Goal: Information Seeking & Learning: Find specific fact

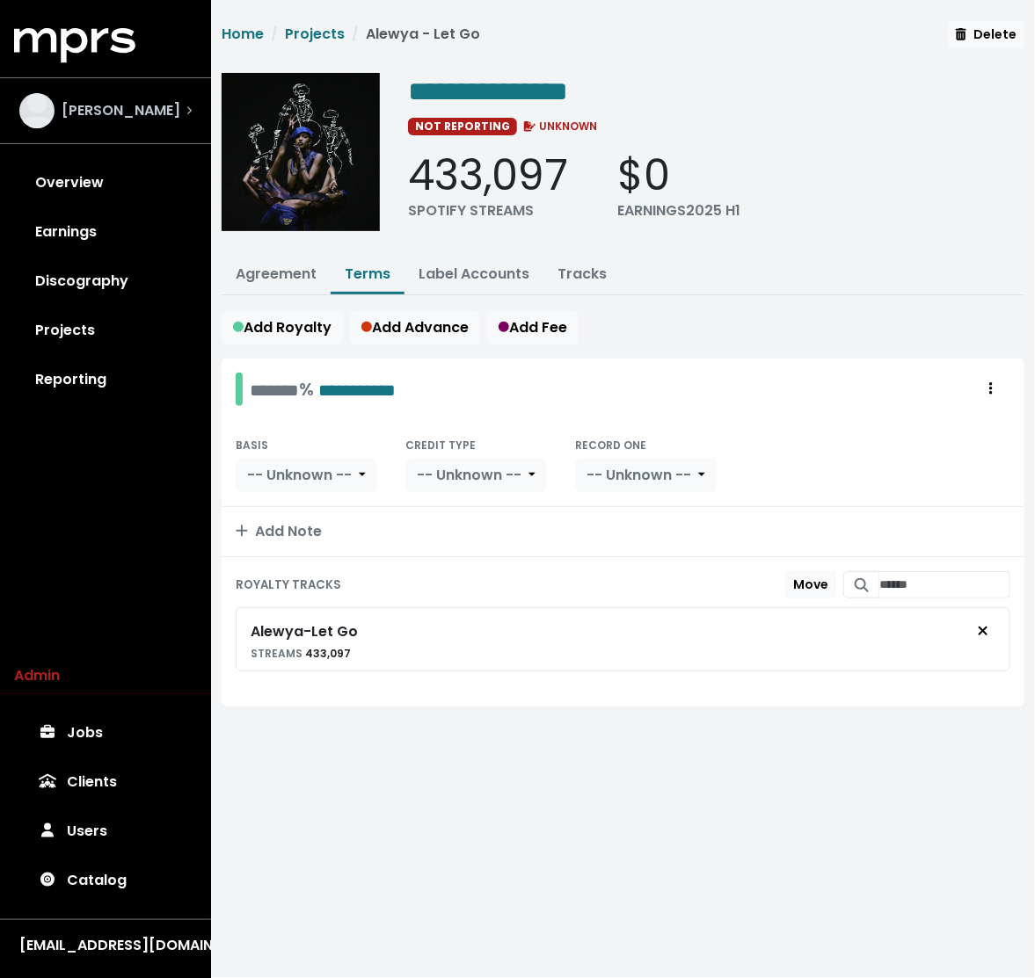
click at [92, 104] on span "Dean Barratt" at bounding box center [121, 110] width 119 height 21
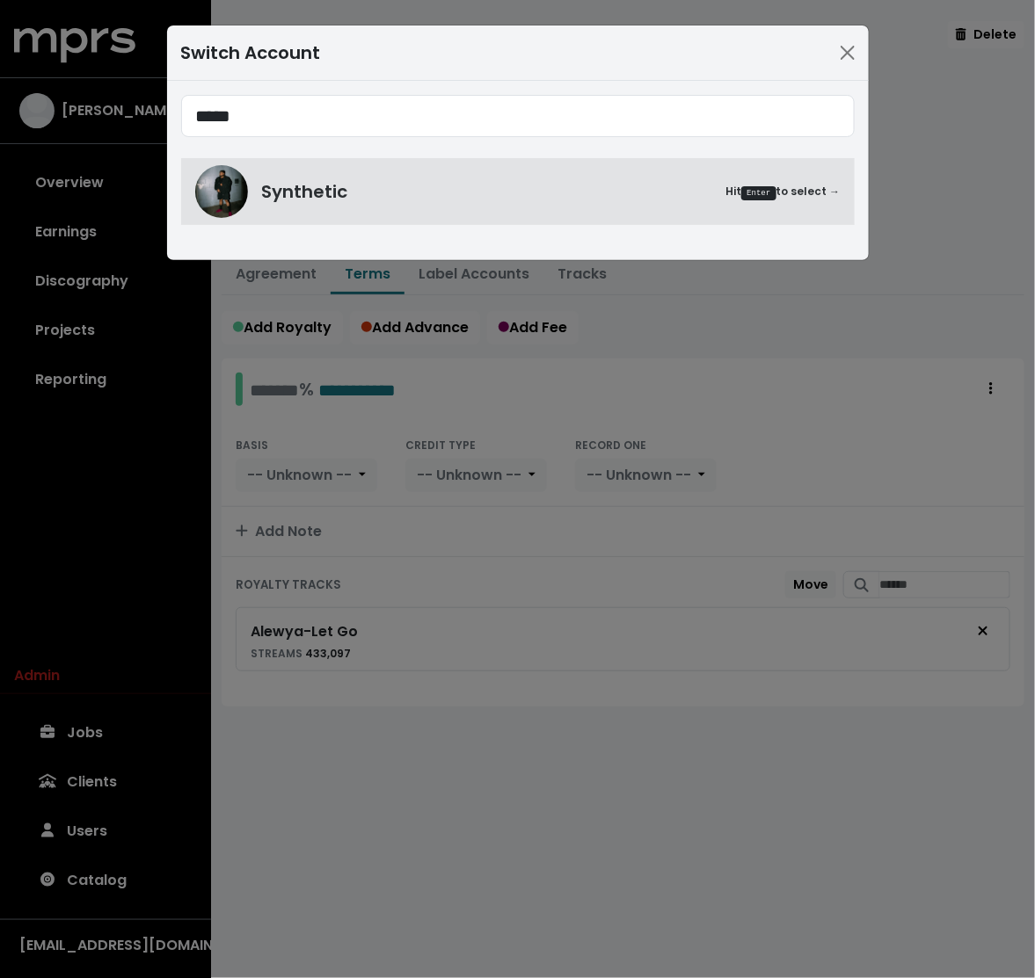
type input "*****"
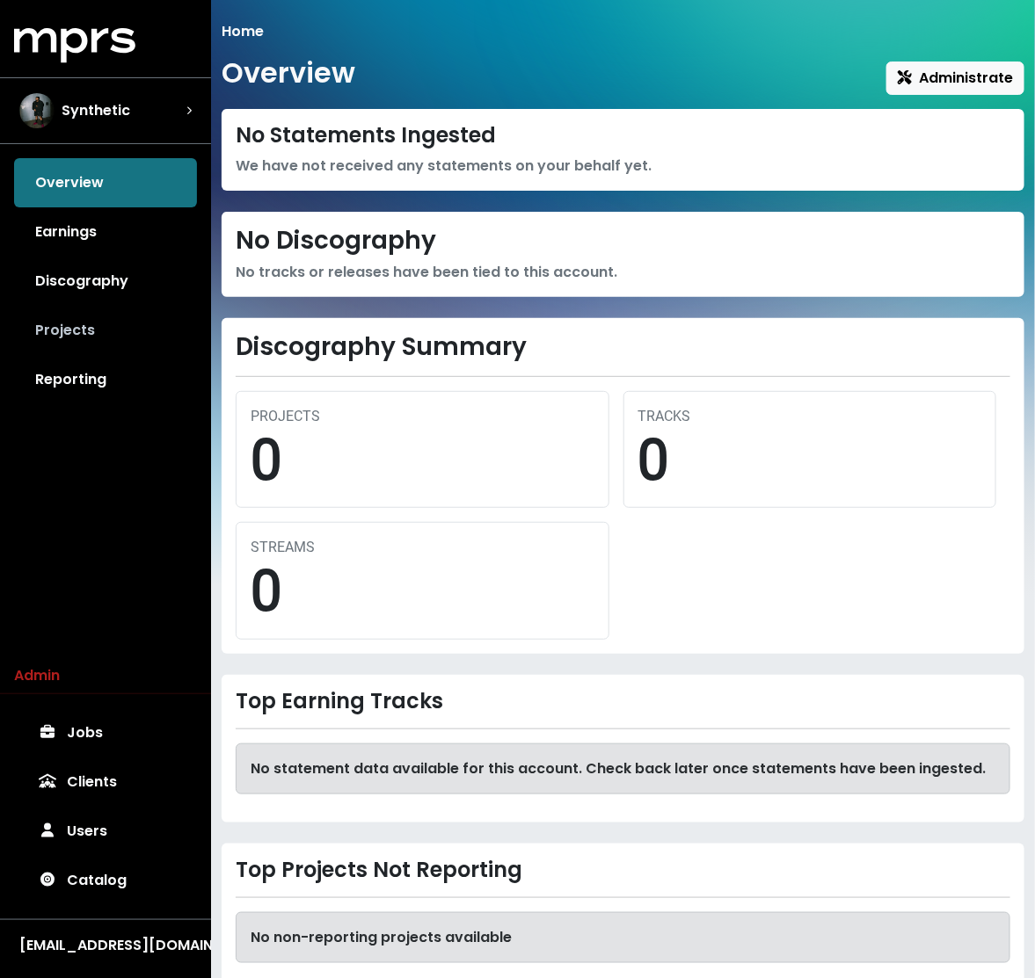
click at [135, 345] on link "Projects" at bounding box center [105, 330] width 183 height 49
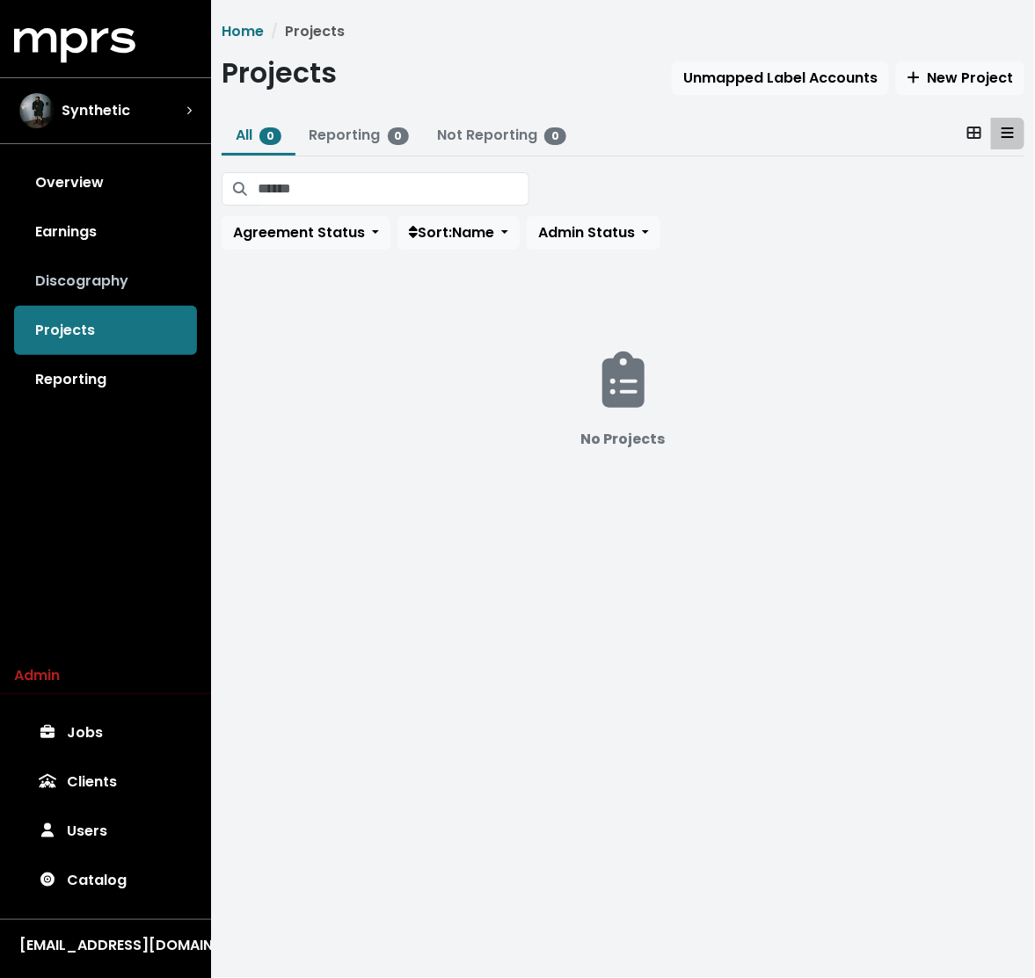
click at [96, 270] on link "Discography" at bounding box center [105, 281] width 183 height 49
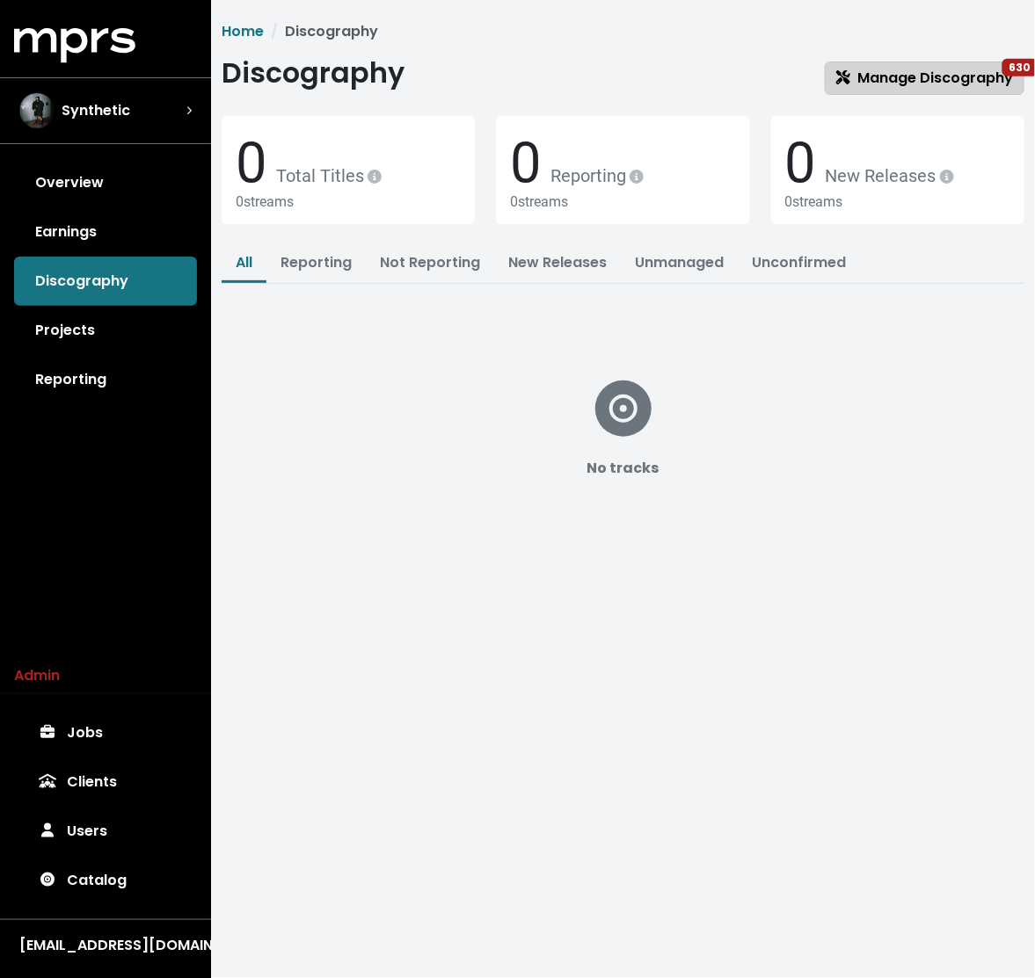
click at [938, 78] on span "Manage Discography 630" at bounding box center [924, 78] width 177 height 20
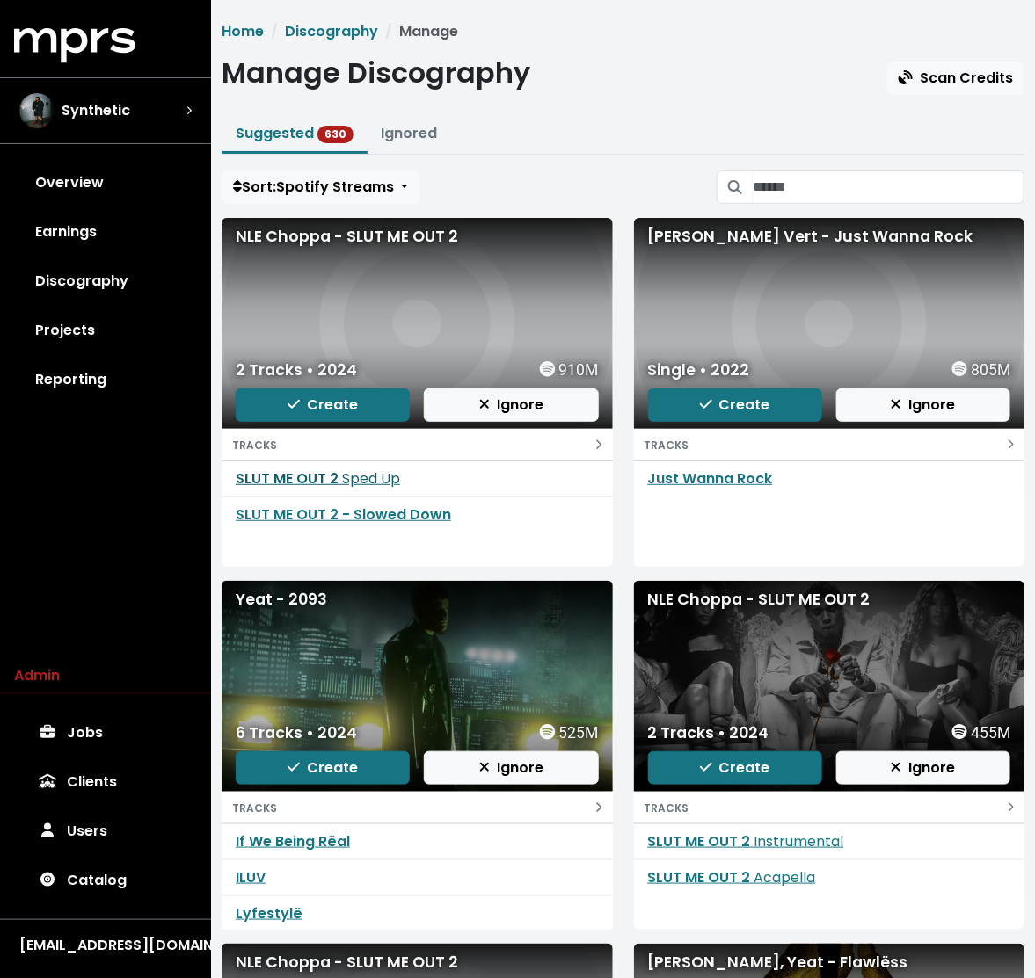
click at [276, 473] on link "SLUT ME OUT 2 Sped Up" at bounding box center [318, 478] width 164 height 20
click at [270, 506] on link "SLUT ME OUT 2 - Slowed Down" at bounding box center [343, 515] width 215 height 20
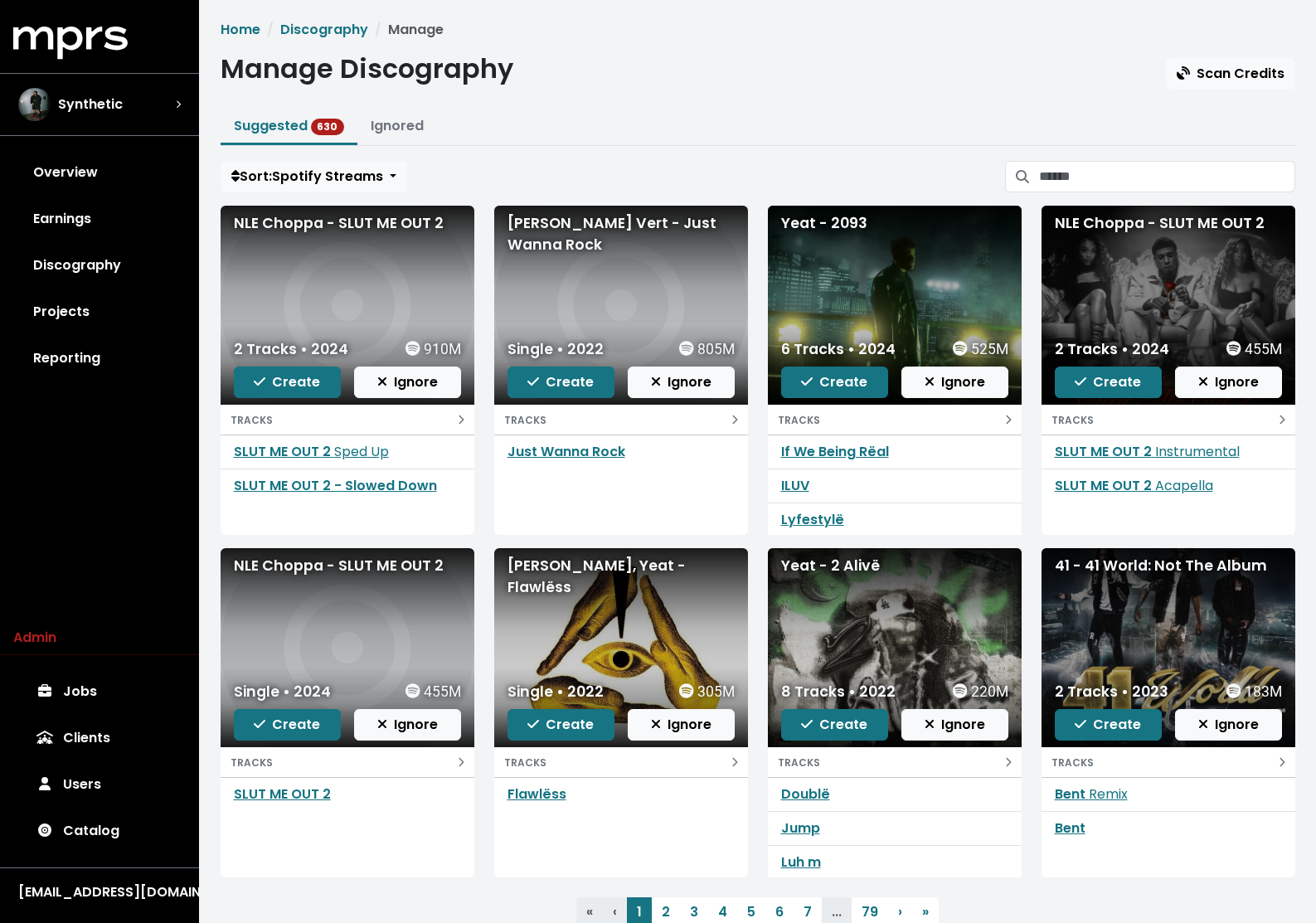
scroll to position [59, 0]
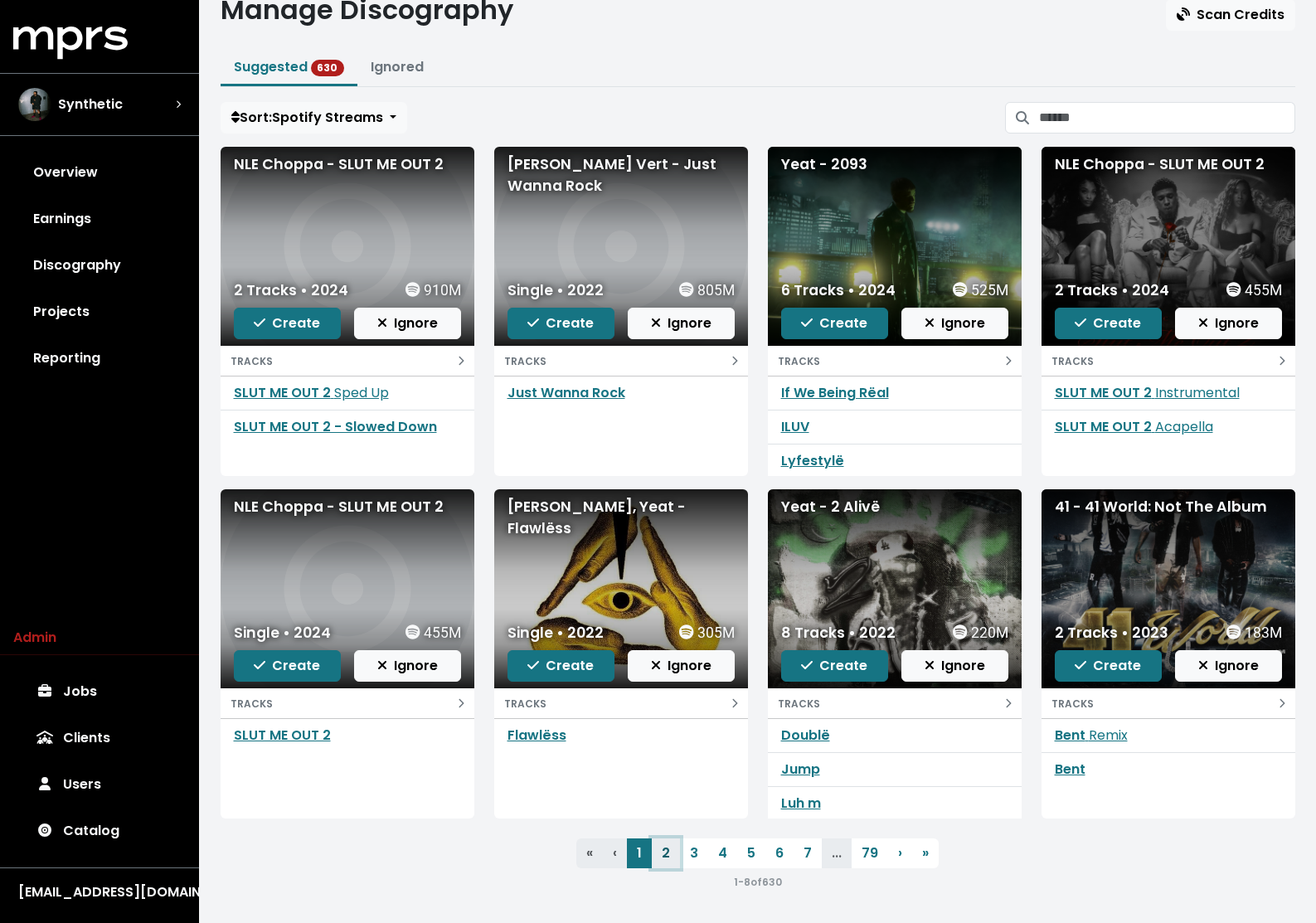
click at [658, 853] on link "2" at bounding box center [666, 854] width 28 height 30
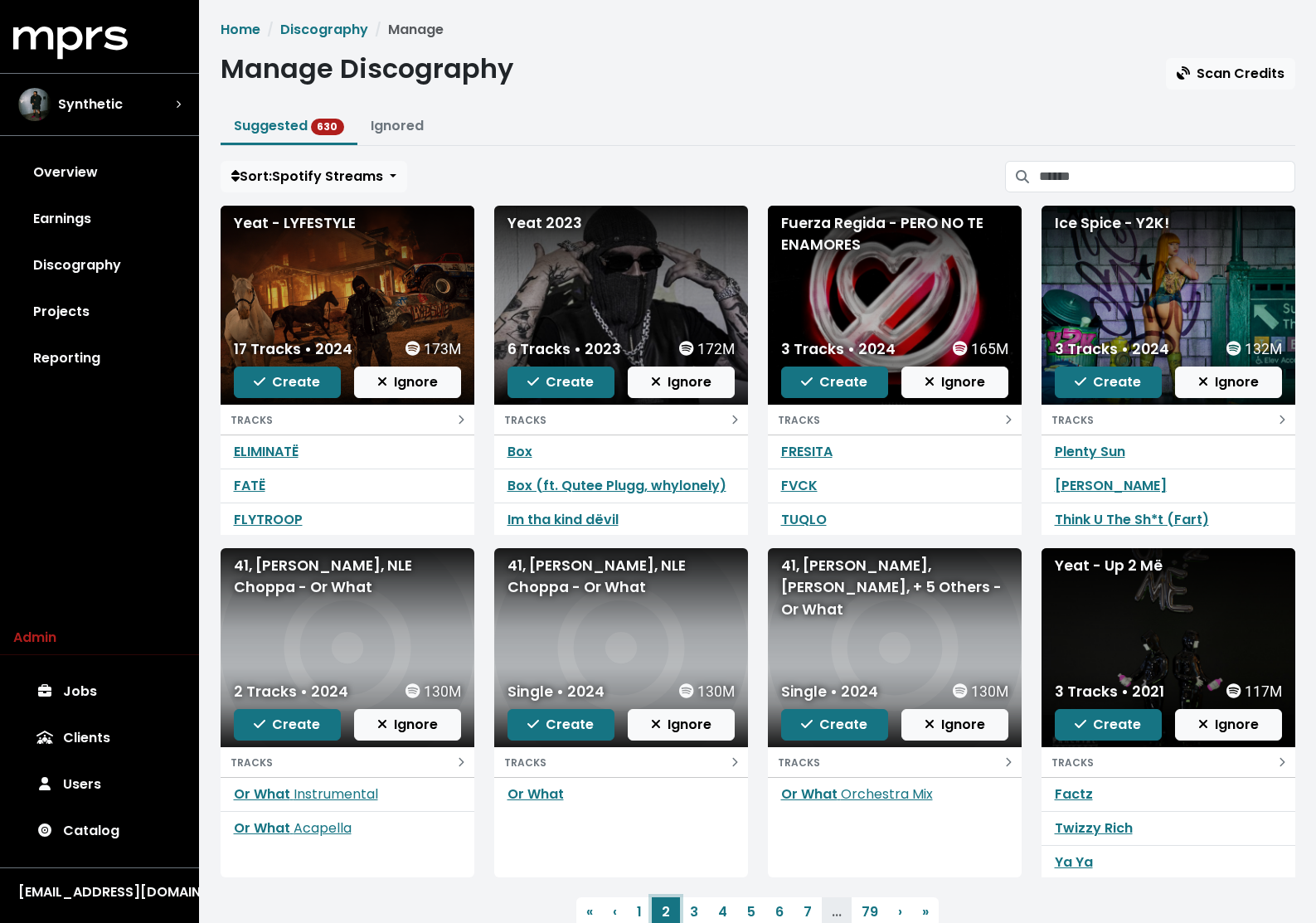
scroll to position [59, 0]
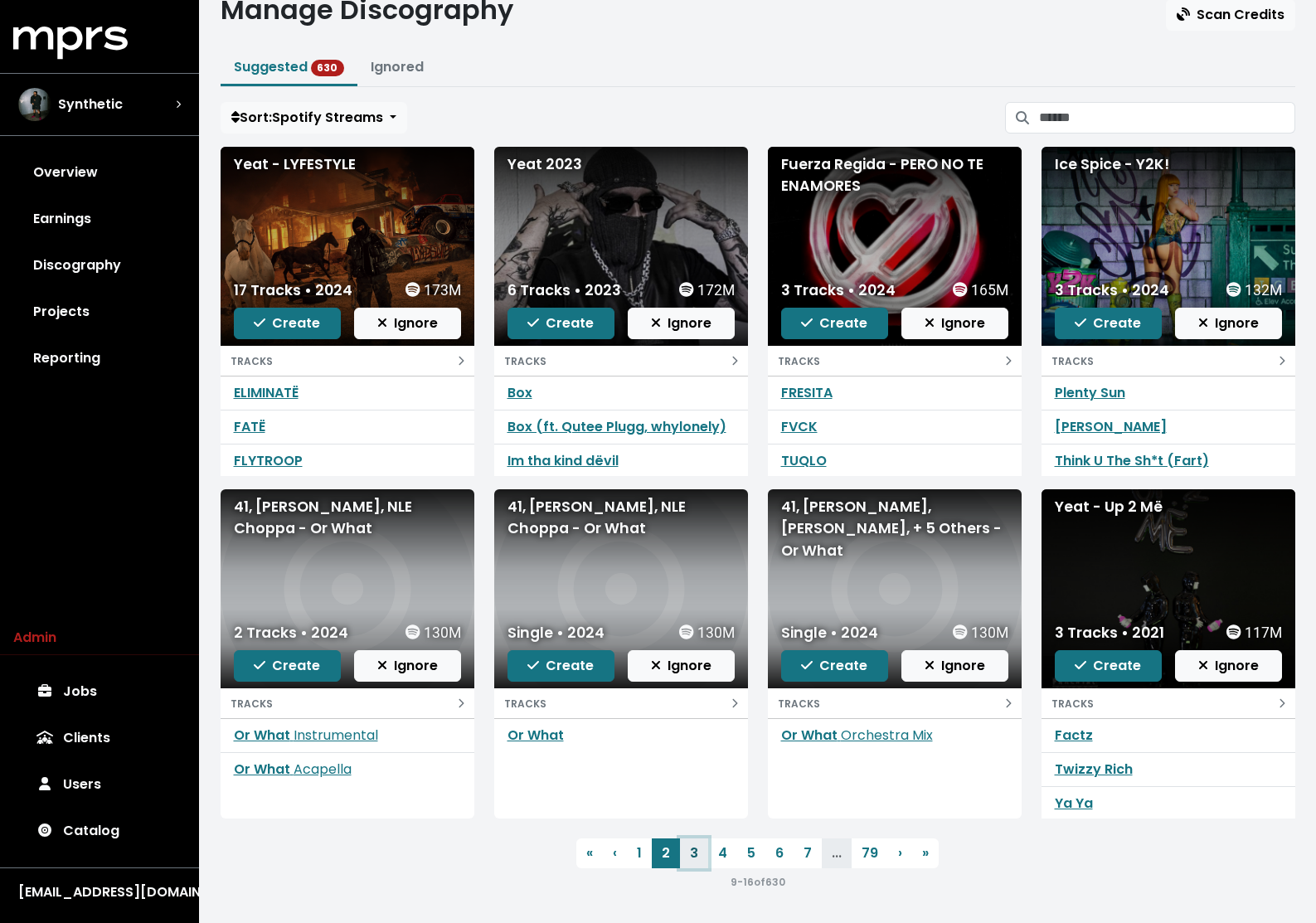
click at [691, 854] on link "3" at bounding box center [694, 854] width 28 height 30
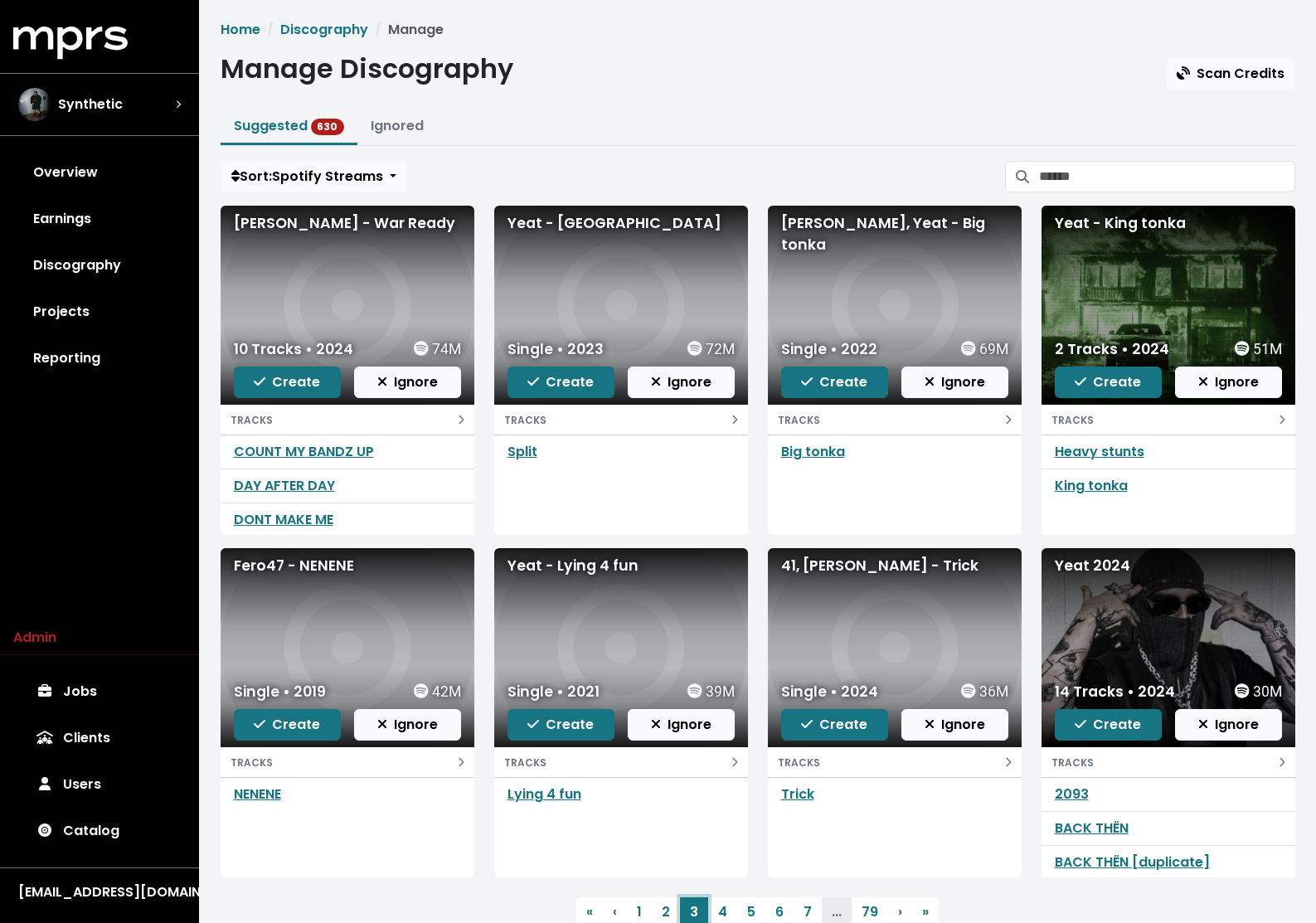
scroll to position [59, 0]
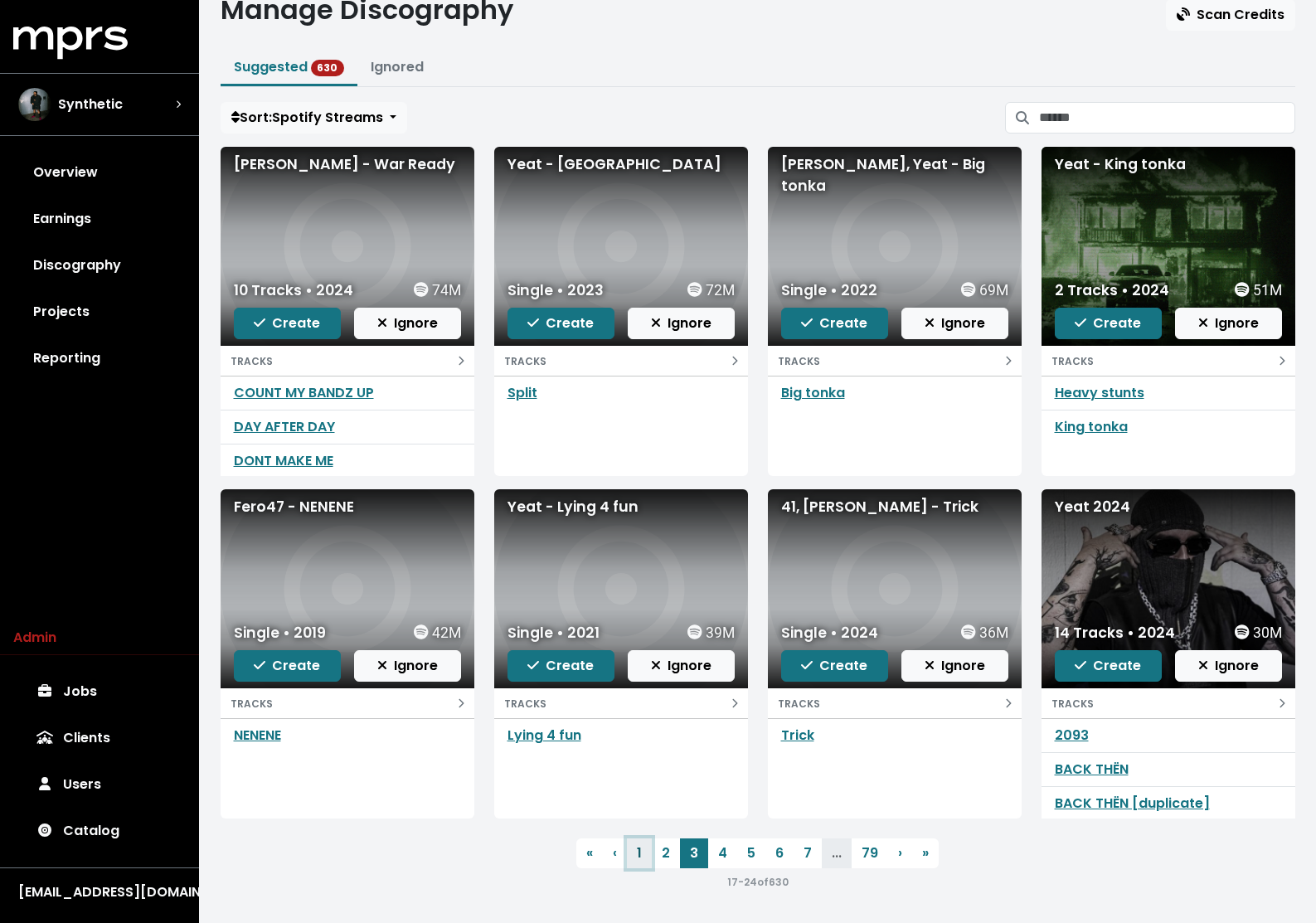
click at [641, 860] on link "1" at bounding box center [639, 854] width 25 height 30
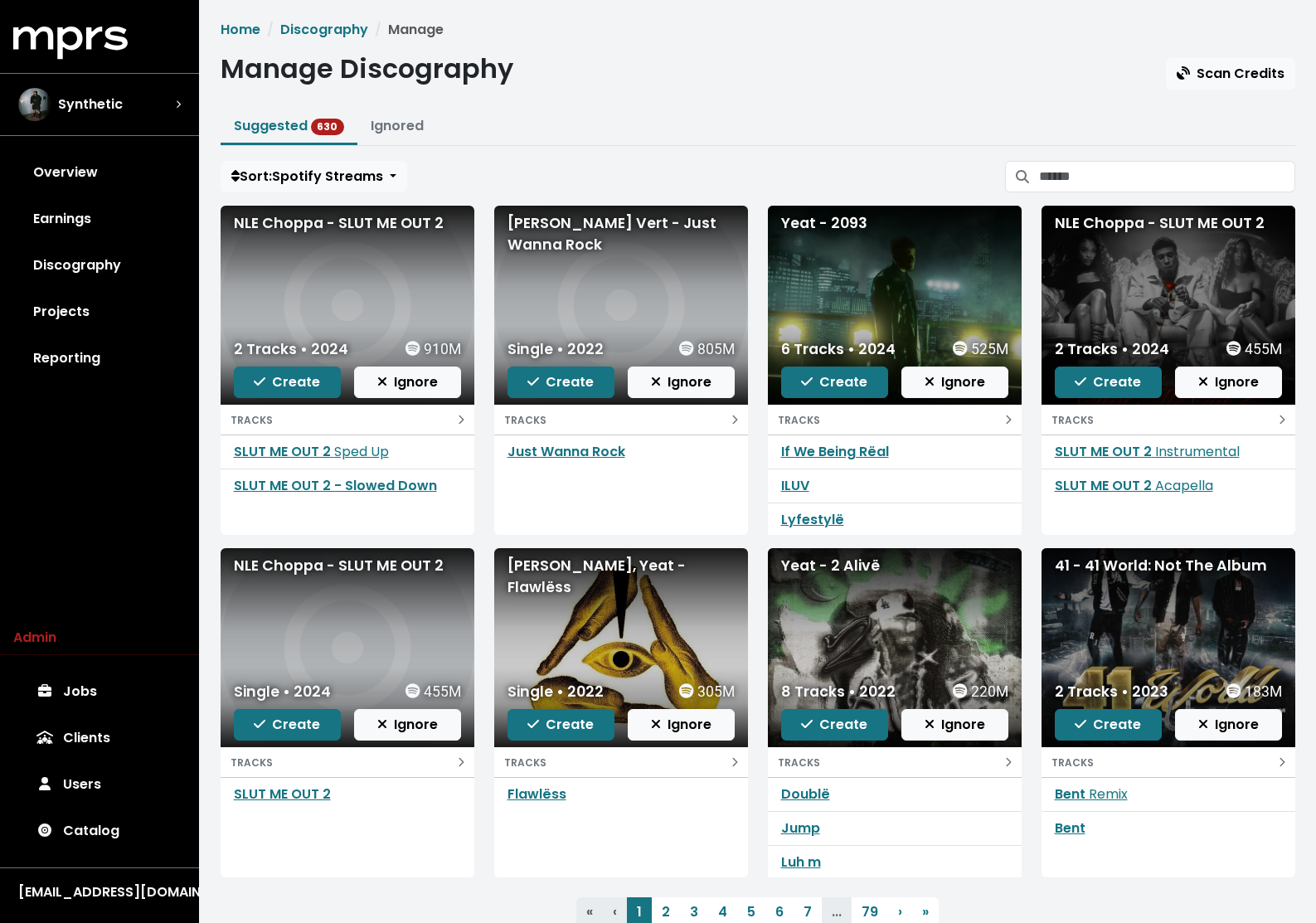
click at [594, 114] on ul "Suggested 630 Ignored" at bounding box center [758, 127] width 1074 height 37
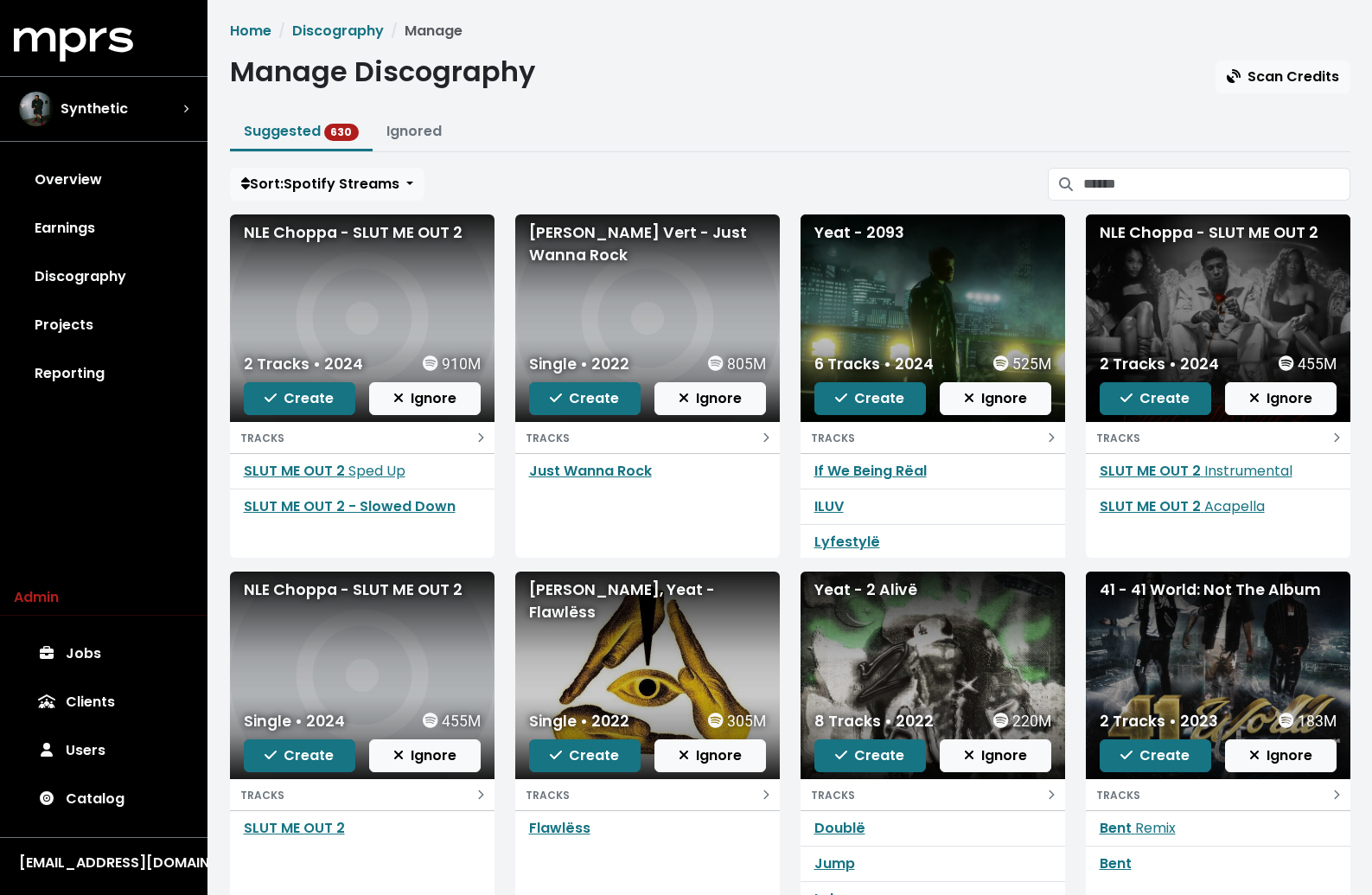
click at [614, 83] on div "Manage Discography Scan Credits" at bounding box center [790, 74] width 1120 height 38
drag, startPoint x: 247, startPoint y: 230, endPoint x: 325, endPoint y: 230, distance: 78.0
click at [325, 230] on div "NLE Choppa - SLUT ME OUT 2" at bounding box center [362, 232] width 237 height 23
click at [337, 469] on link "SLUT ME OUT 2 Sped Up" at bounding box center [325, 470] width 161 height 20
click at [330, 503] on link "SLUT ME OUT 2 - Slowed Down" at bounding box center [349, 507] width 211 height 20
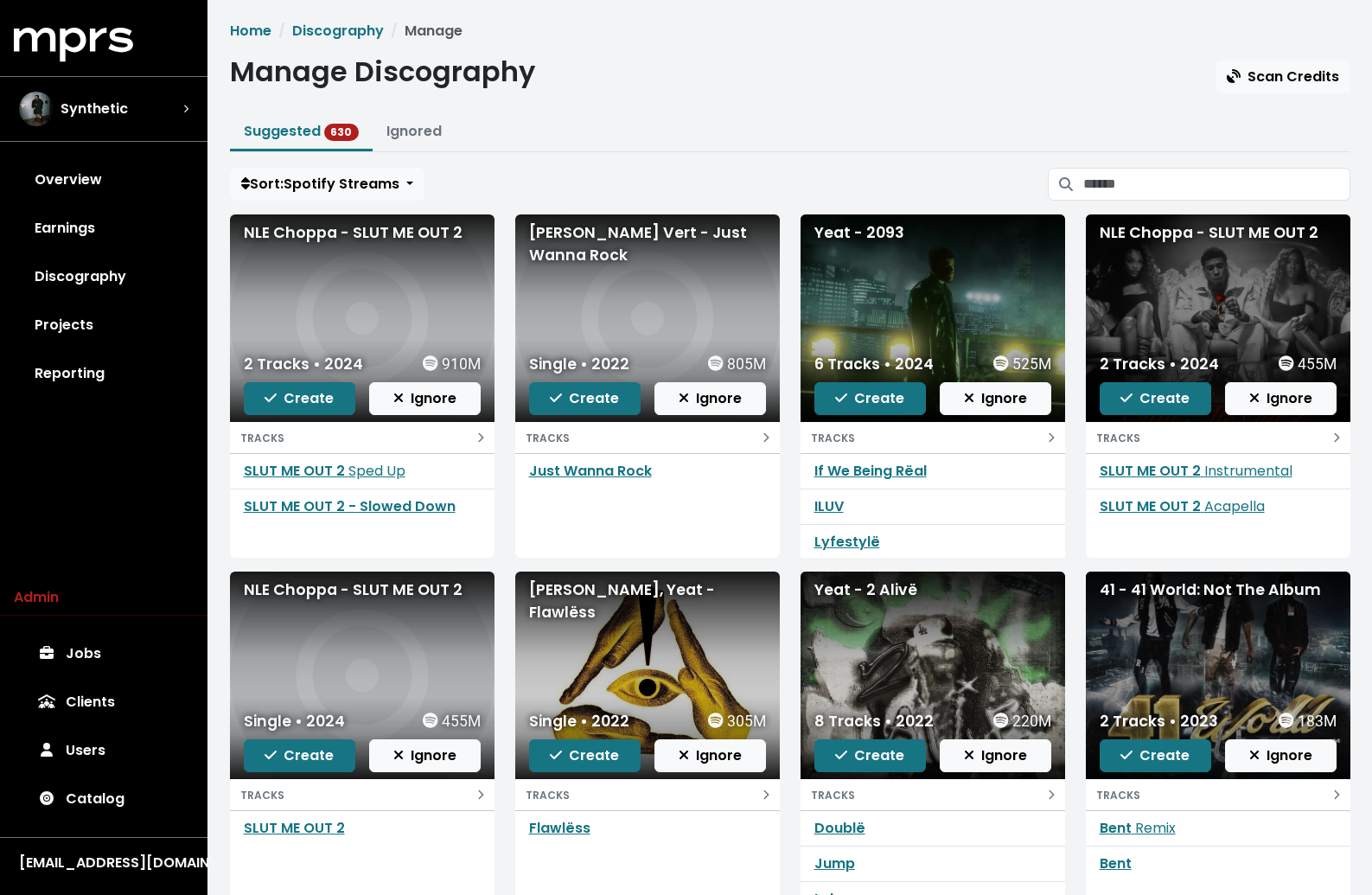
click at [570, 128] on ul "Suggested 630 Ignored" at bounding box center [790, 133] width 1120 height 38
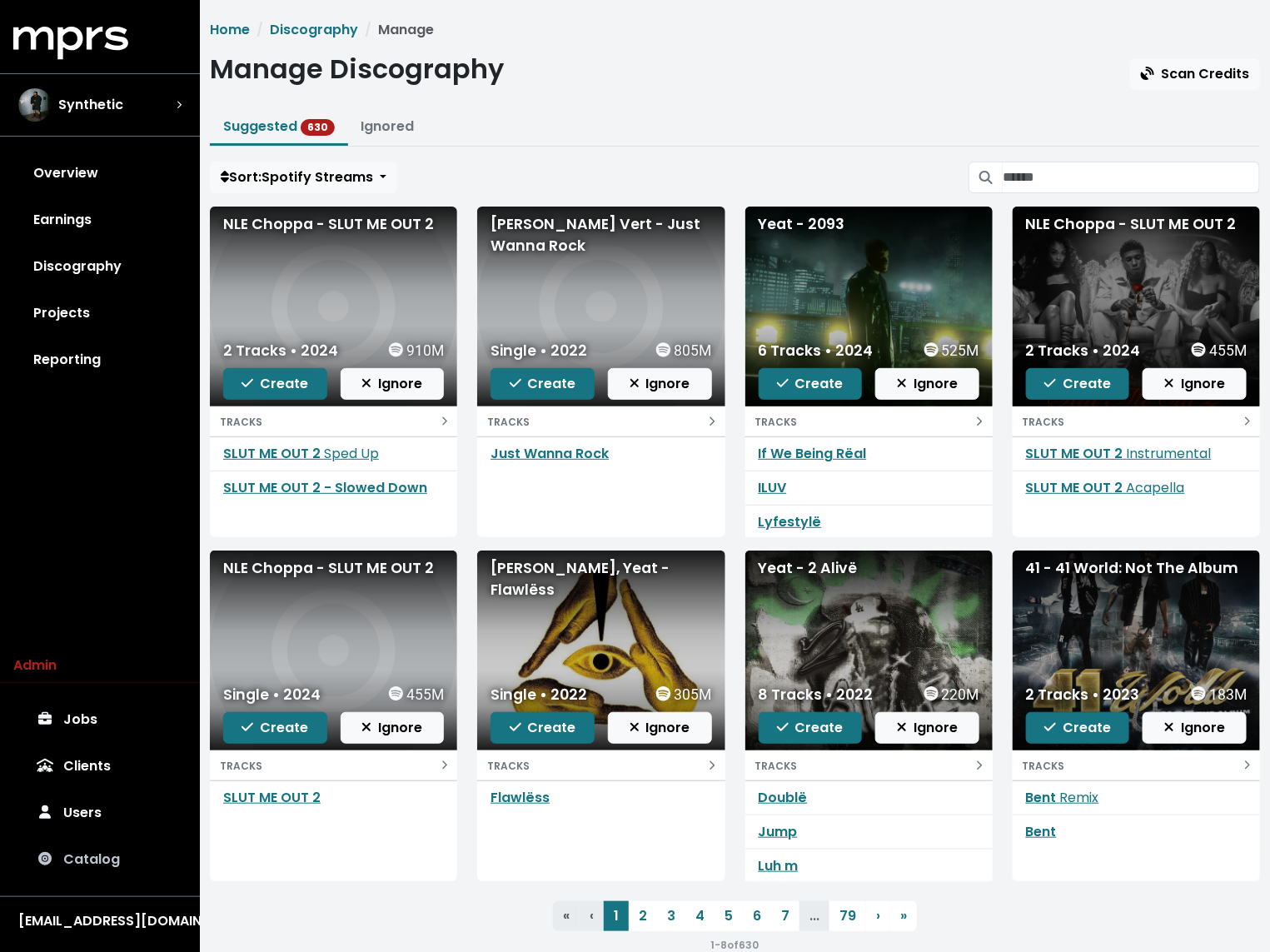
click at [106, 854] on link "Catalog" at bounding box center [100, 858] width 173 height 46
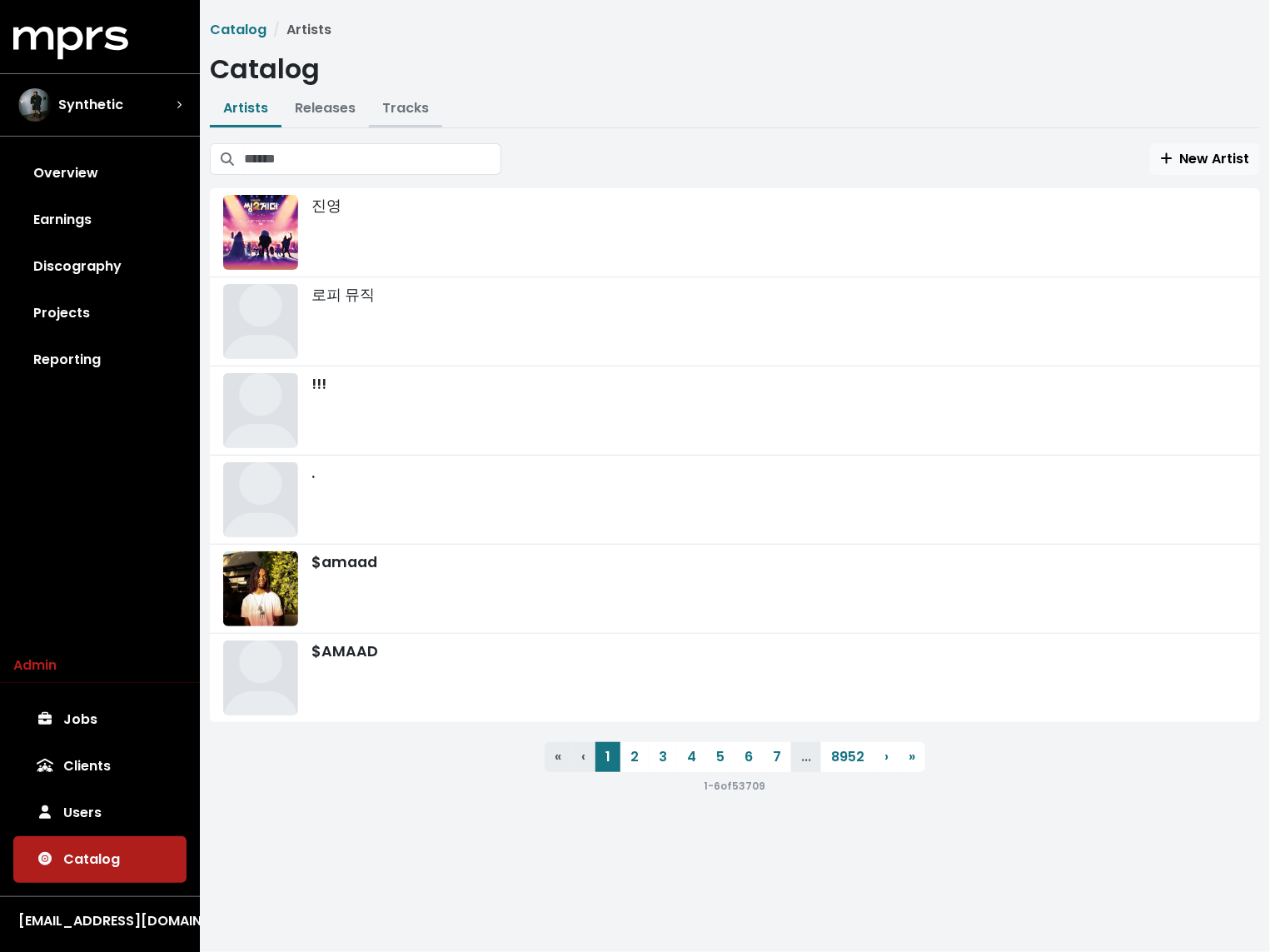
click at [415, 114] on link "Tracks" at bounding box center [405, 108] width 46 height 19
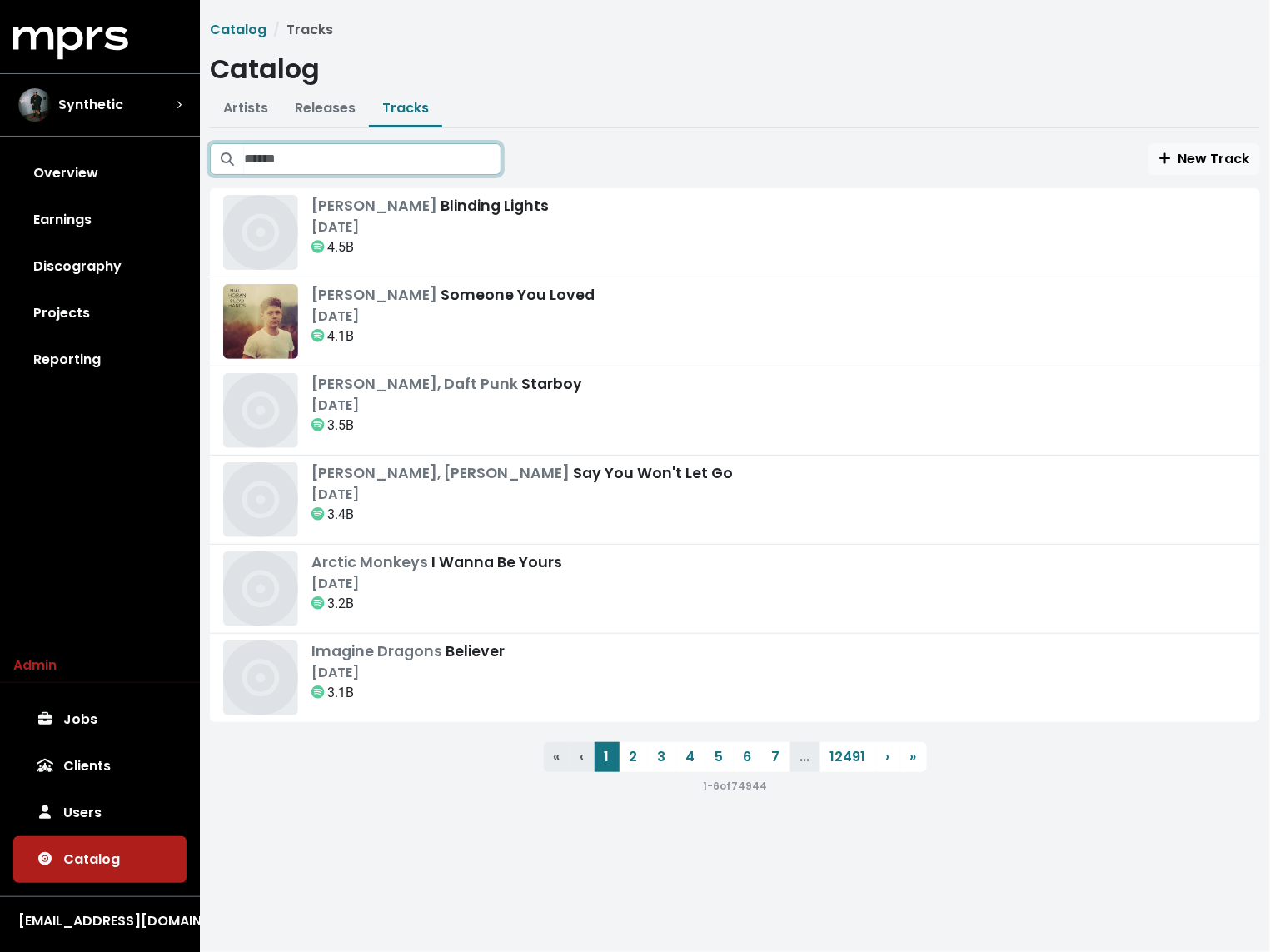
click at [367, 151] on input "Search tracks" at bounding box center [373, 158] width 258 height 31
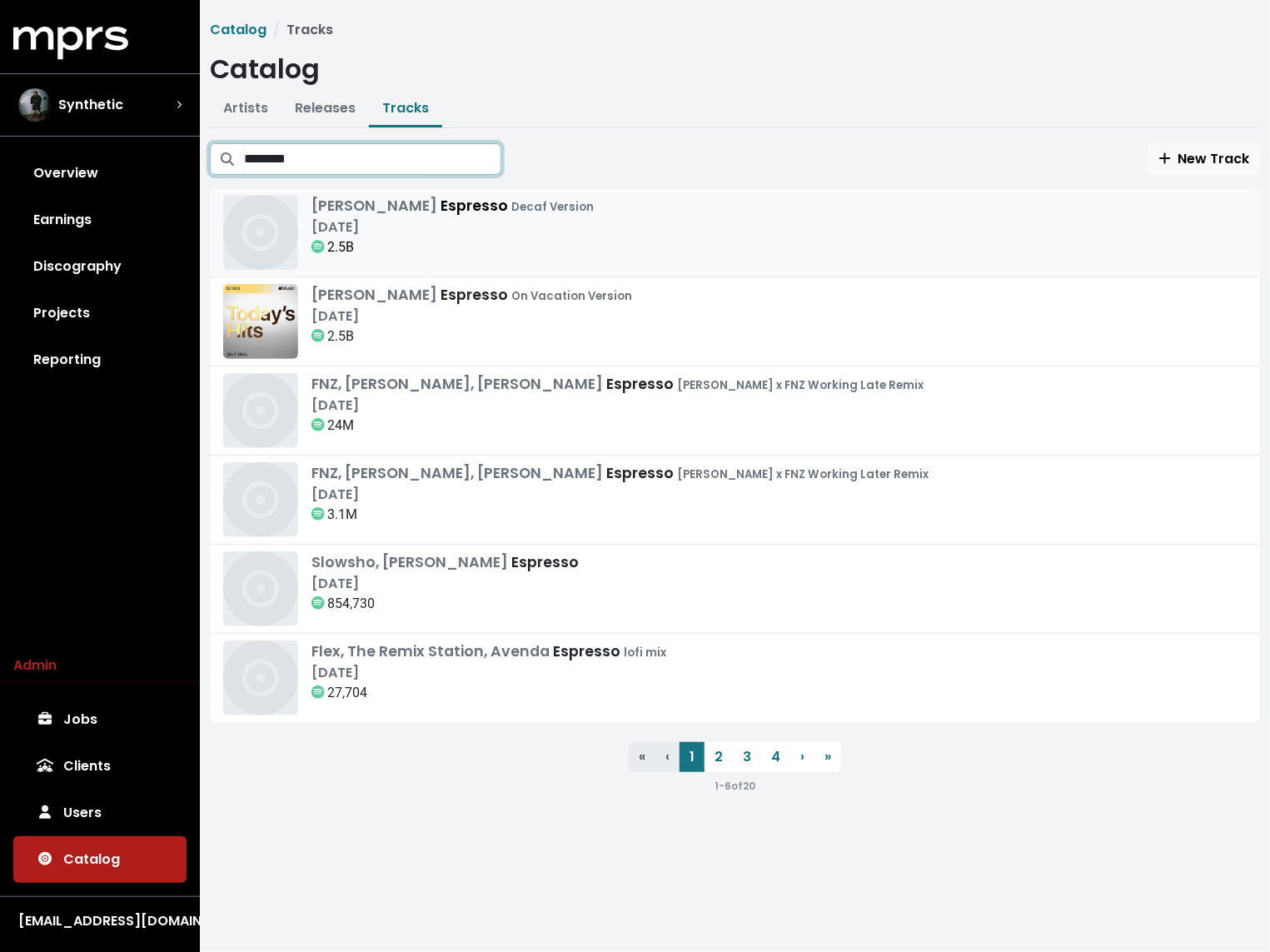
type input "********"
click at [403, 226] on div "Apr 11th, 2024" at bounding box center [453, 226] width 282 height 20
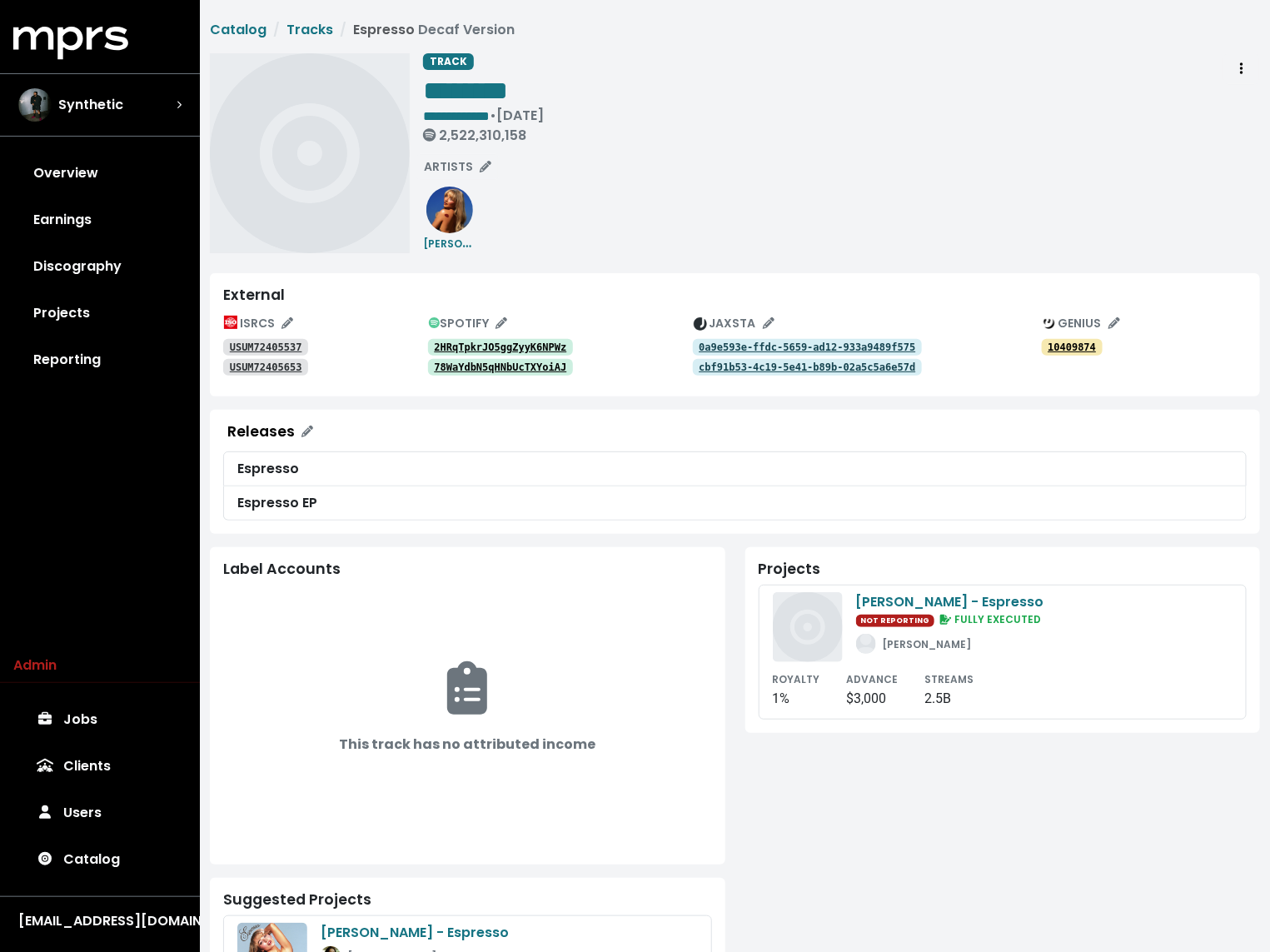
click at [281, 343] on tt "USUM72405537" at bounding box center [266, 347] width 72 height 11
click at [269, 364] on tt "USUM72405653" at bounding box center [266, 367] width 72 height 11
click at [517, 342] on tt "2HRqTpkrJO5ggZyyK6NPWz" at bounding box center [500, 347] width 133 height 11
click at [495, 371] on tt "78WaYdbN5qHNbUcTXYoiAJ" at bounding box center [500, 367] width 133 height 11
click at [795, 209] on div "**********" at bounding box center [842, 153] width 837 height 200
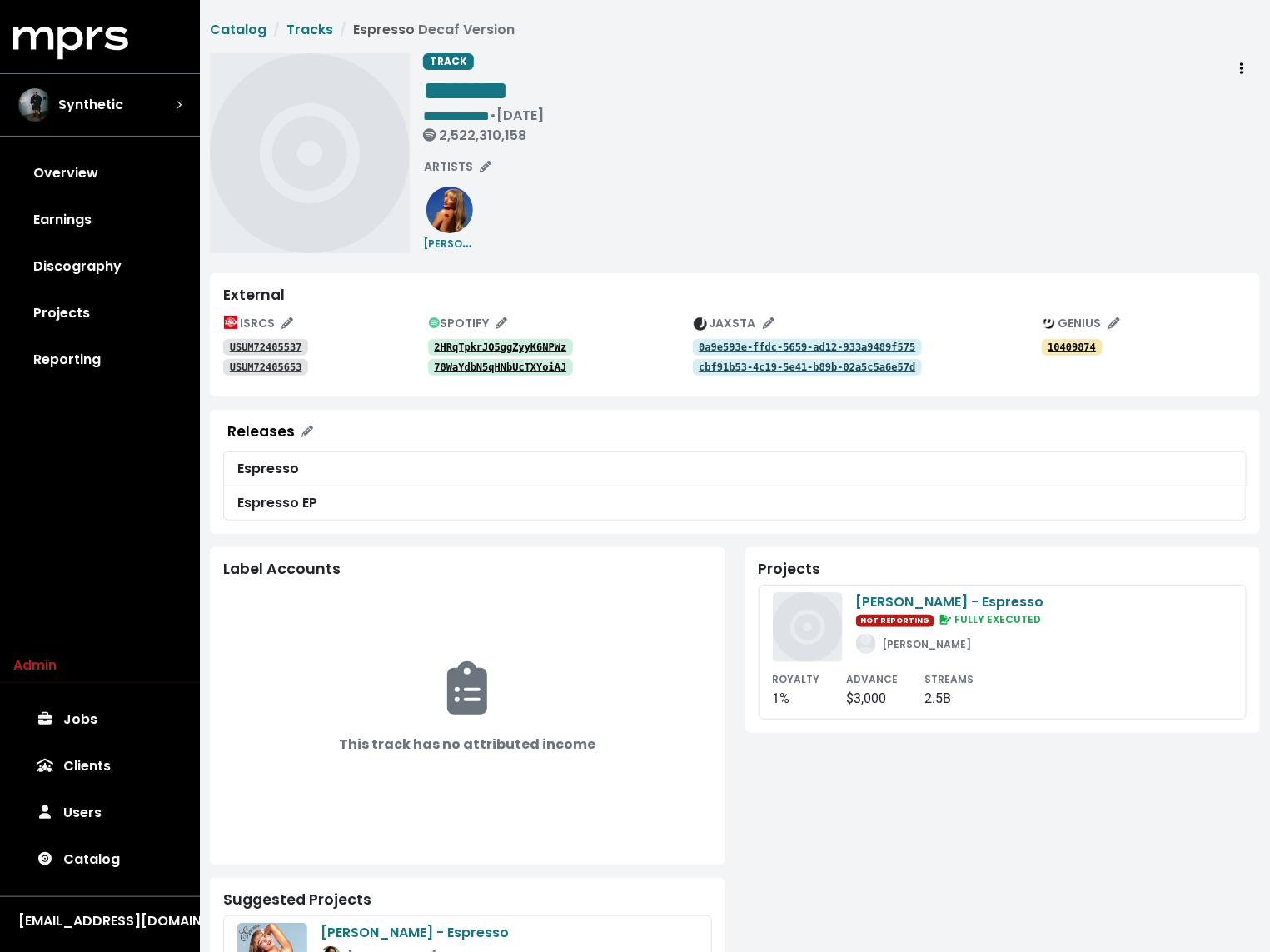
click at [615, 210] on div "**********" at bounding box center [842, 153] width 837 height 200
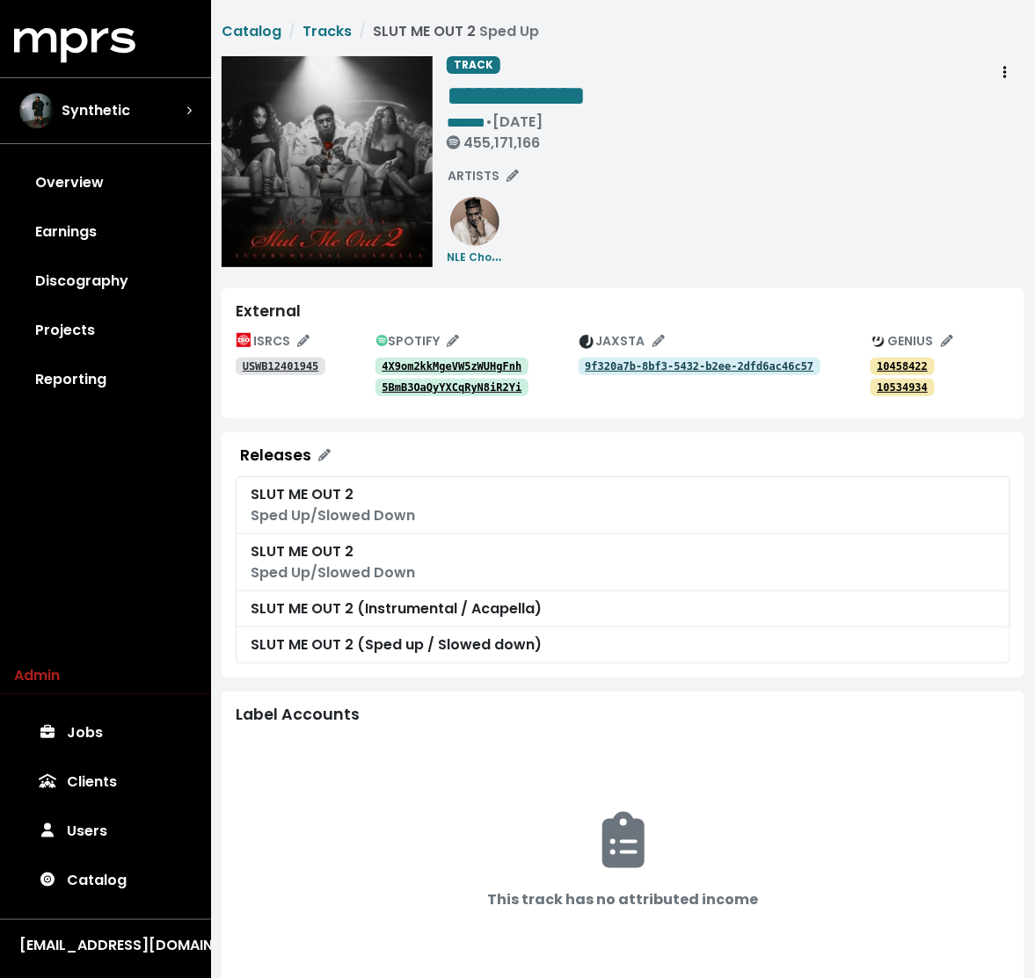
click at [450, 360] on tt "4X9om2kkMgeVW5zWUHgFnh" at bounding box center [451, 366] width 140 height 12
click at [438, 389] on tt "5BmB3OaQyYXCqRyN8iR2Yi" at bounding box center [451, 387] width 140 height 12
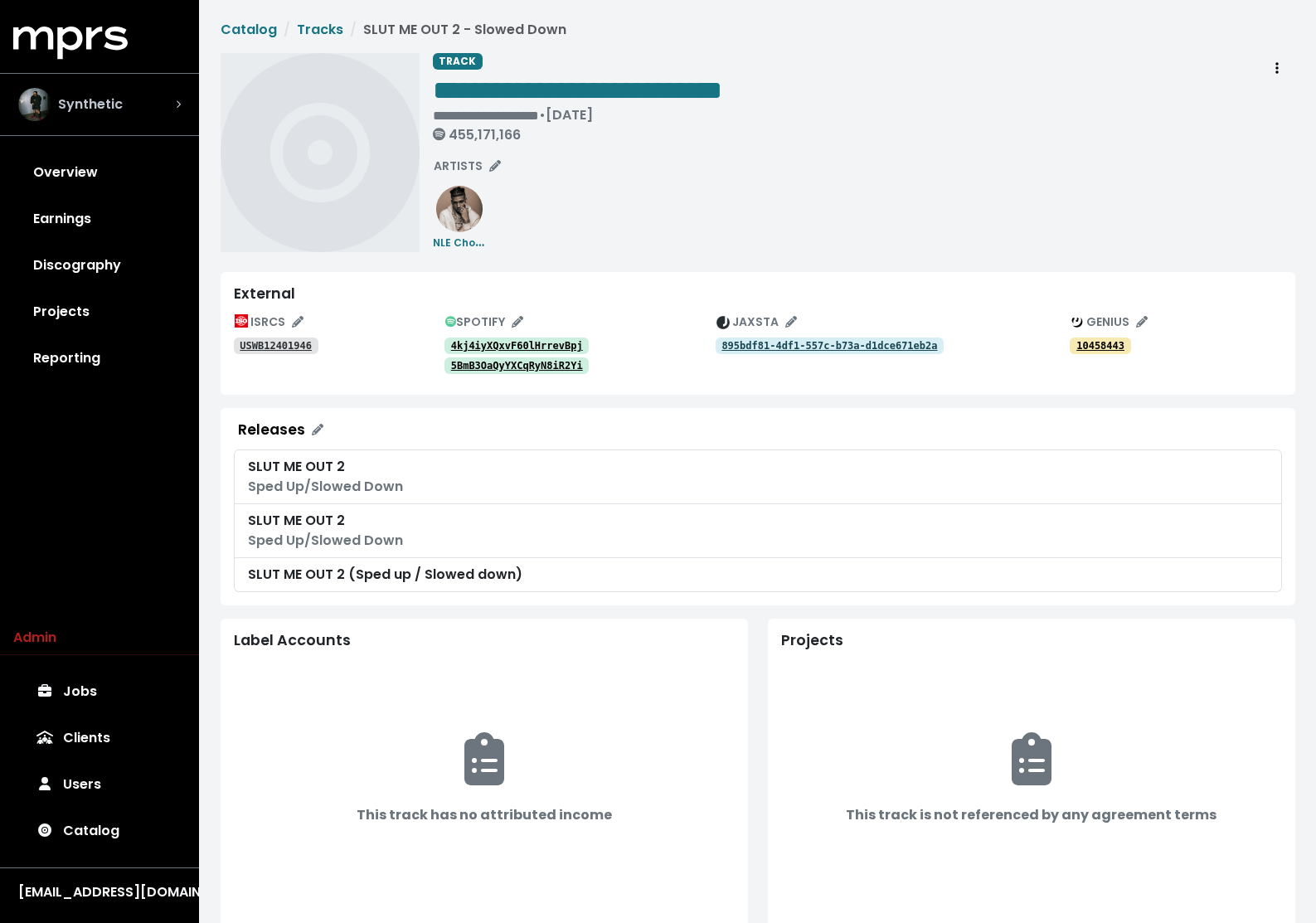
click at [103, 108] on span "Synthetic" at bounding box center [91, 104] width 65 height 20
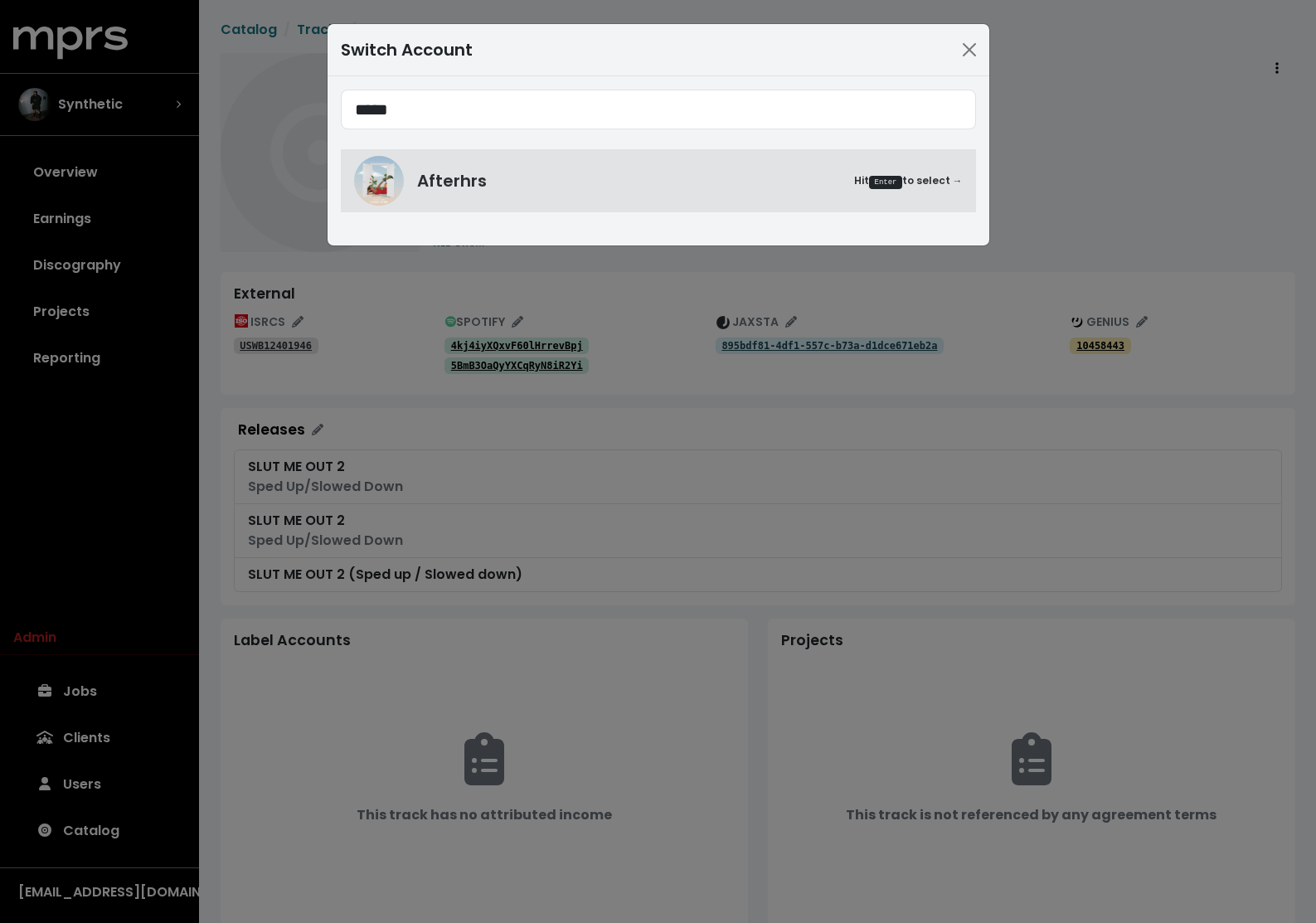
type input "*****"
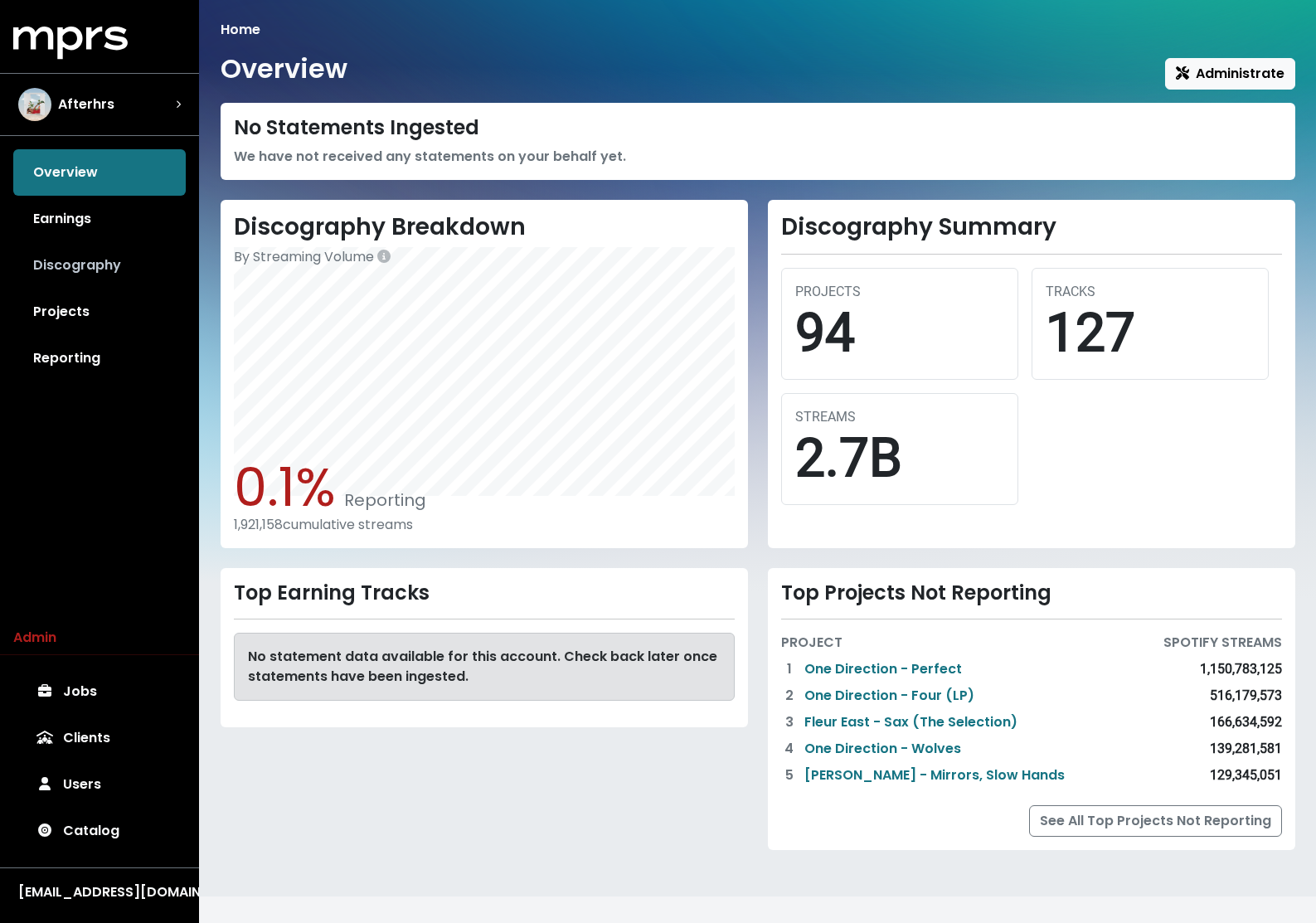
click at [97, 265] on link "Discography" at bounding box center [99, 265] width 173 height 46
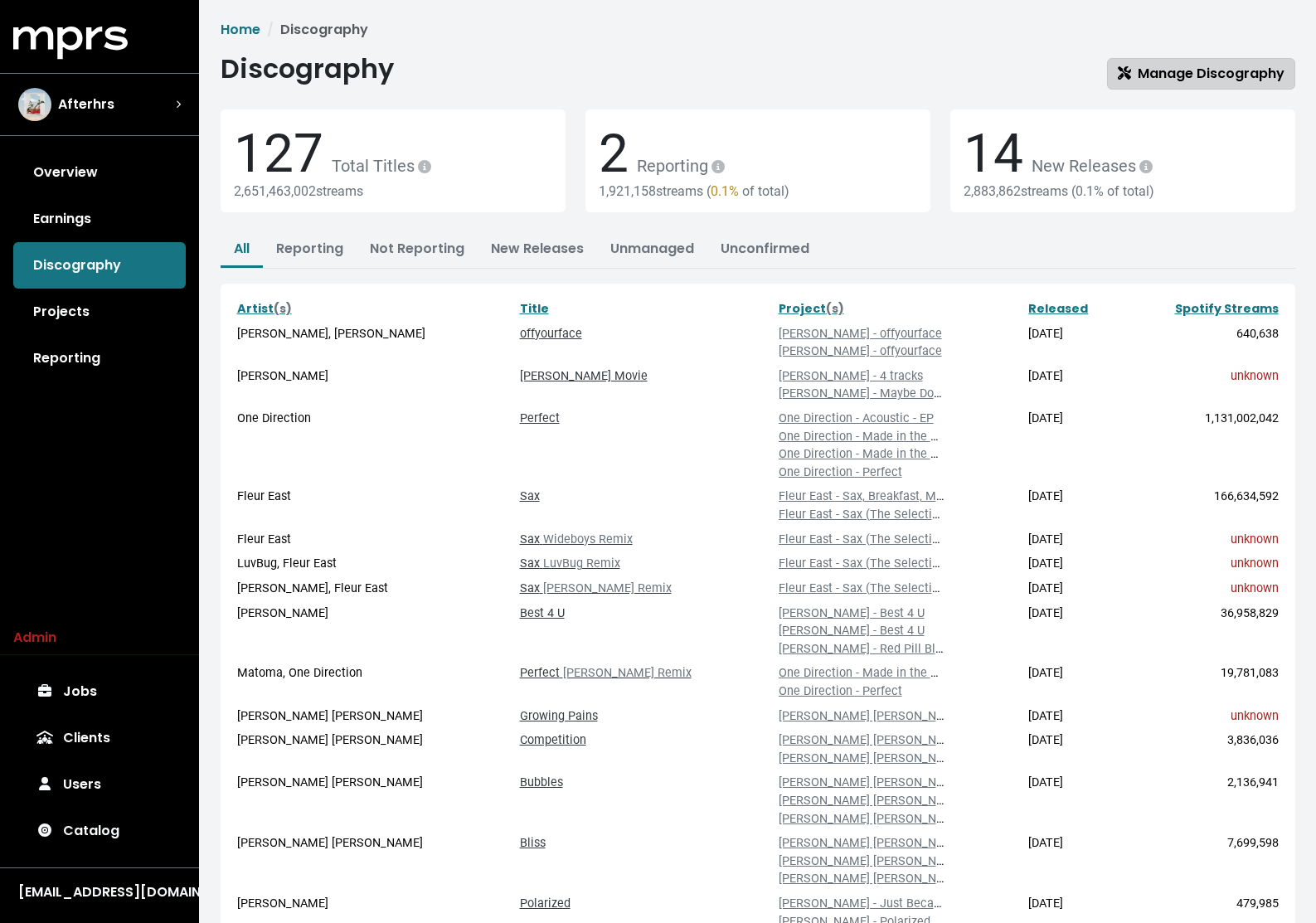
click at [975, 60] on link "Manage Discography" at bounding box center [1201, 74] width 189 height 31
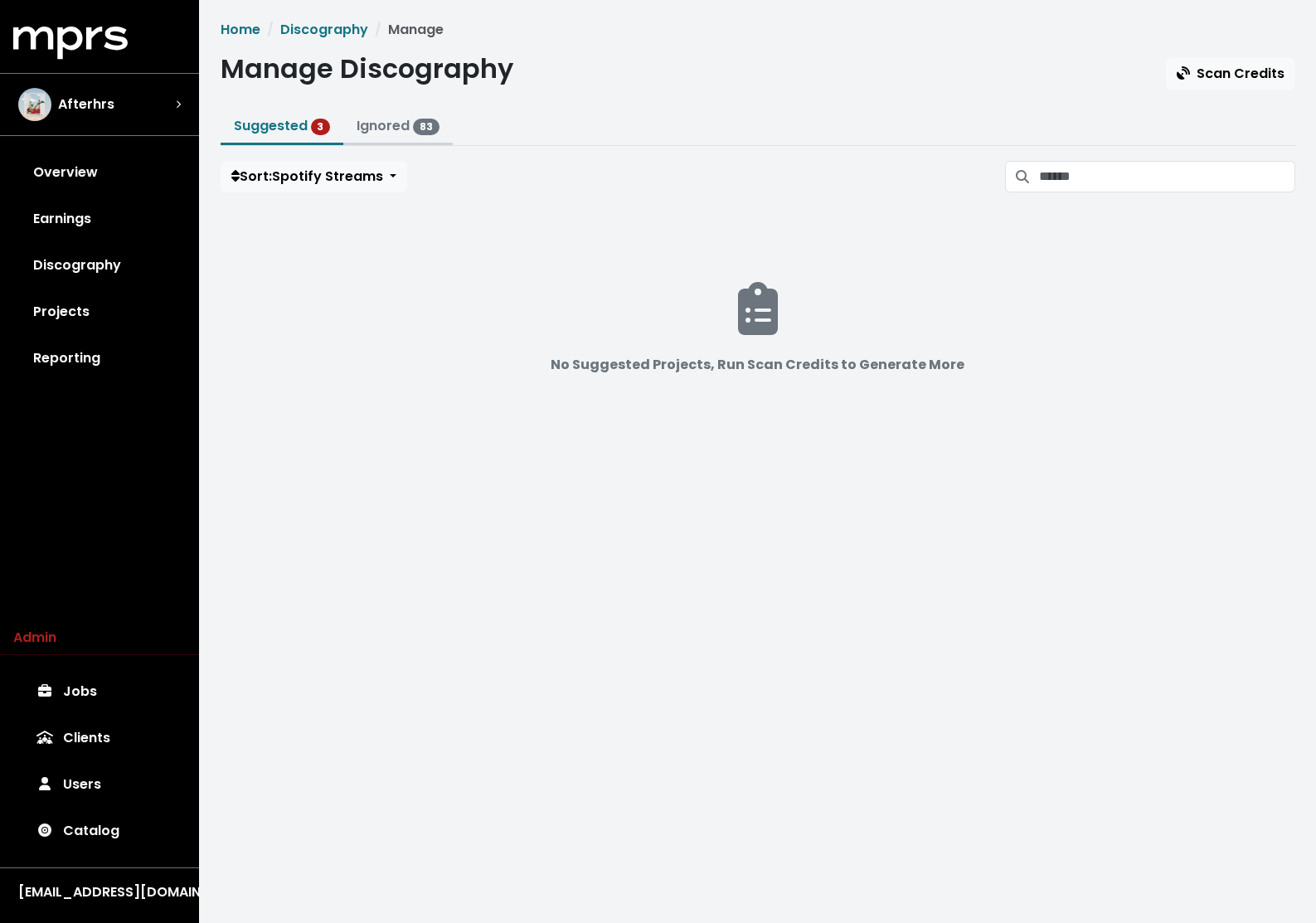
click at [426, 123] on span "83" at bounding box center [426, 127] width 26 height 17
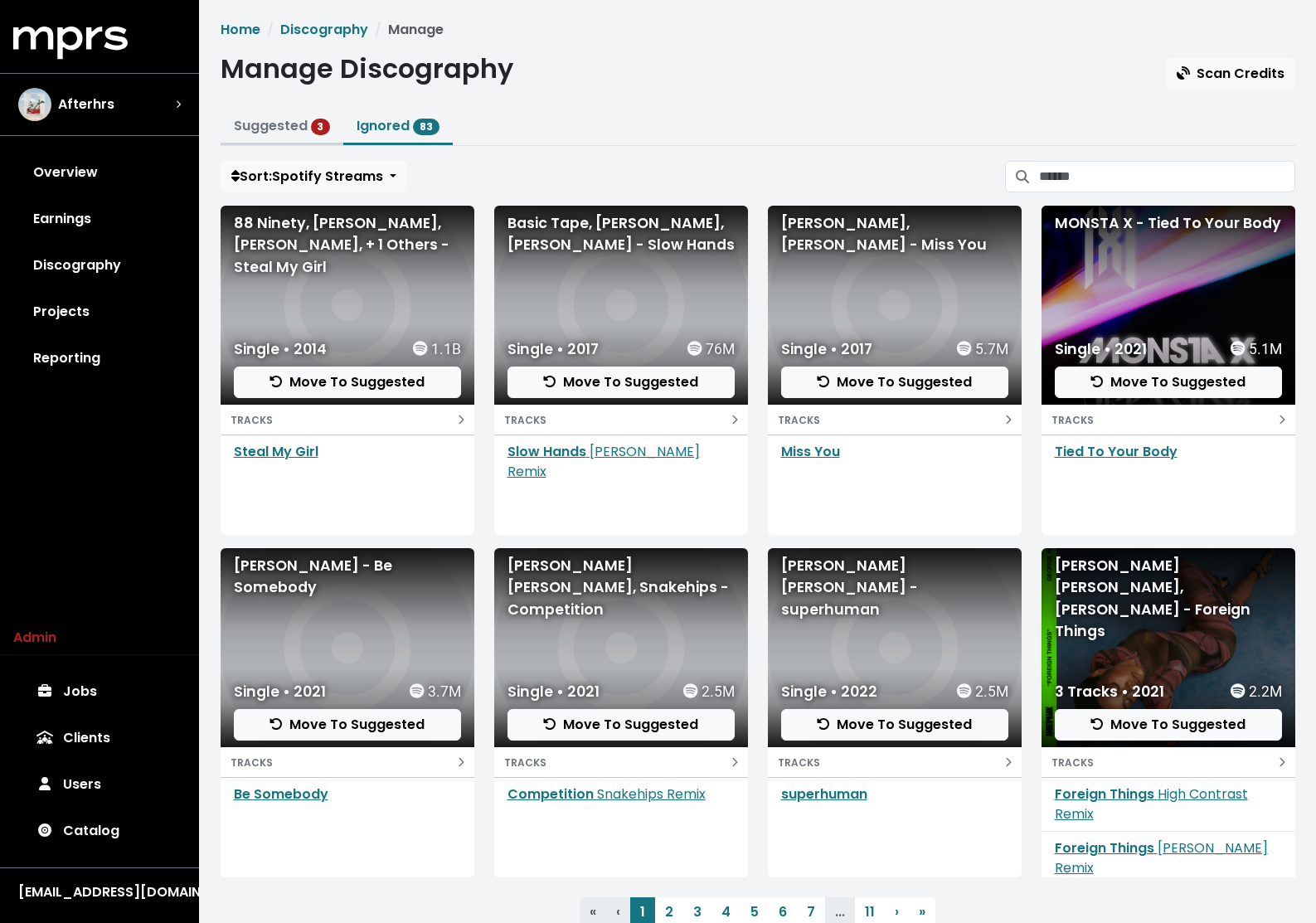
click at [273, 126] on link "Suggested 3" at bounding box center [282, 126] width 97 height 19
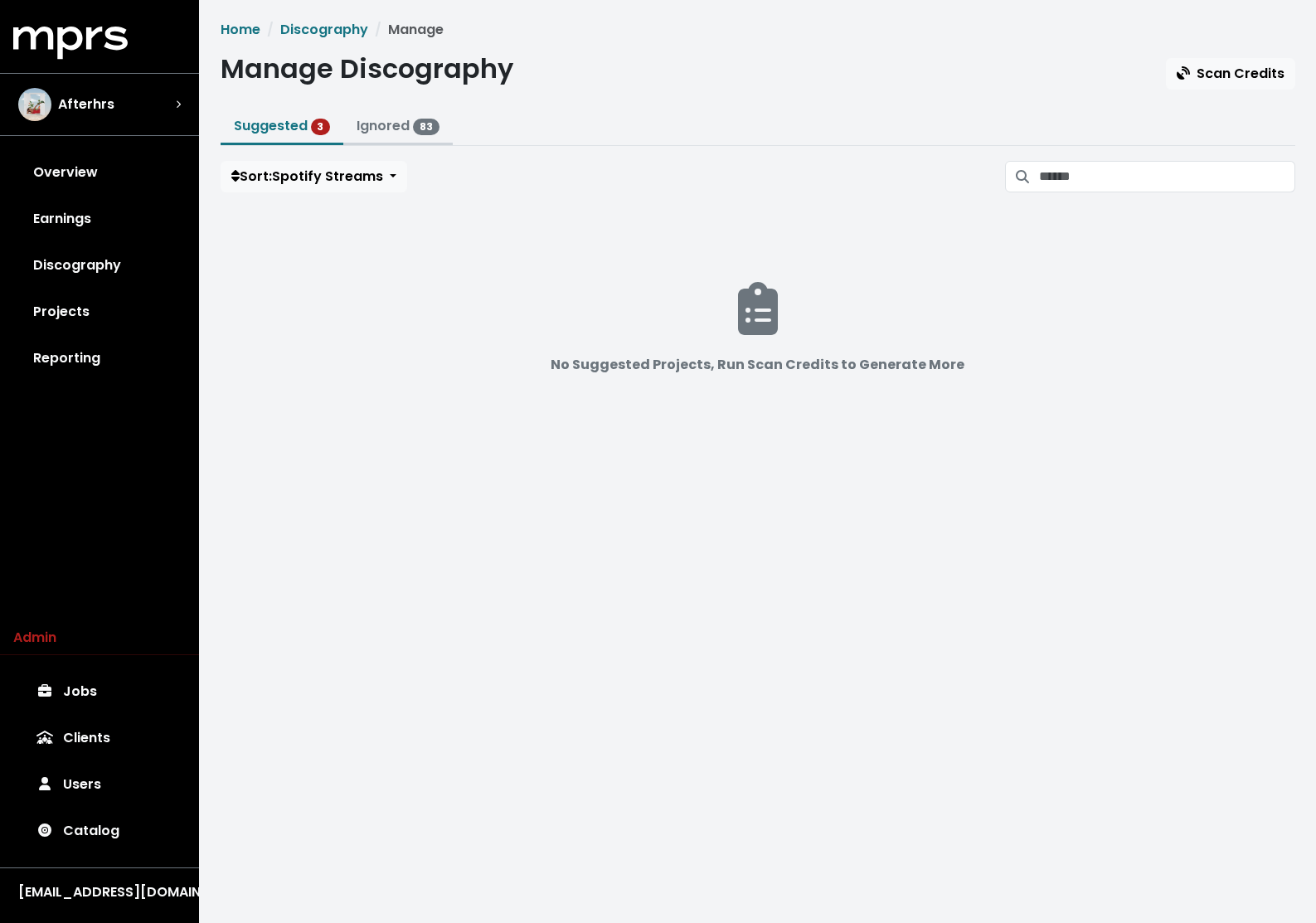
click at [371, 126] on link "Ignored 83" at bounding box center [398, 126] width 83 height 19
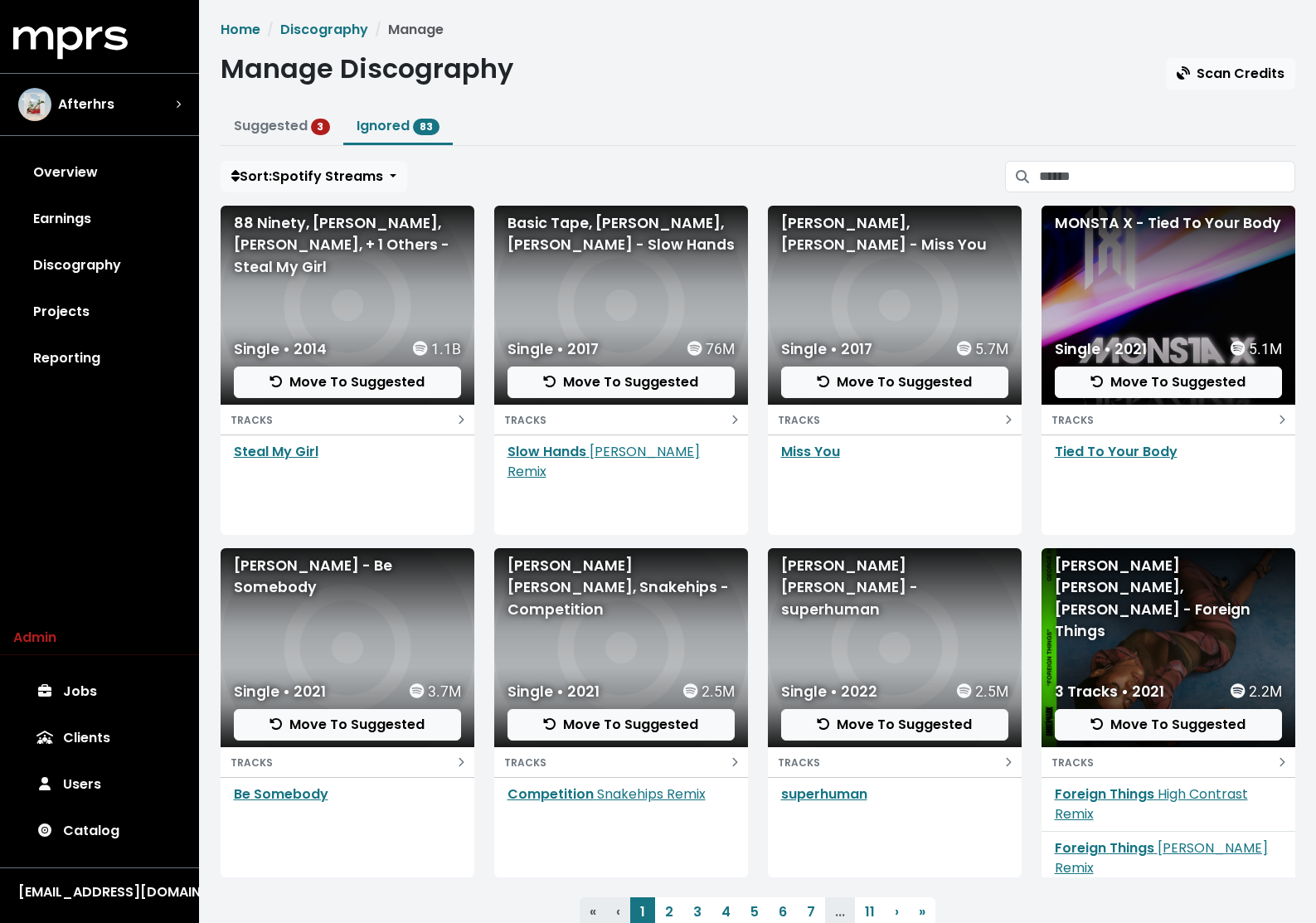
scroll to position [59, 0]
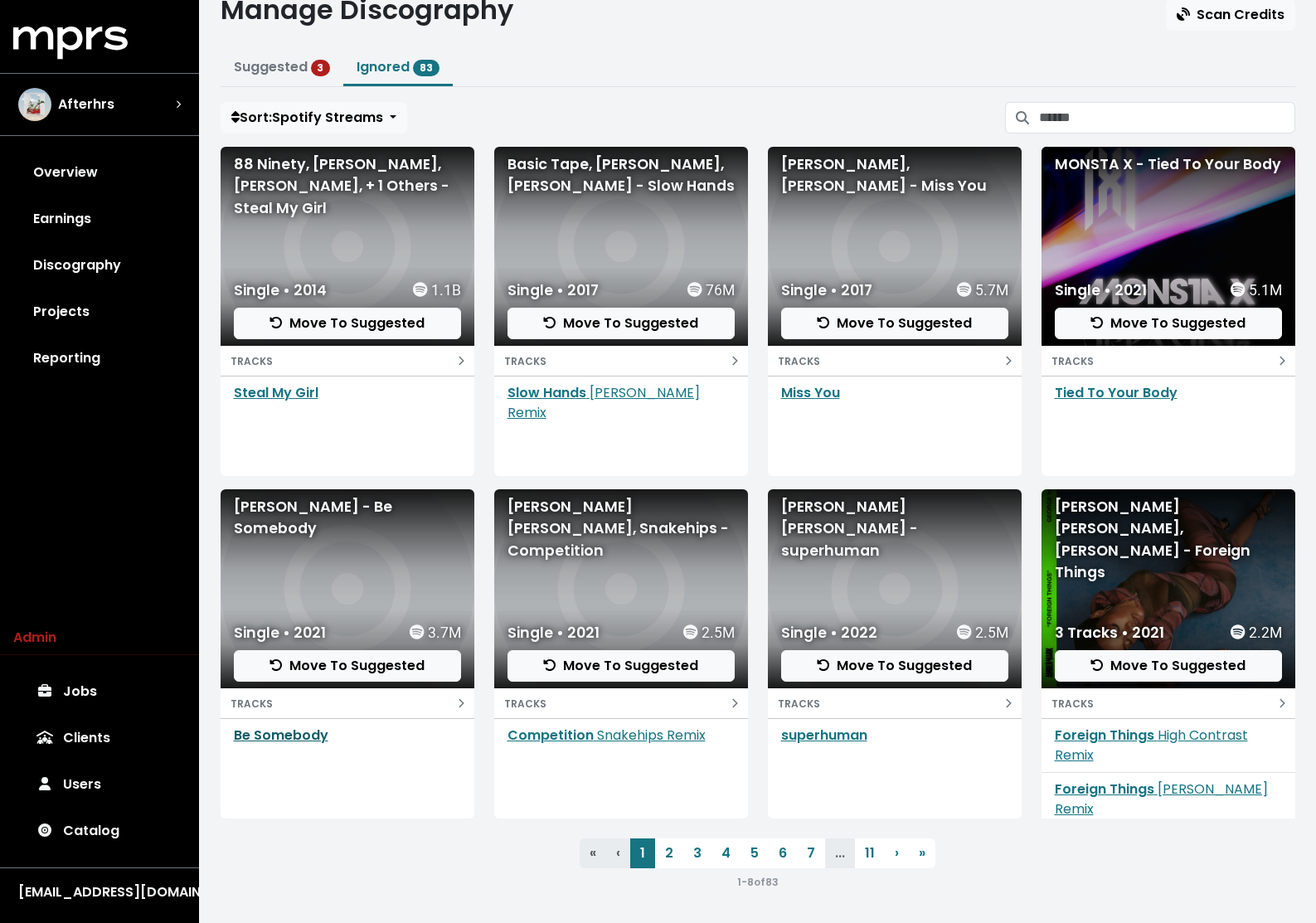
click at [271, 735] on link "Be Somebody" at bounding box center [281, 735] width 94 height 19
click at [613, 97] on div "Home Discography Manage Manage Discography Scan Credits Suggested 3 Ignored 83 …" at bounding box center [758, 427] width 1094 height 931
click at [68, 311] on link "Projects" at bounding box center [99, 311] width 173 height 46
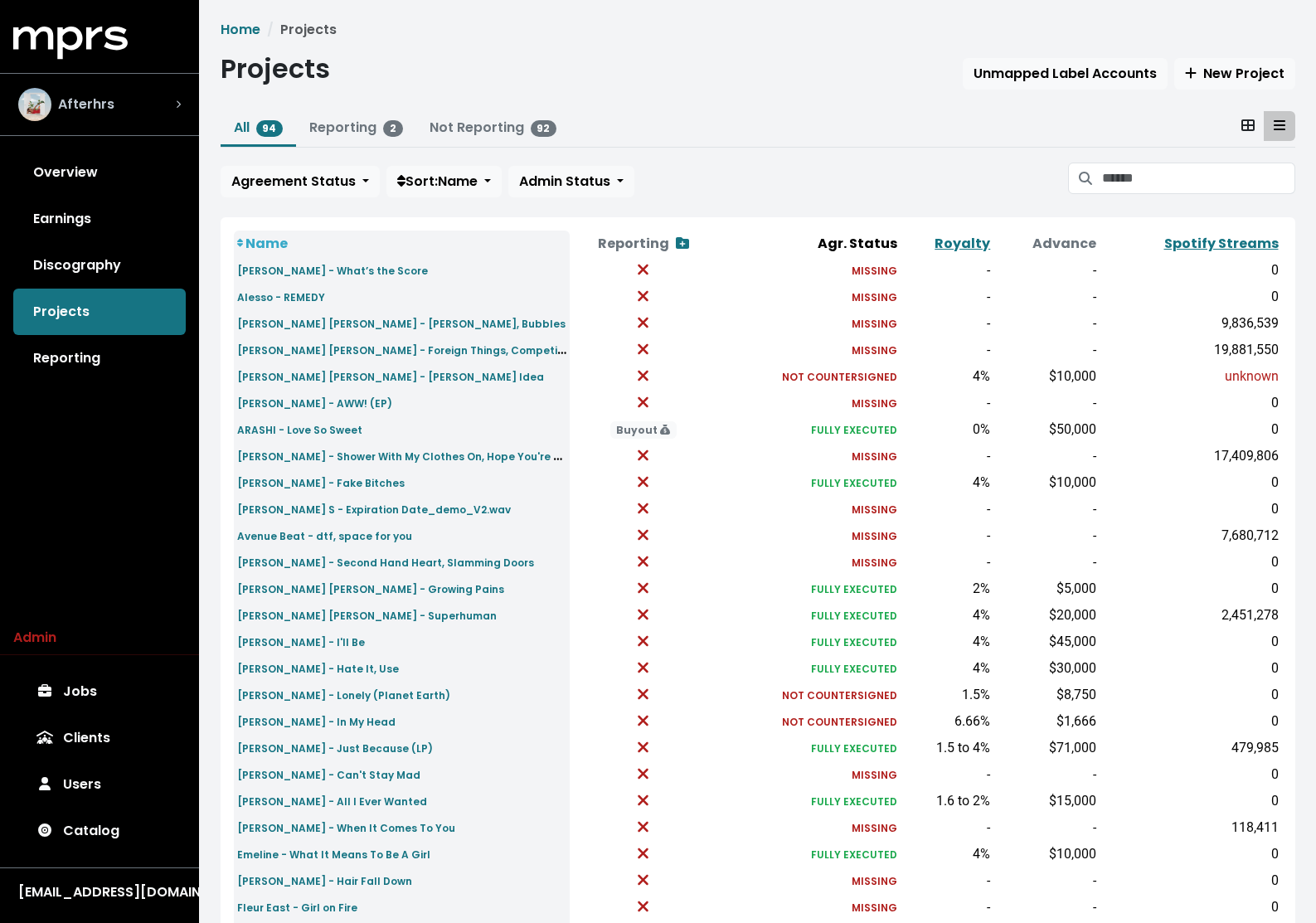
click at [110, 92] on div "Afterhrs" at bounding box center [66, 104] width 96 height 33
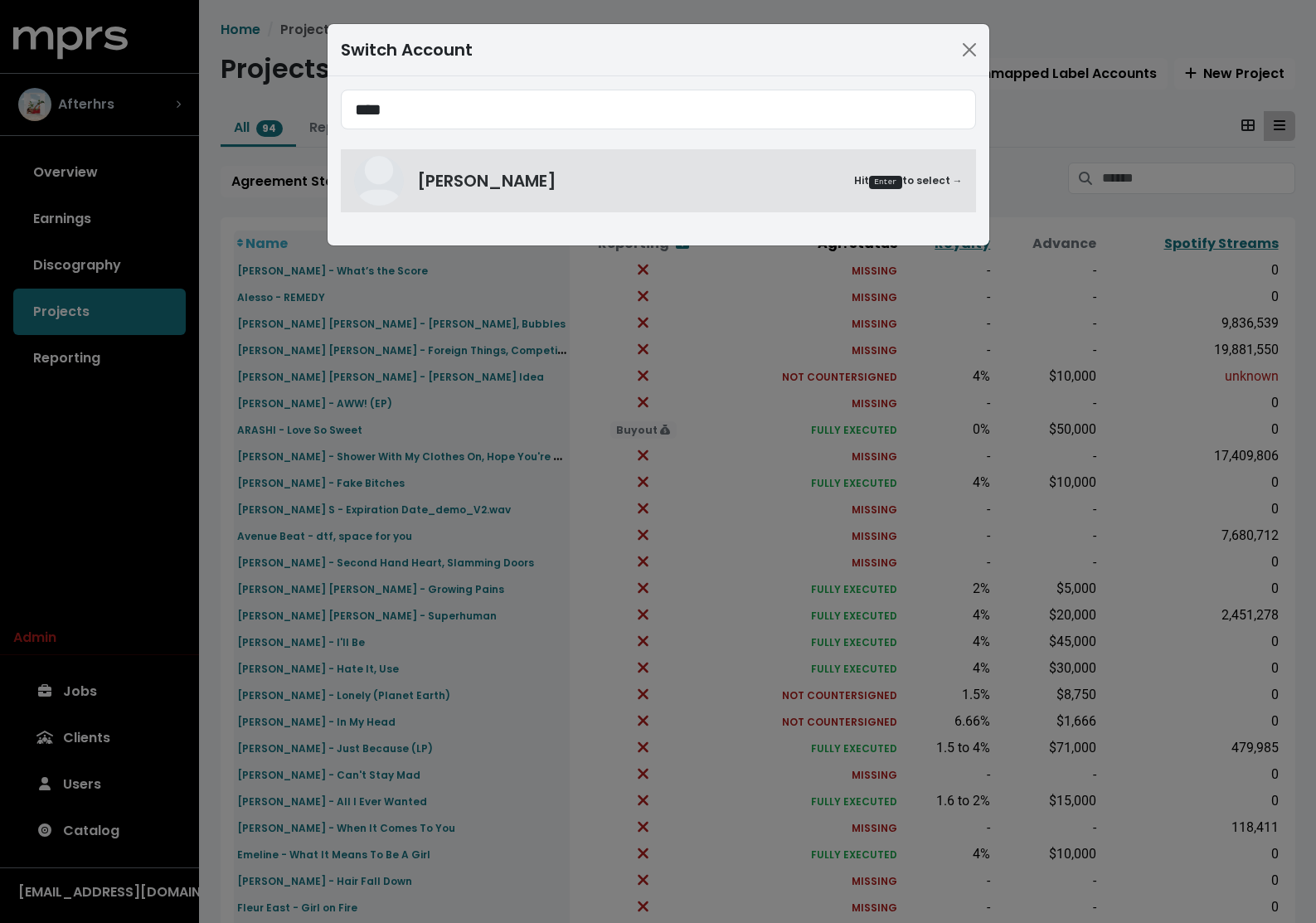
type input "****"
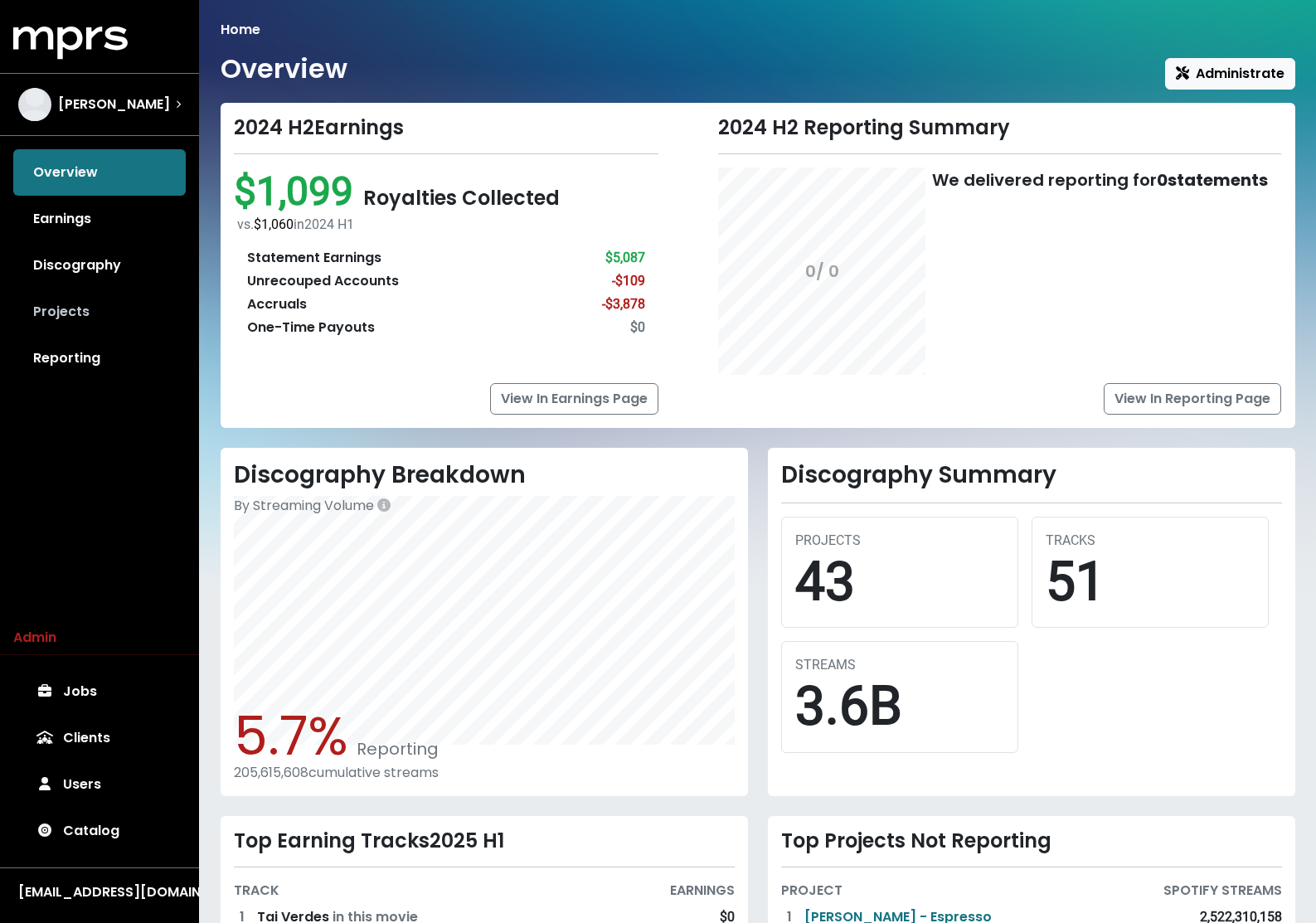
click at [96, 325] on link "Projects" at bounding box center [99, 311] width 173 height 46
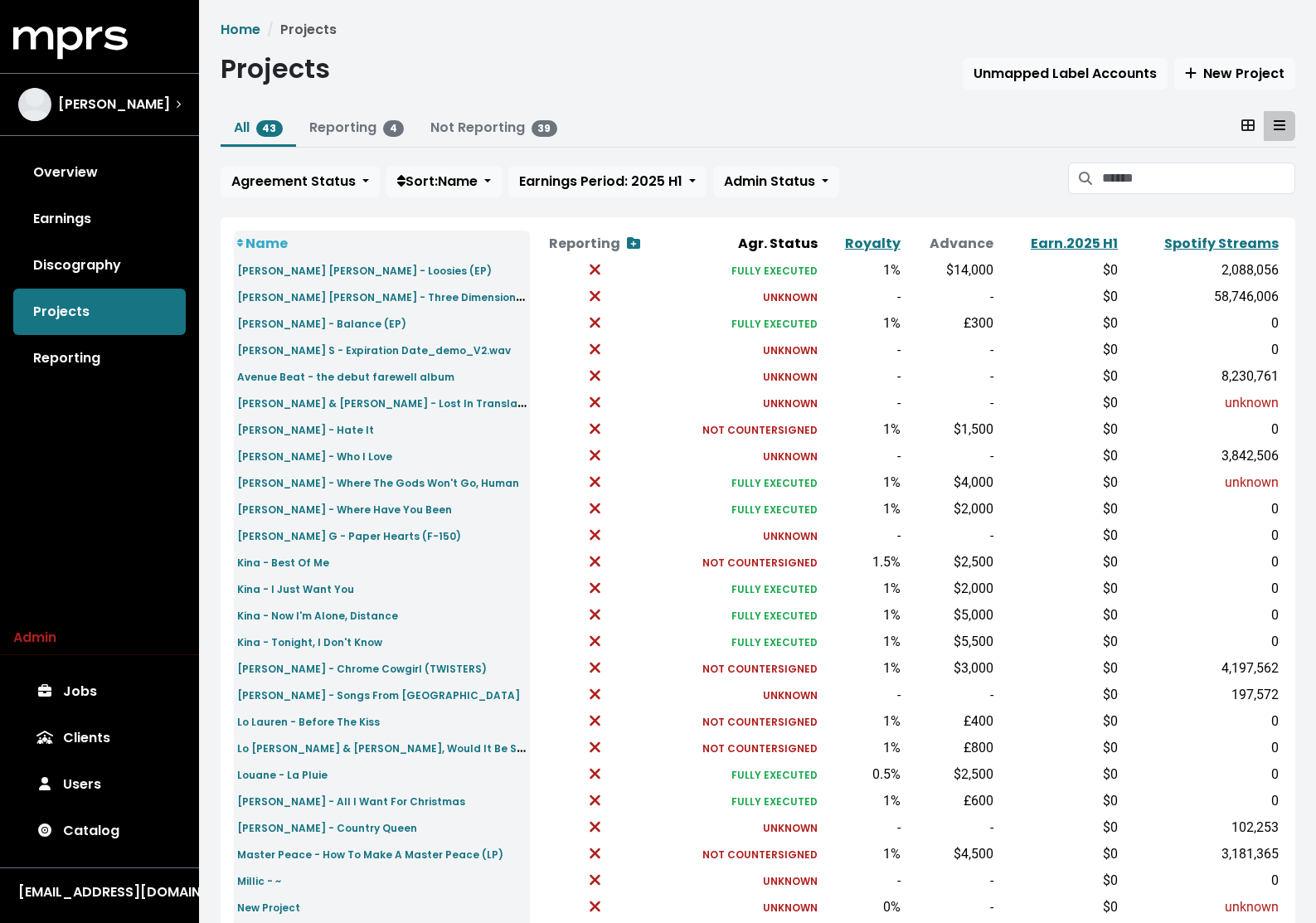
scroll to position [314, 0]
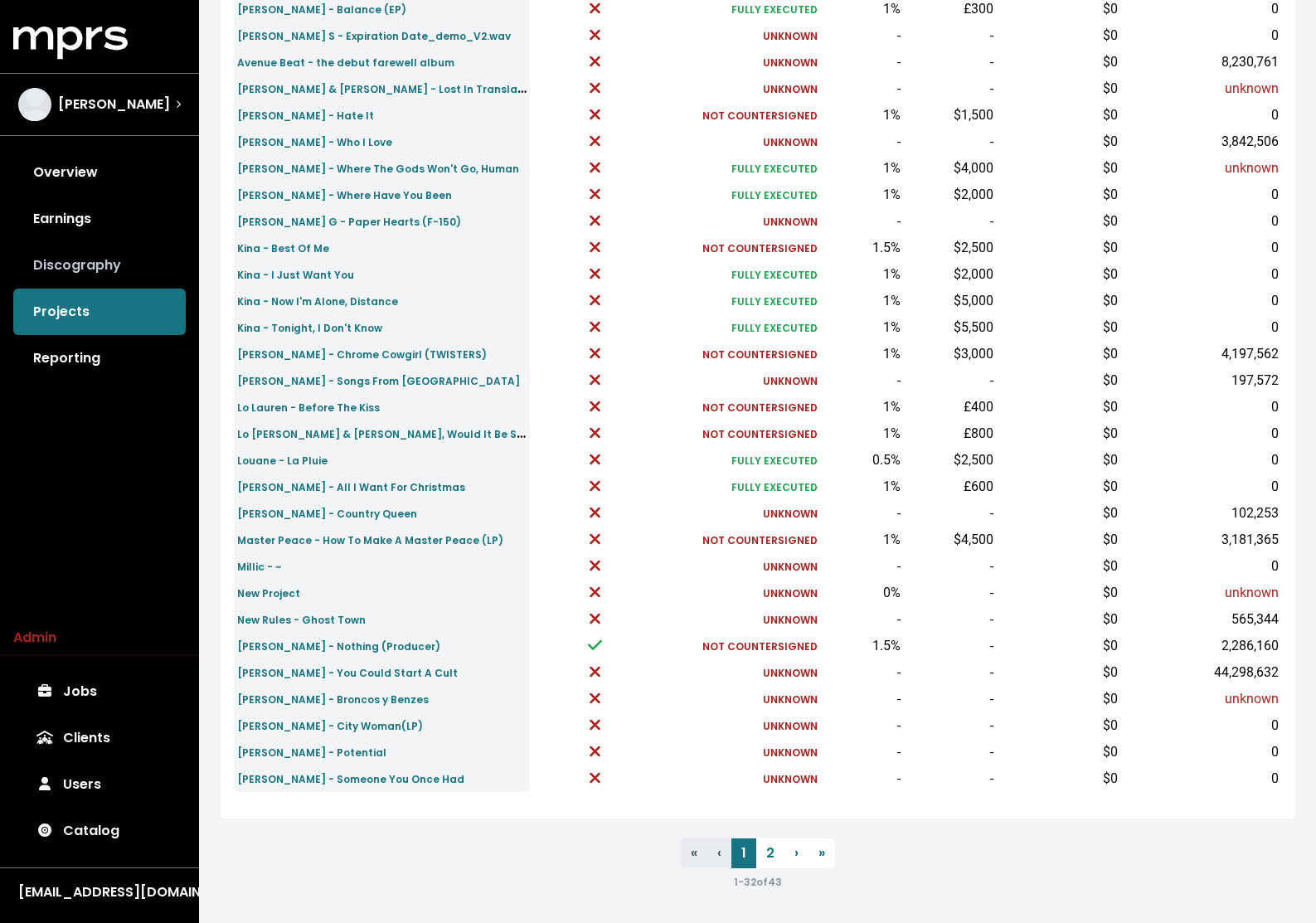
click at [78, 265] on link "Discography" at bounding box center [99, 265] width 173 height 46
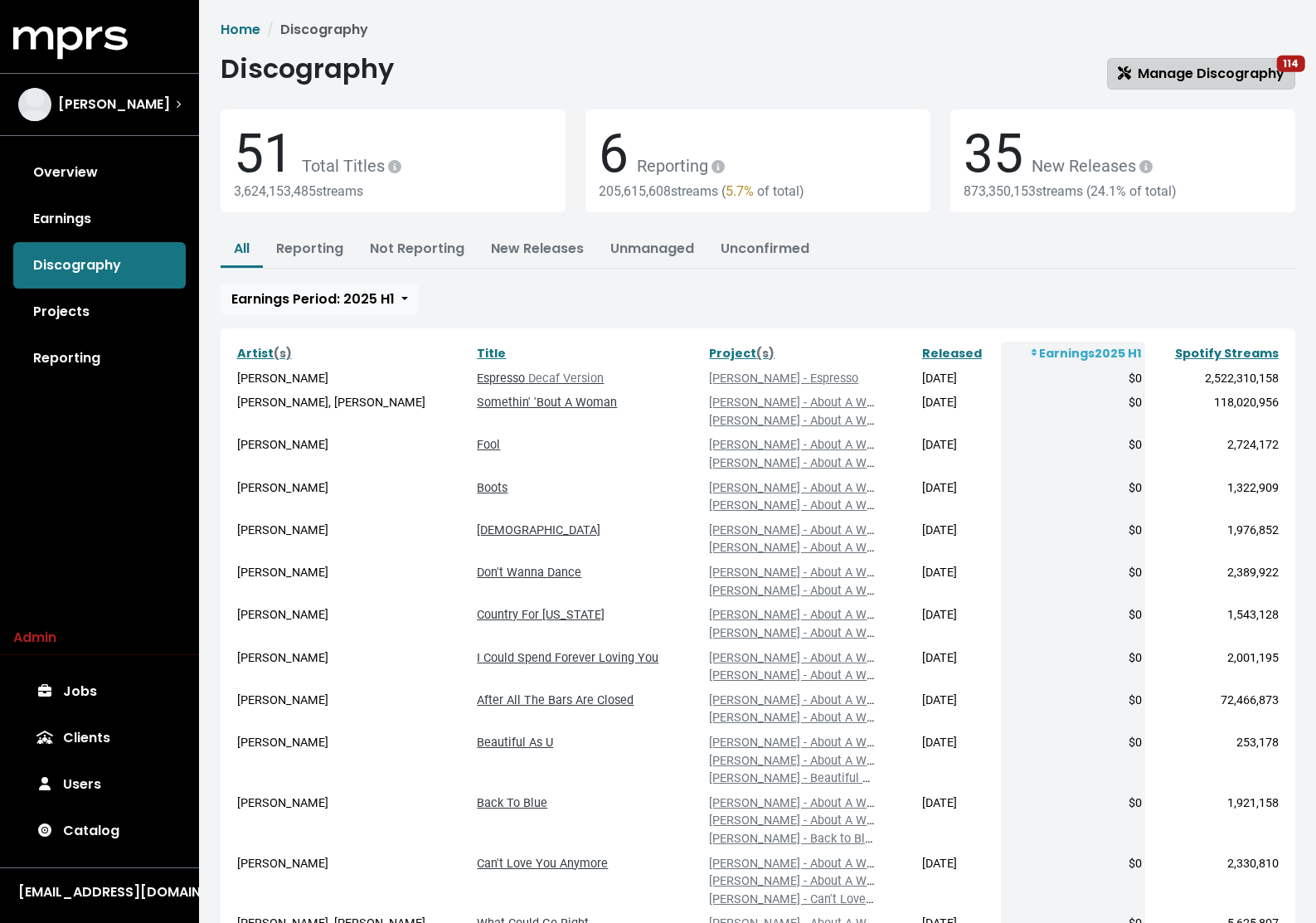
click at [1181, 70] on span "Manage Discography 114" at bounding box center [1201, 74] width 167 height 19
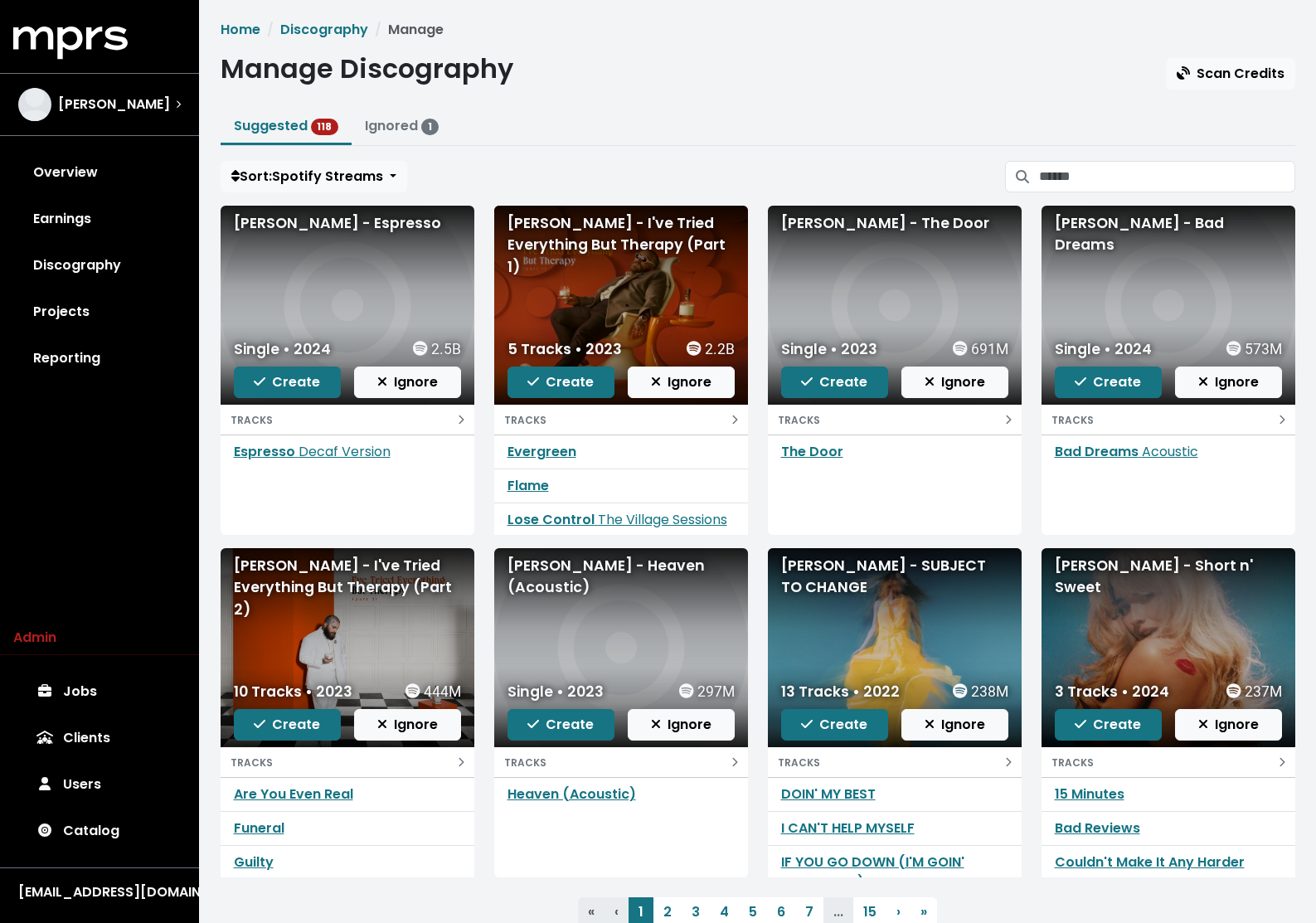
click at [494, 176] on div "Sort: Spotify Streams" at bounding box center [758, 176] width 1074 height 31
click at [122, 313] on link "Projects" at bounding box center [99, 311] width 173 height 46
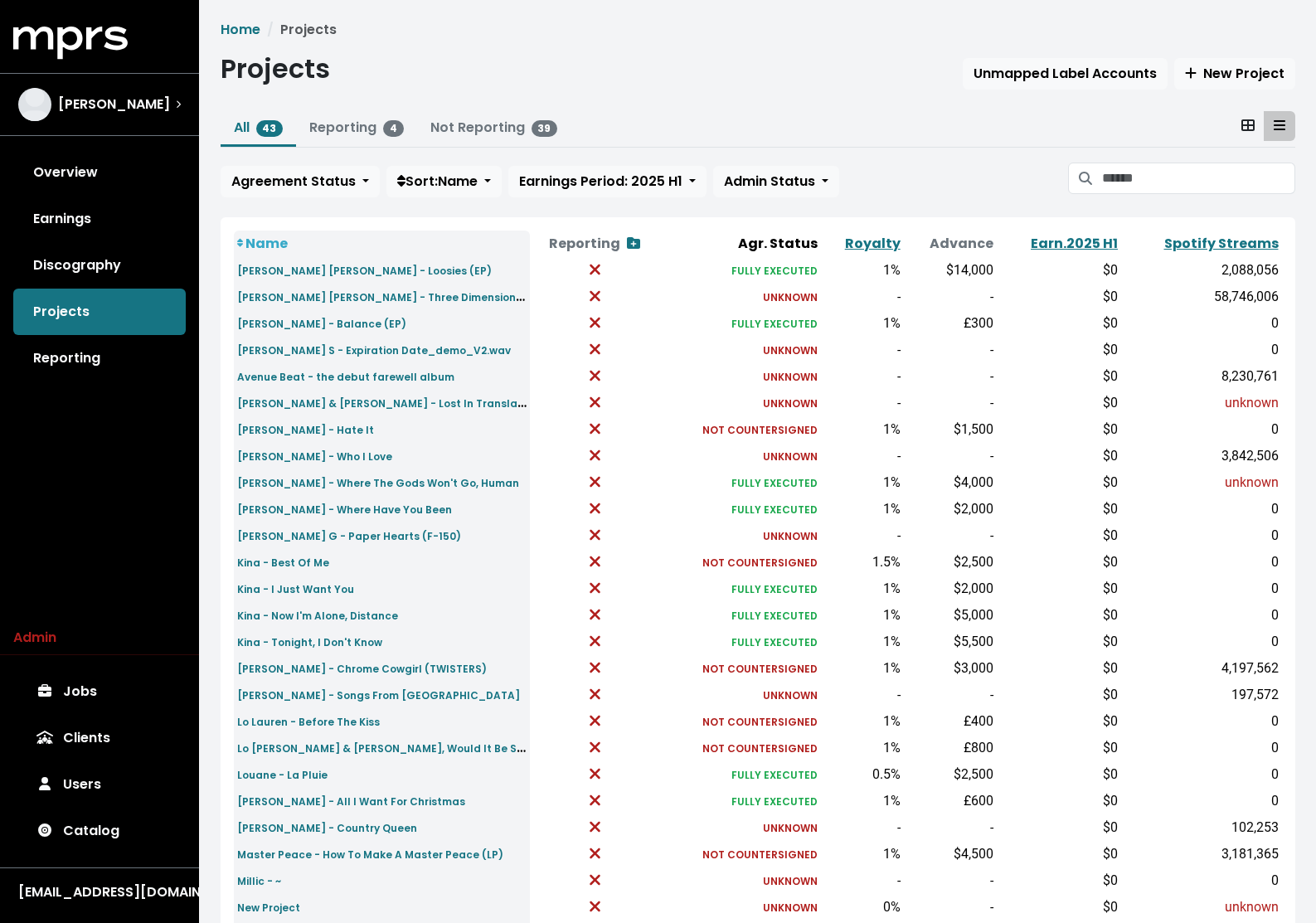
click at [565, 47] on div "Home Projects Projects Unmapped Label Accounts New Project All 43 Reporting 4 N…" at bounding box center [758, 613] width 1094 height 1186
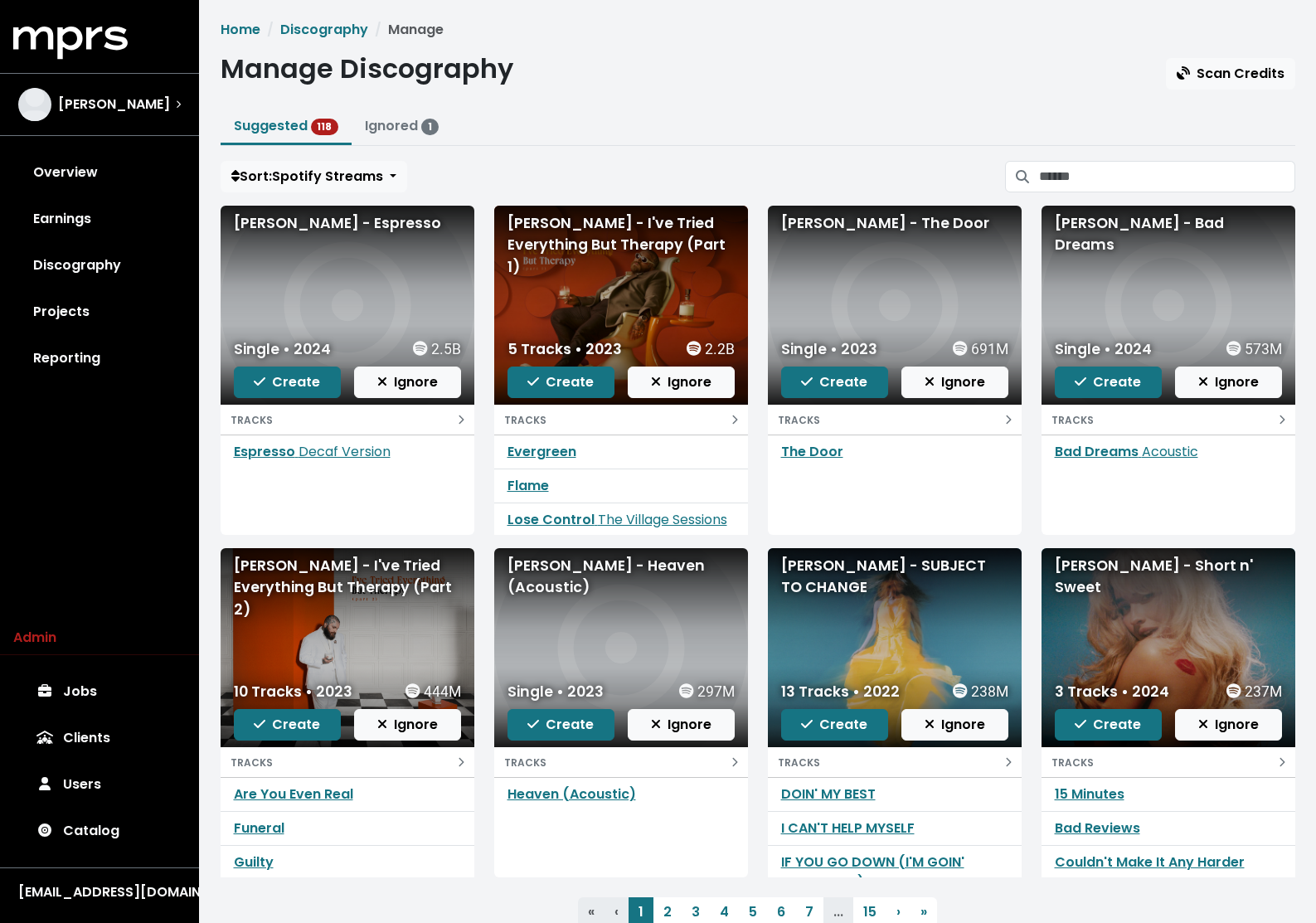
click at [484, 292] on div "Teddy Swims - I've Tried Everything But Therapy (Part 1) 5 Tracks • 2023 2.2B C…" at bounding box center [621, 370] width 274 height 329
click at [102, 305] on link "Projects" at bounding box center [99, 311] width 173 height 46
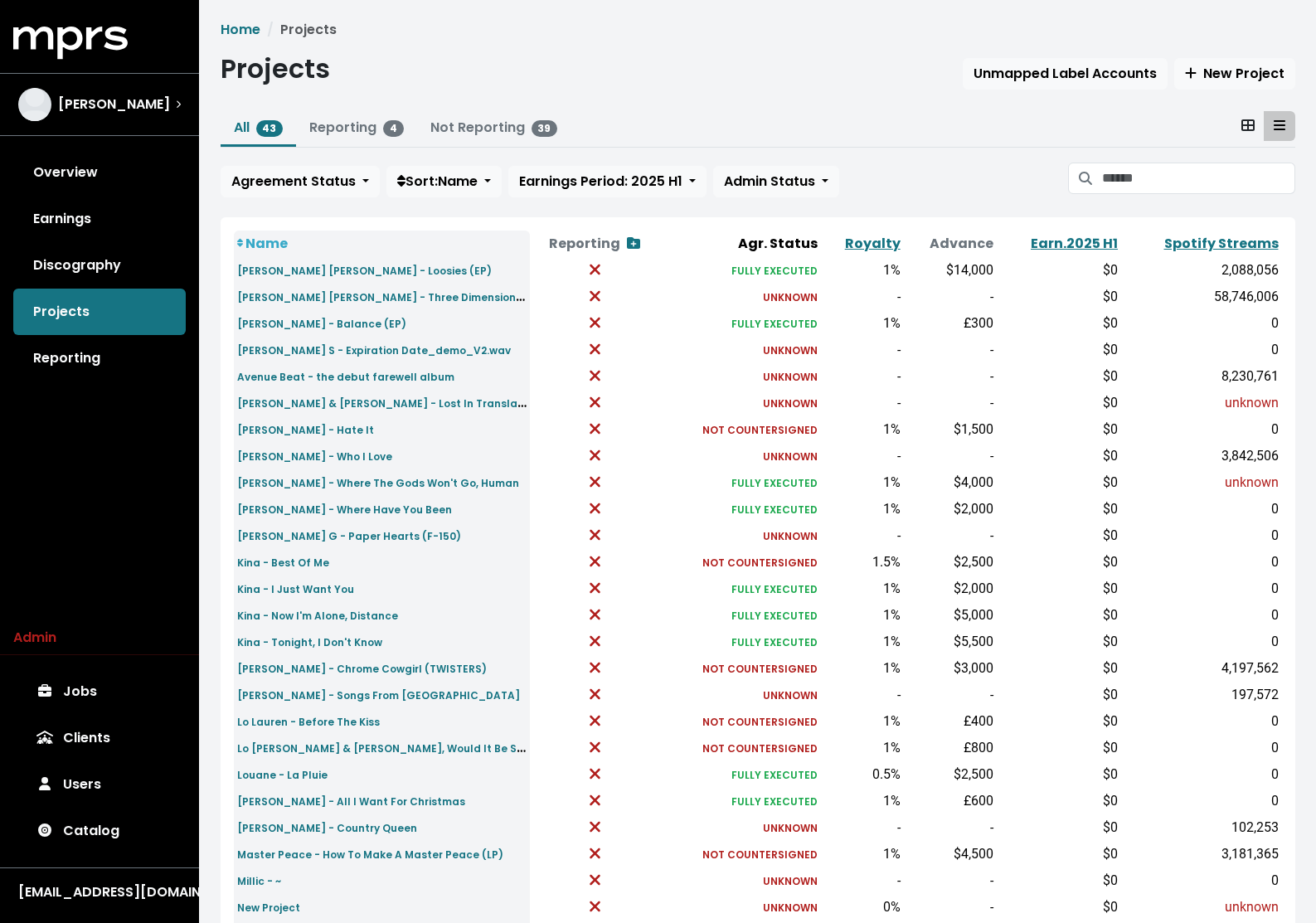
scroll to position [314, 0]
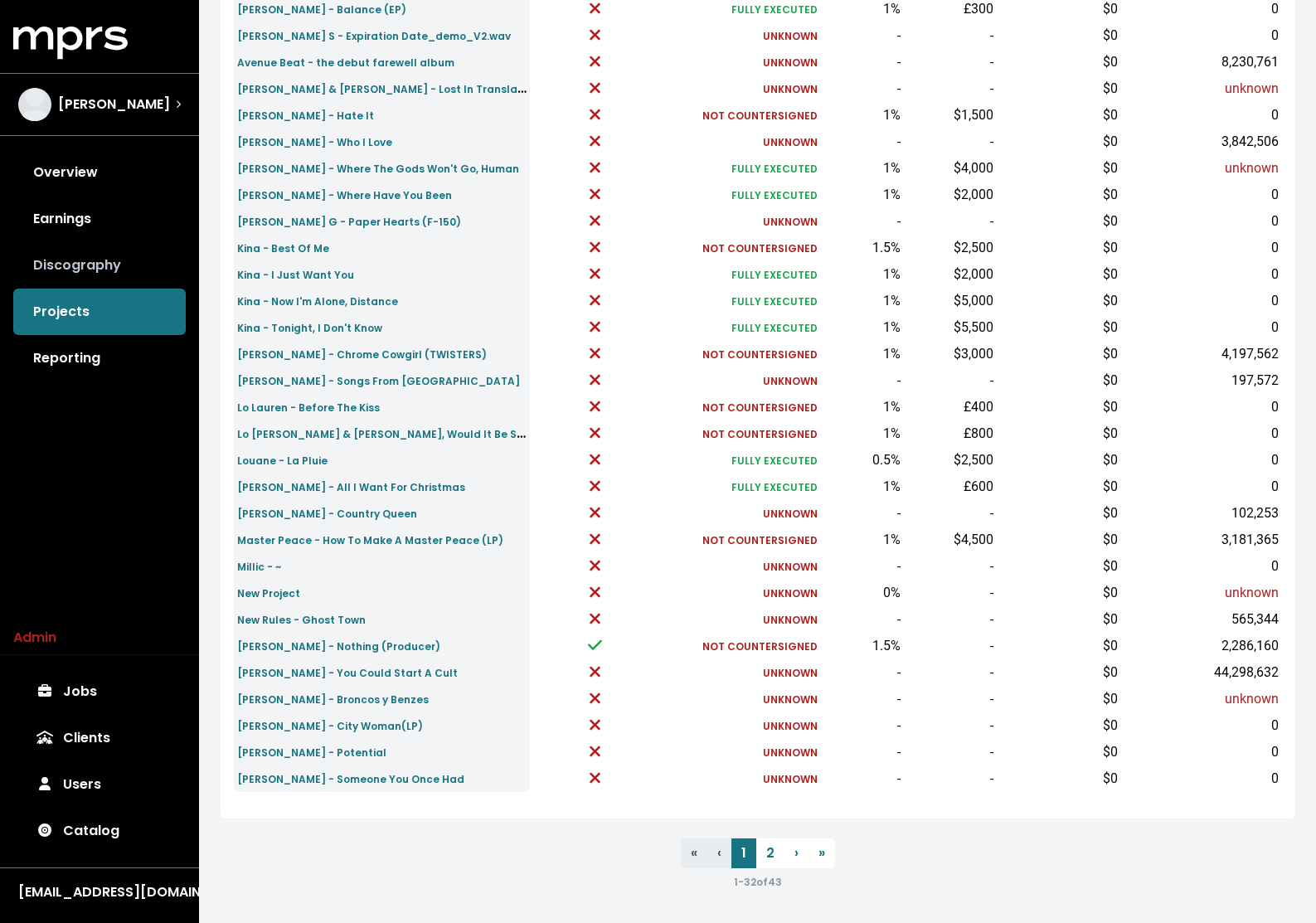
click at [87, 262] on link "Discography" at bounding box center [99, 265] width 173 height 46
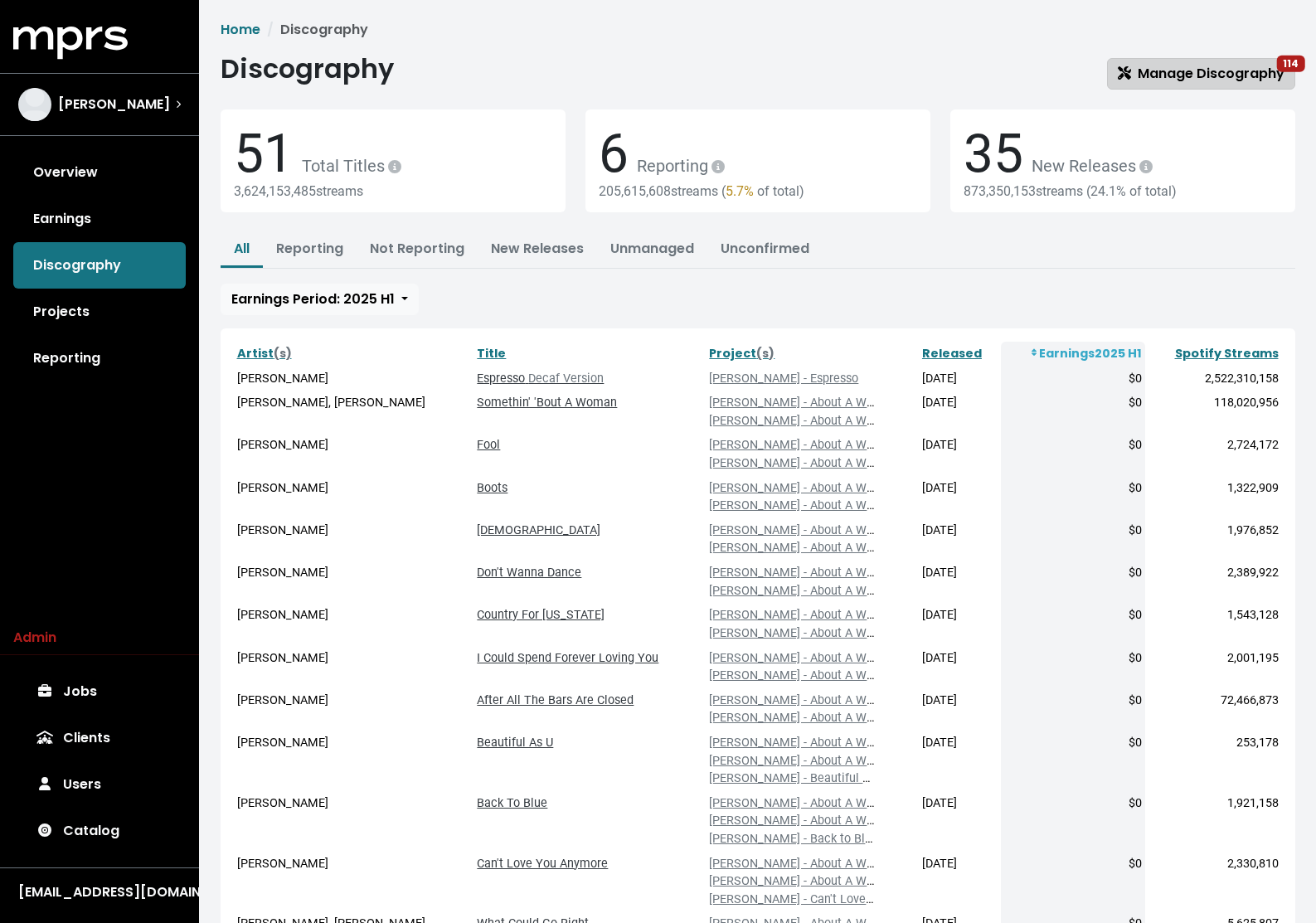
click at [1174, 70] on span "Manage Discography 114" at bounding box center [1201, 74] width 167 height 19
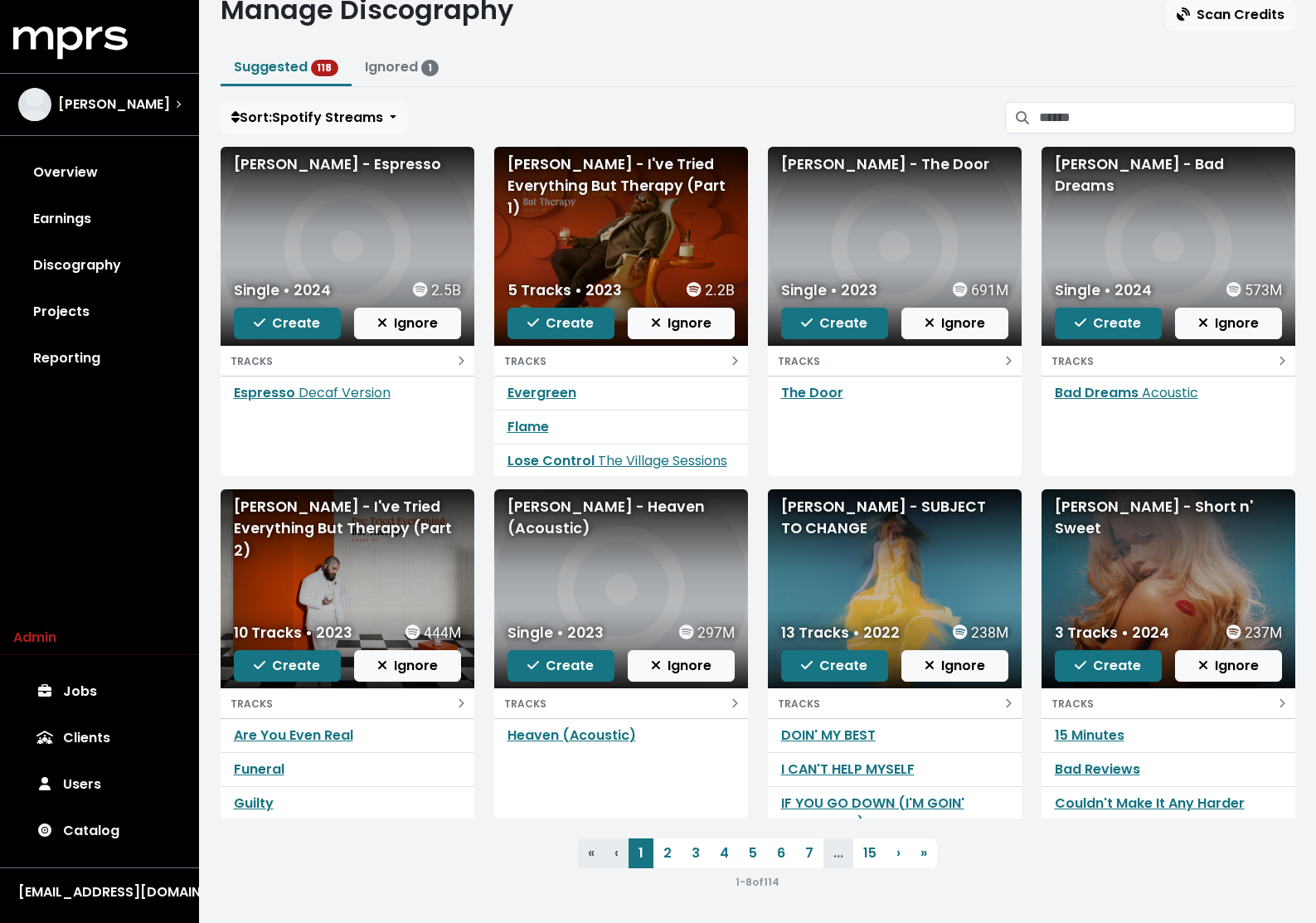
scroll to position [88, 0]
click at [837, 77] on ul "Suggested 118 Ignored 1" at bounding box center [758, 69] width 1074 height 37
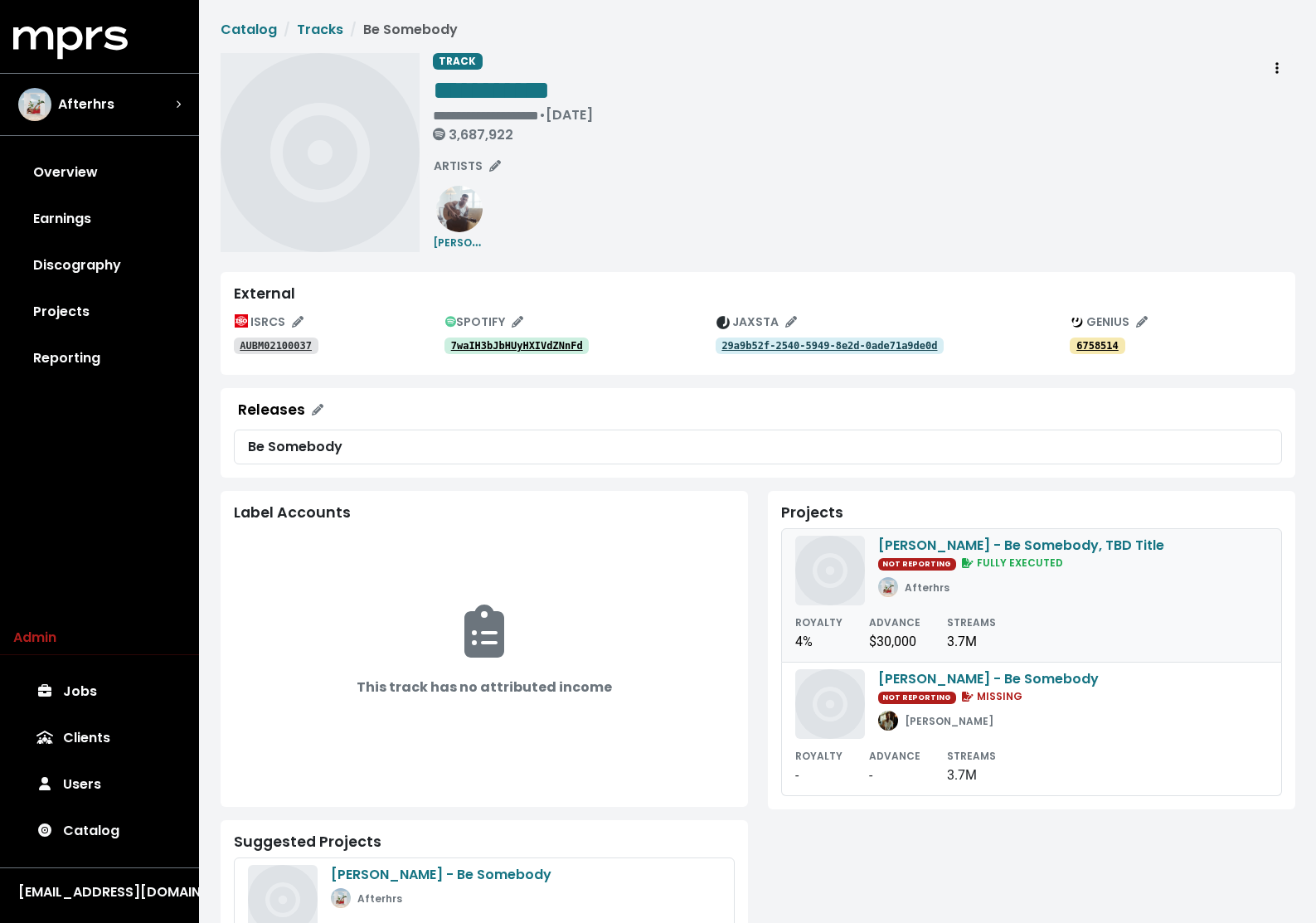
click at [918, 623] on div "ROYALTY 4% ADVANCE $30,000 STREAMS 3.7M" at bounding box center [1031, 632] width 473 height 40
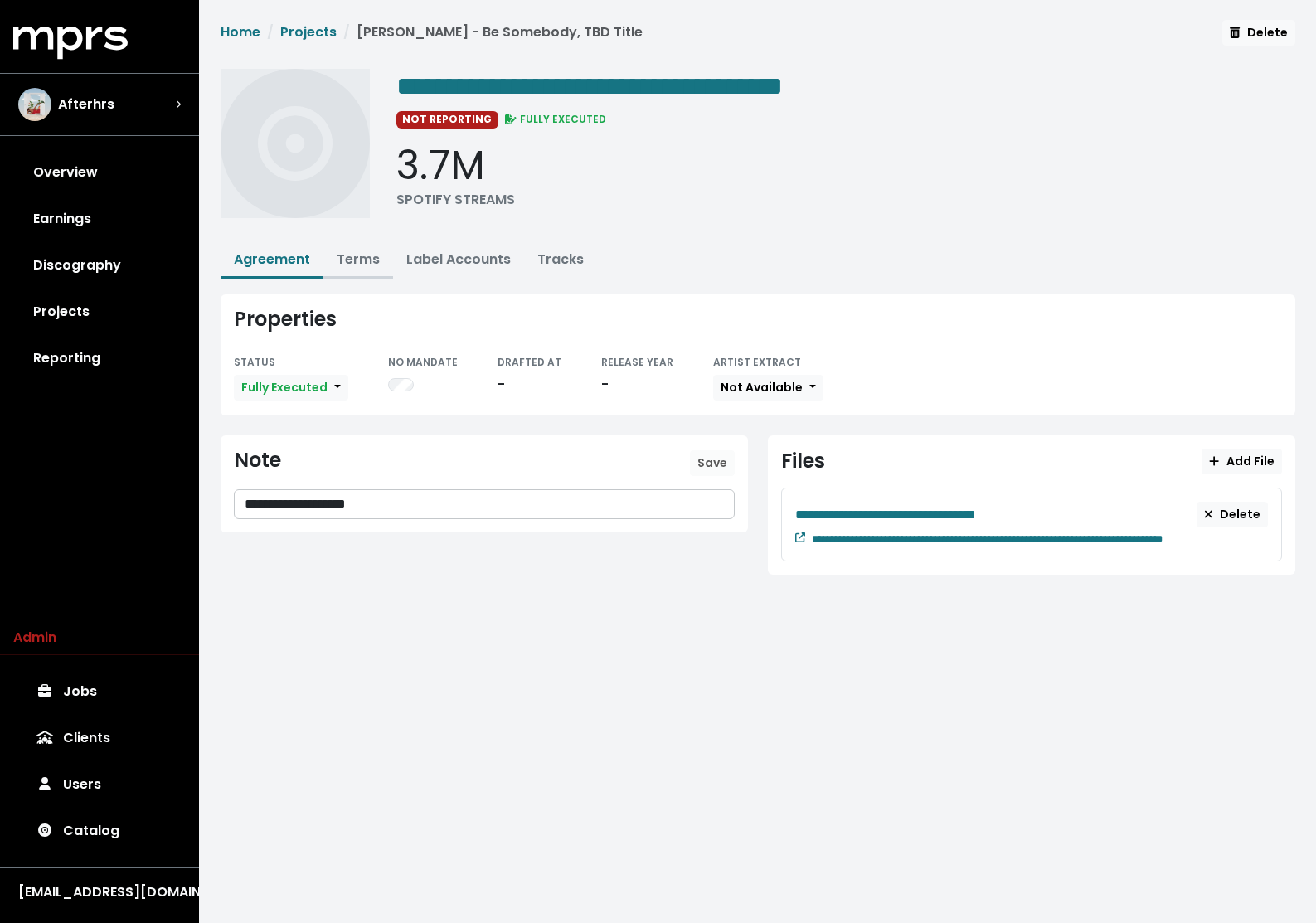
click at [361, 262] on link "Terms" at bounding box center [358, 260] width 43 height 19
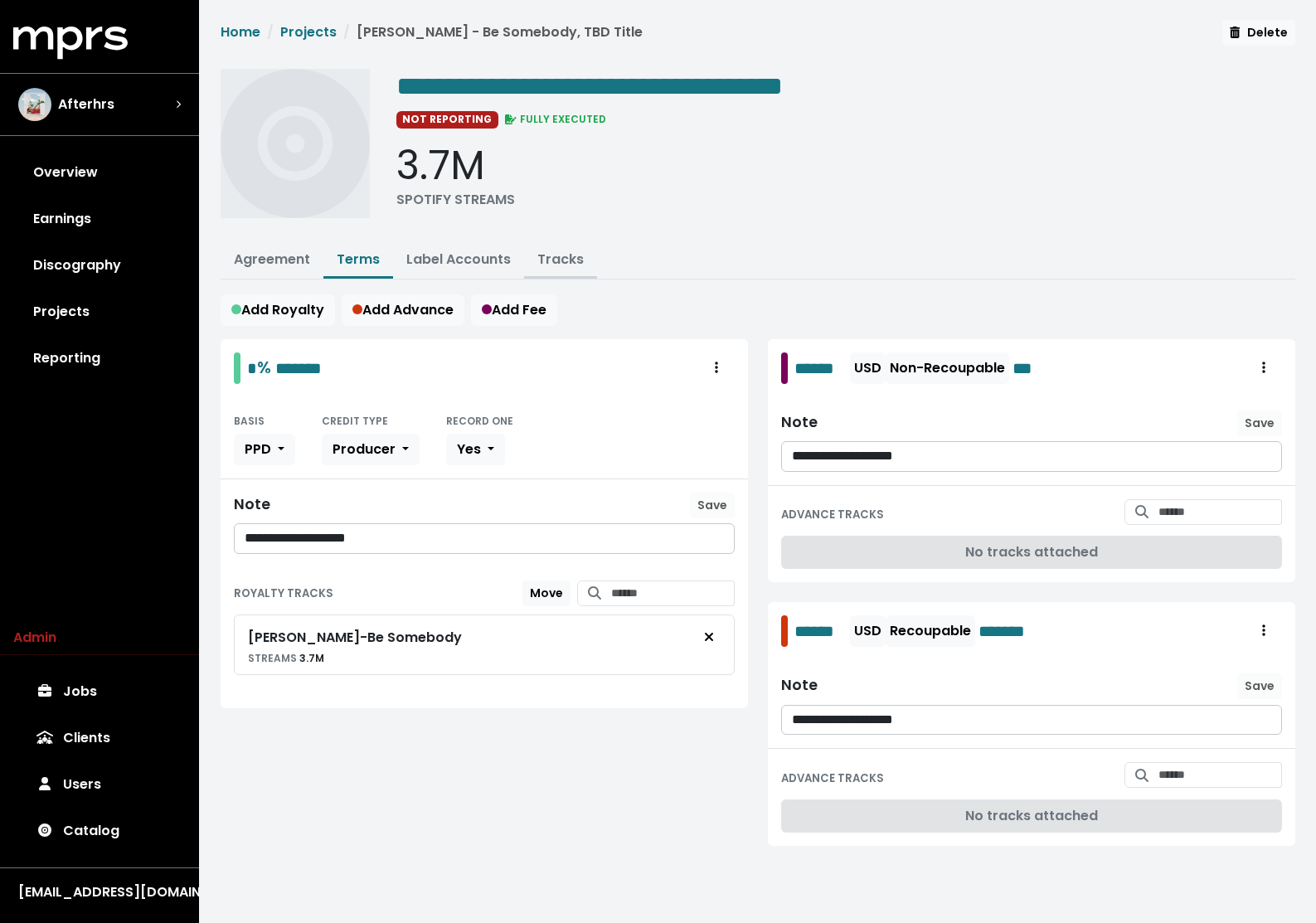
click at [552, 264] on link "Tracks" at bounding box center [560, 260] width 46 height 19
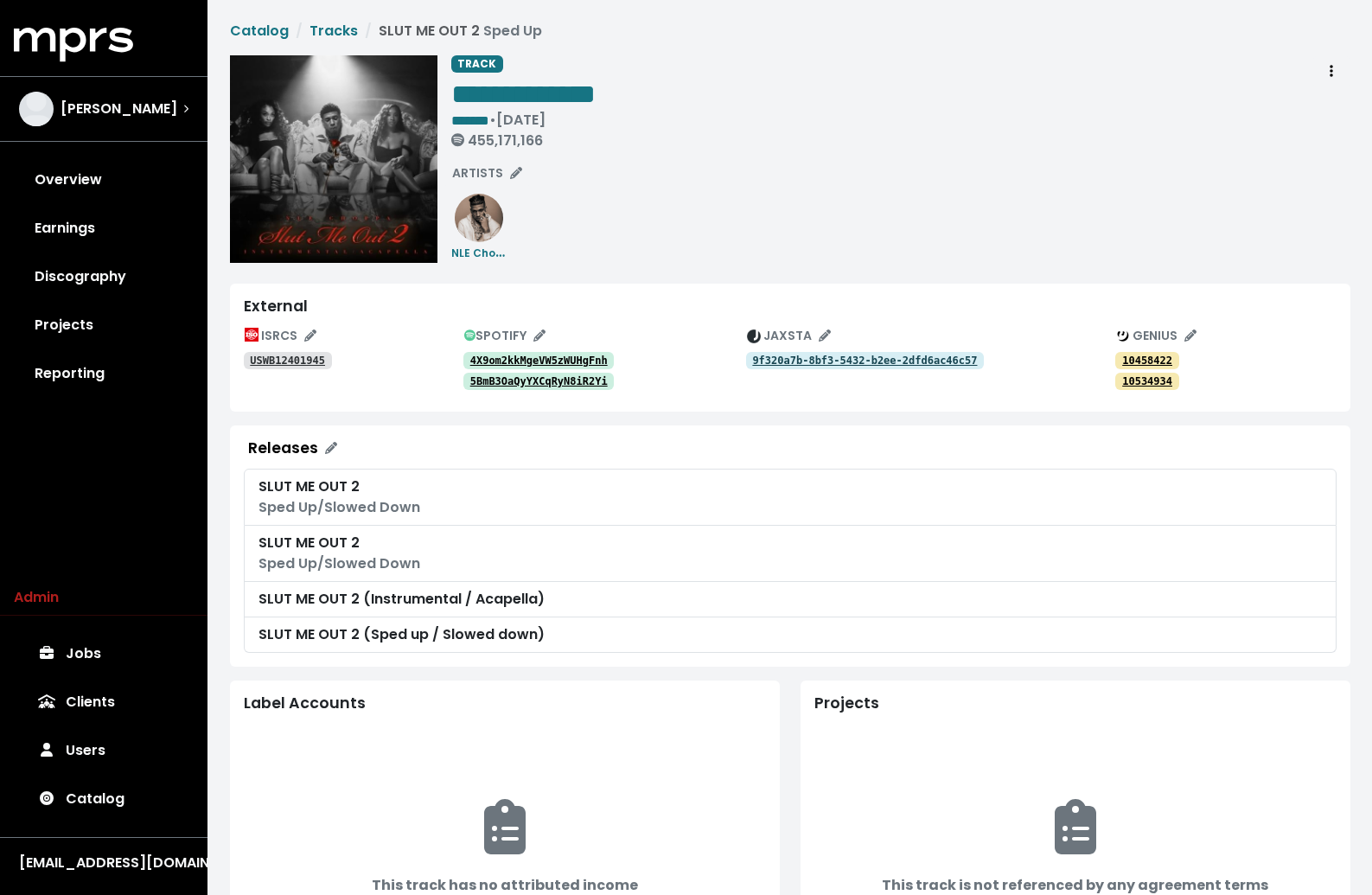
click at [555, 355] on tt "4X9om2kkMgeVW5zWUHgFnh" at bounding box center [539, 360] width 138 height 12
click at [539, 383] on tt "5BmB3OaQyYXCqRyN8iR2Yi" at bounding box center [539, 381] width 138 height 12
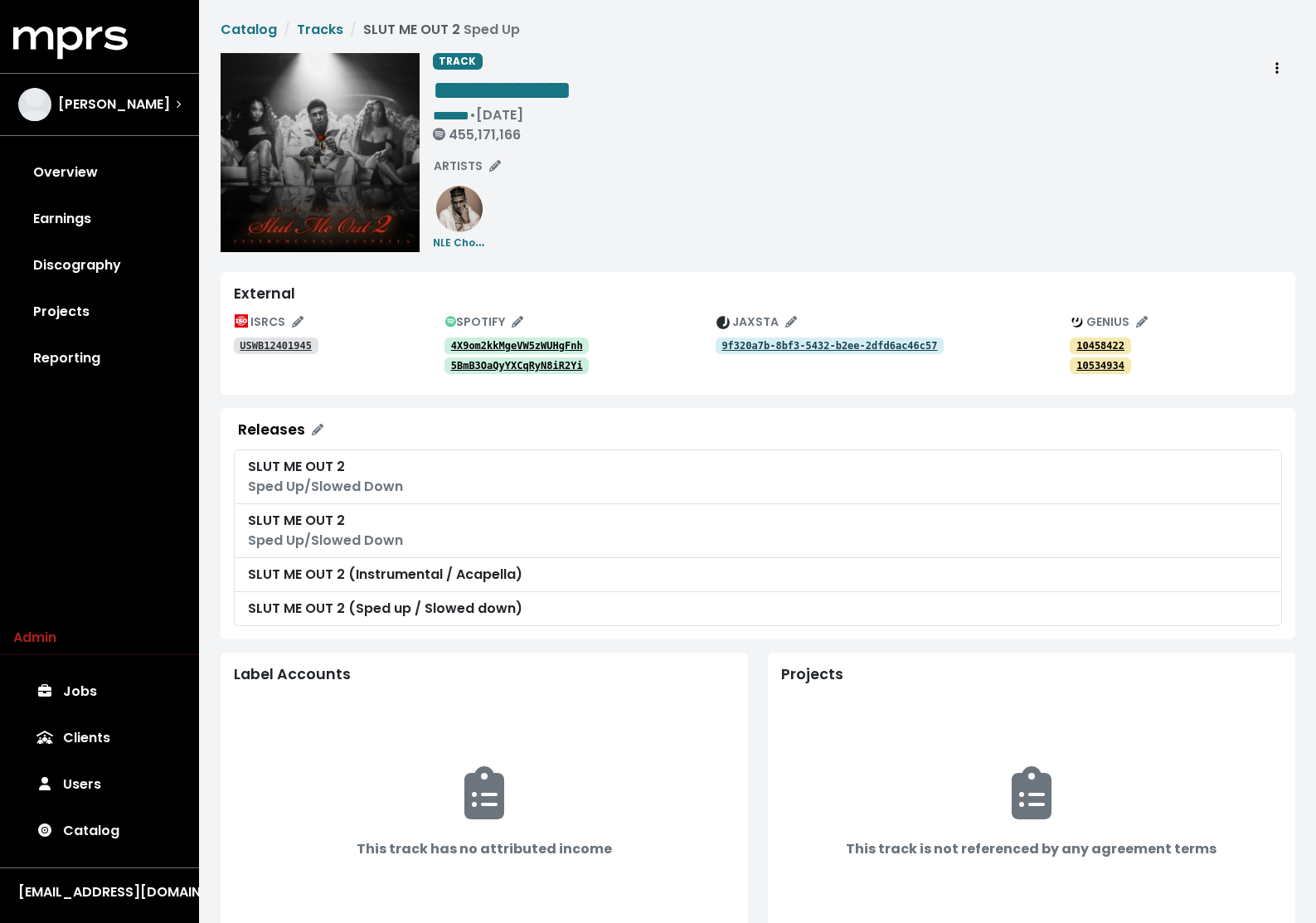
click at [528, 343] on tt "4X9om2kkMgeVW5zWUHgFnh" at bounding box center [517, 345] width 132 height 11
click at [515, 362] on tt "5BmB3OaQyYXCqRyN8iR2Yi" at bounding box center [517, 365] width 132 height 11
click at [737, 172] on div "**********" at bounding box center [864, 152] width 862 height 199
click at [250, 346] on tt "USWB12401945" at bounding box center [275, 345] width 72 height 11
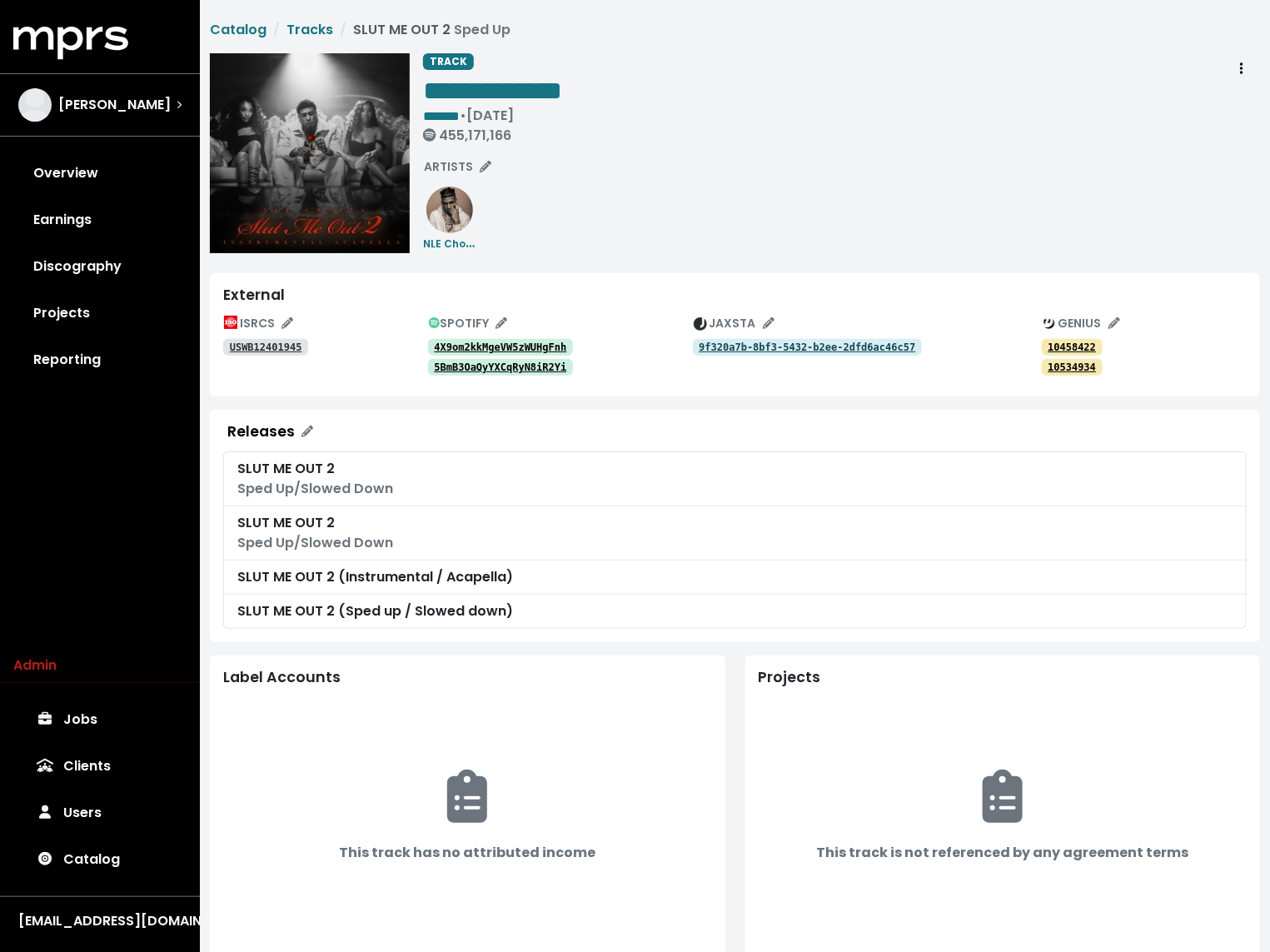
click at [763, 216] on div "**********" at bounding box center [842, 153] width 837 height 200
click at [726, 187] on div "**********" at bounding box center [842, 153] width 837 height 200
click at [562, 142] on div "**********" at bounding box center [493, 101] width 139 height 97
click at [287, 35] on link "Tracks" at bounding box center [309, 29] width 46 height 19
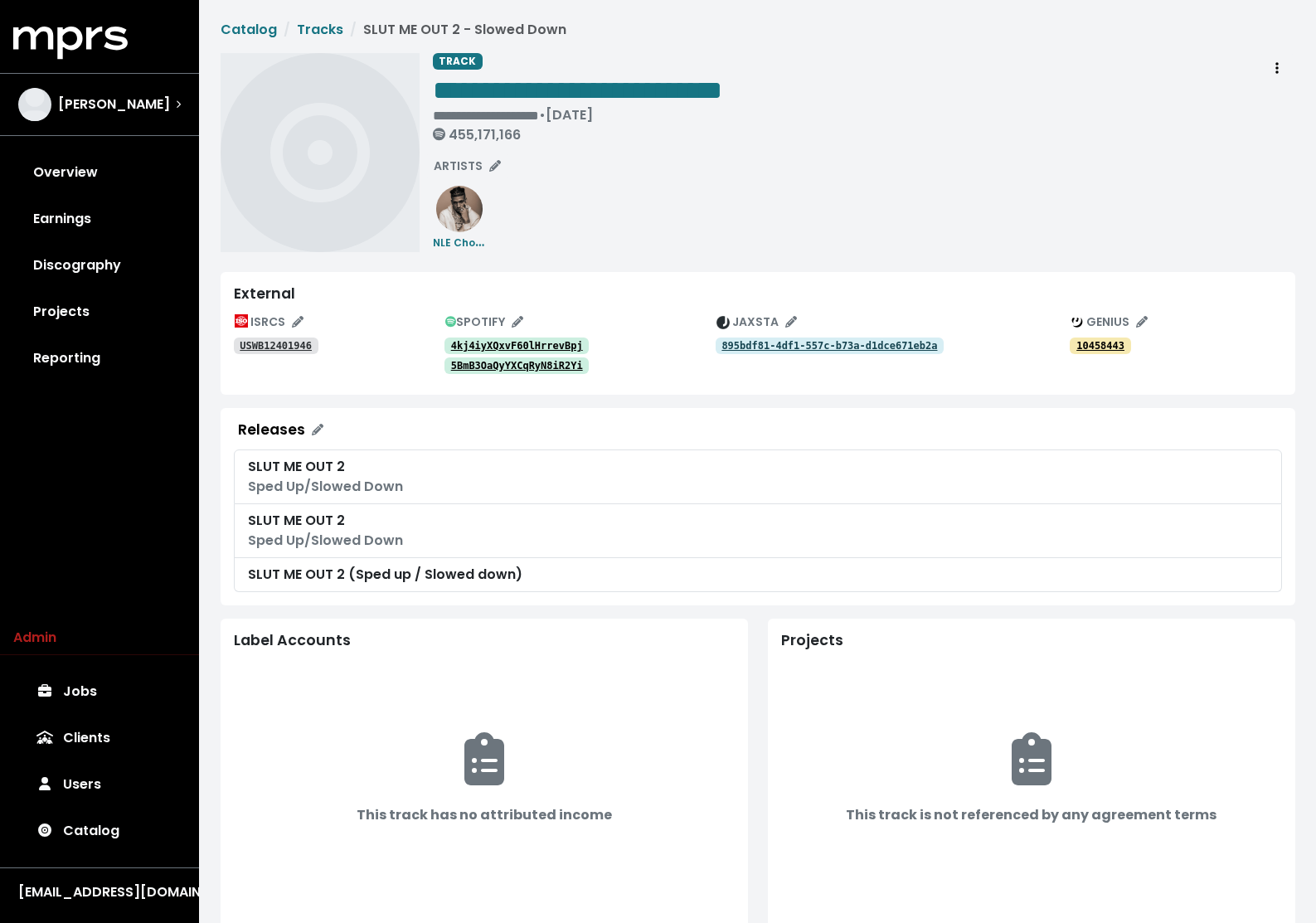
click at [491, 342] on tt "4kj4iyXQxvF60lHrrevBpj" at bounding box center [517, 345] width 132 height 11
click at [484, 361] on tt "5BmB3OaQyYXCqRyN8iR2Yi" at bounding box center [517, 365] width 132 height 11
click at [558, 196] on div "**********" at bounding box center [864, 152] width 862 height 199
click at [290, 344] on tt "USWB12401946" at bounding box center [275, 345] width 72 height 11
click at [319, 25] on link "Tracks" at bounding box center [322, 29] width 46 height 19
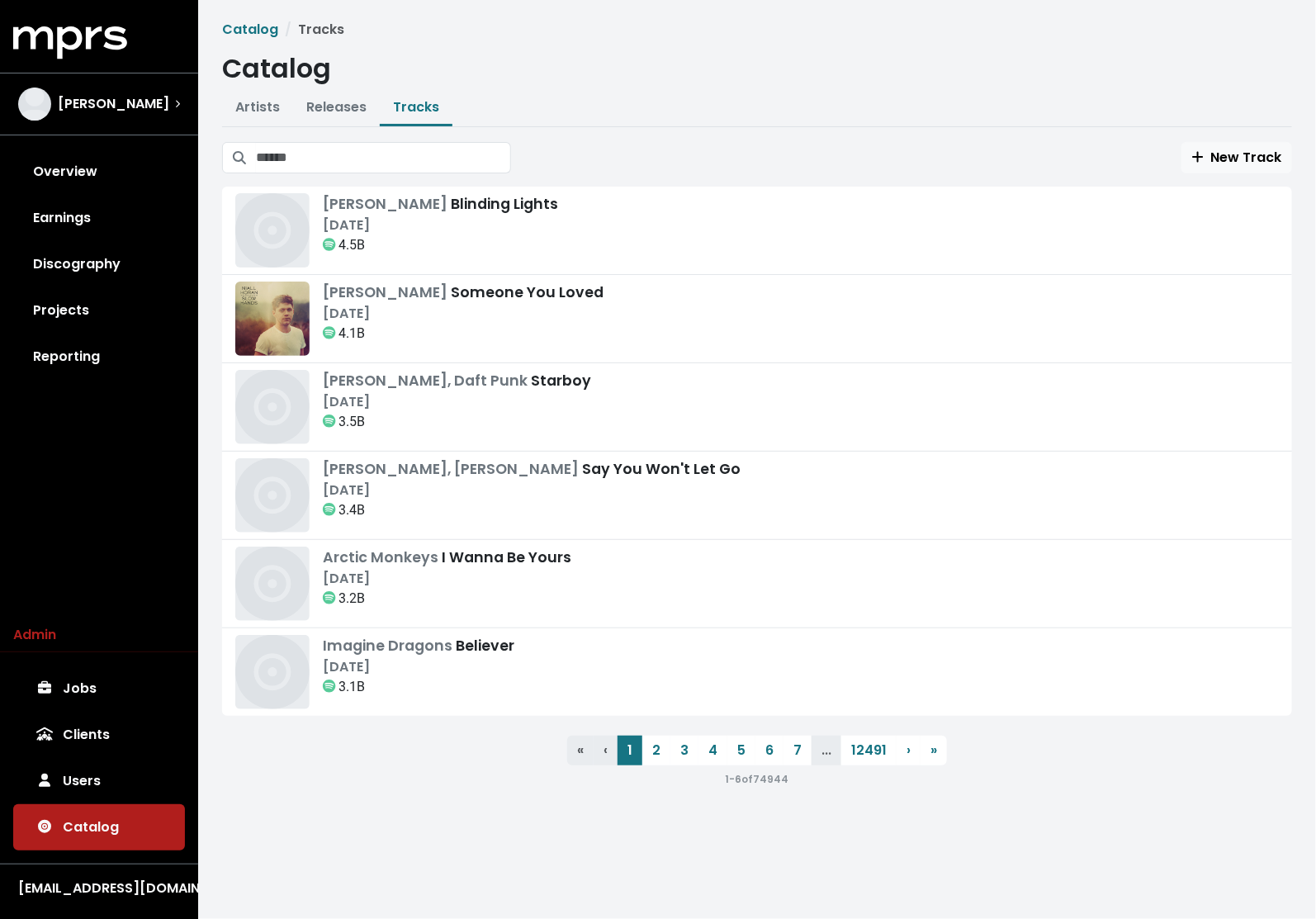
click at [362, 176] on div "New Track The Weeknd Blinding Lights Nov 29th, 2019 4.5B Lewis Capaldi Someone …" at bounding box center [756, 465] width 1070 height 646
click at [362, 167] on input "Search tracks" at bounding box center [383, 157] width 255 height 31
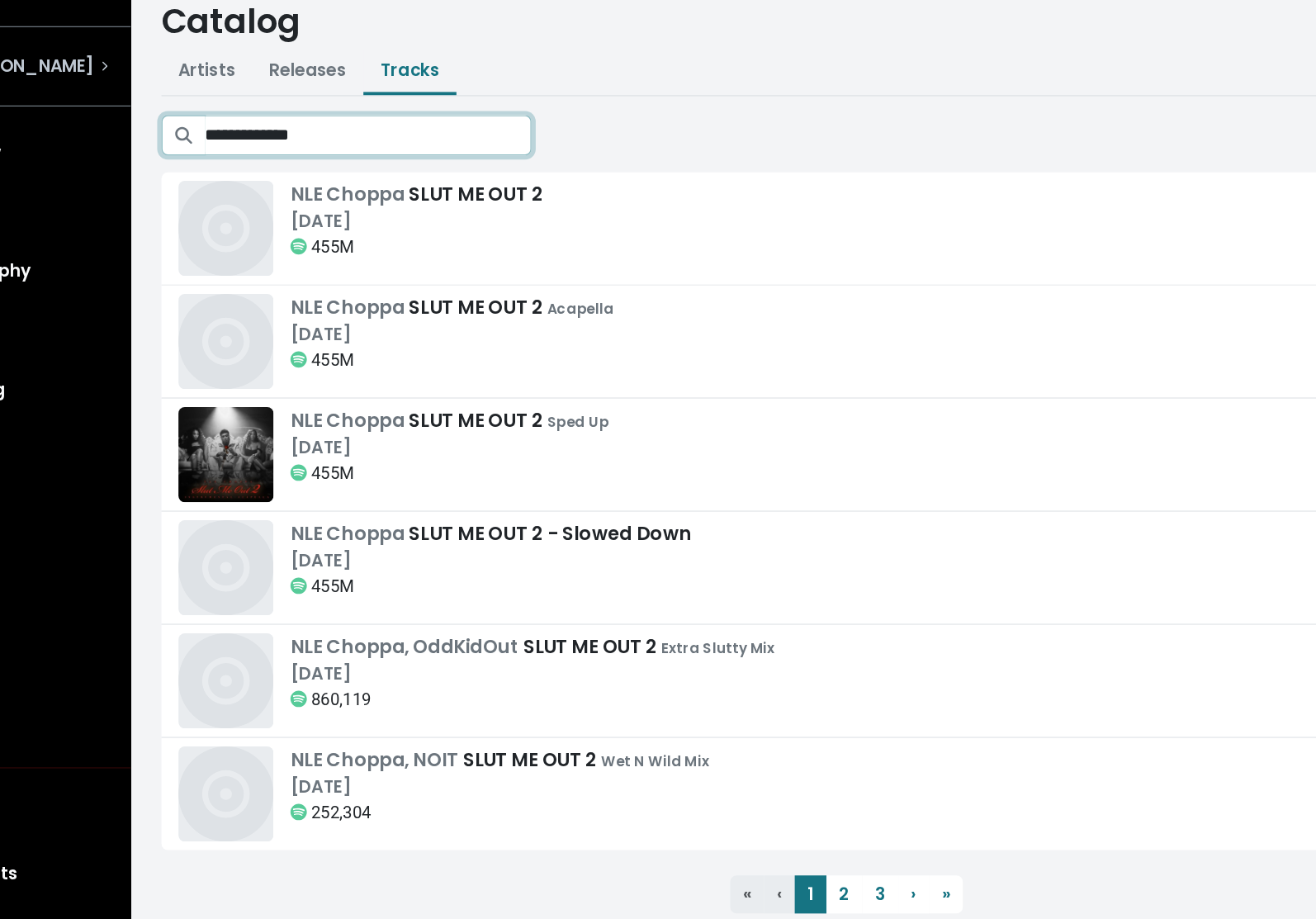
type input "**********"
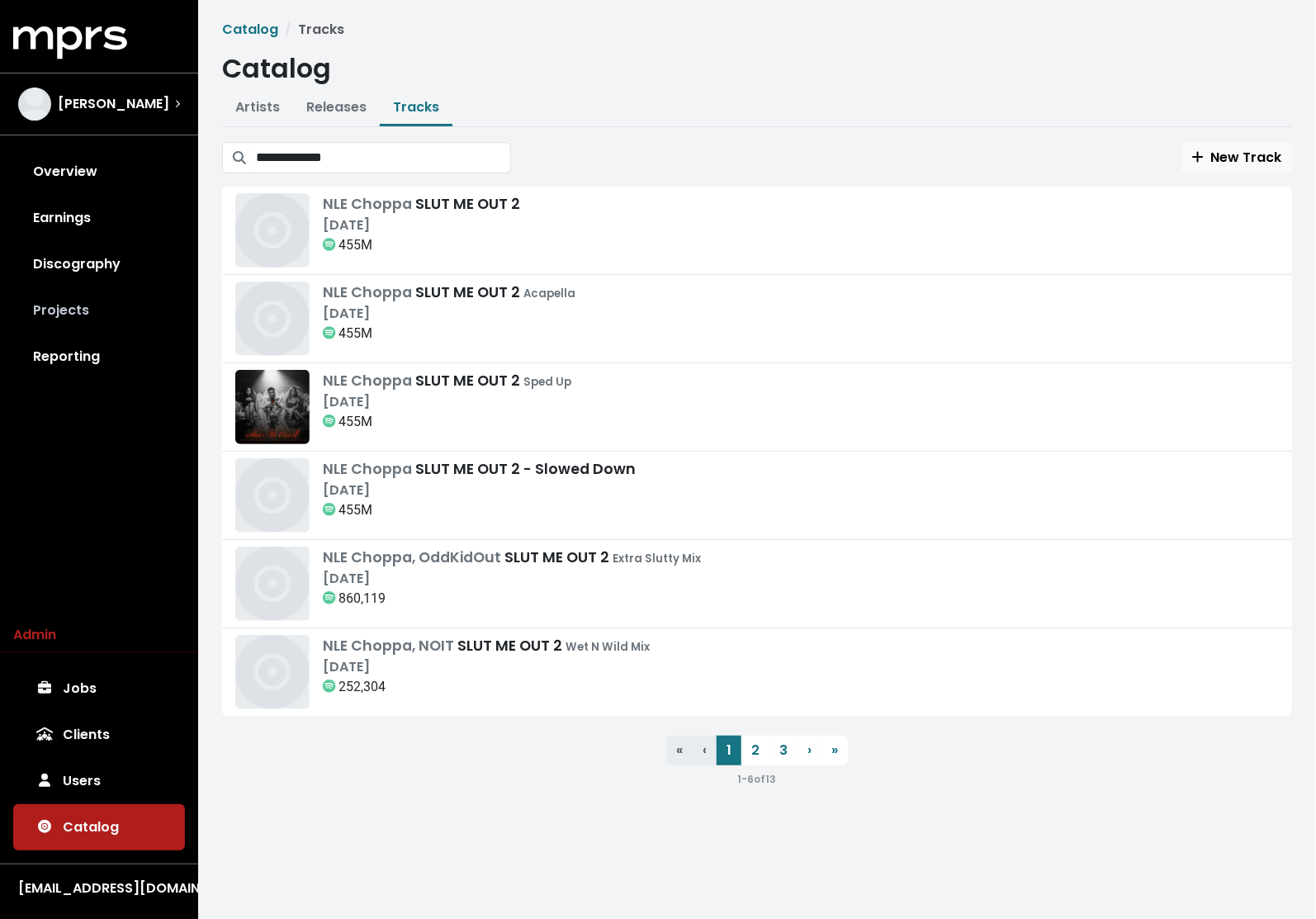
click at [93, 297] on link "Projects" at bounding box center [99, 310] width 172 height 46
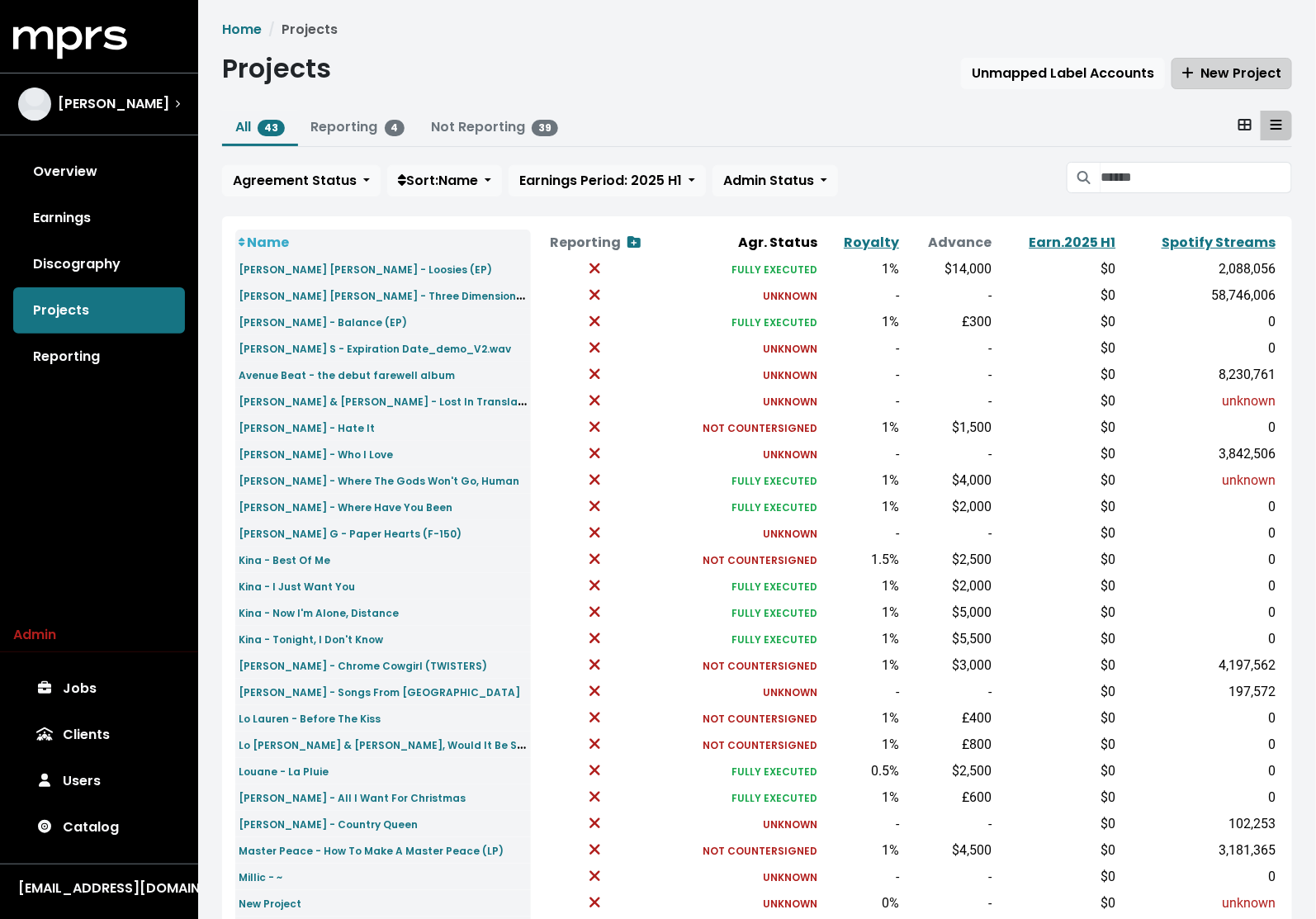
click at [1240, 73] on span "New Project" at bounding box center [1231, 73] width 99 height 19
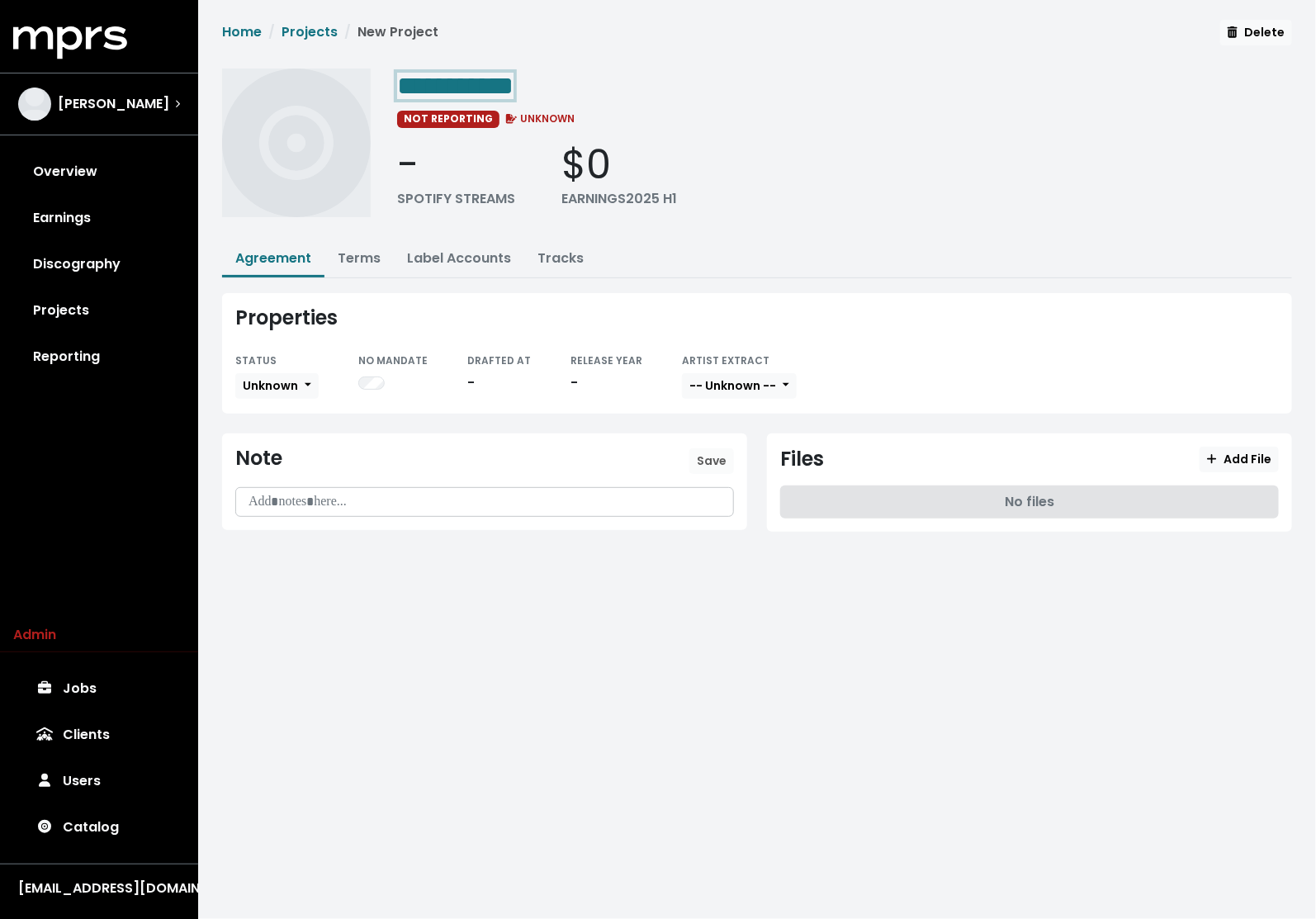
click at [497, 86] on span "**********" at bounding box center [456, 86] width 116 height 26
click at [355, 264] on link "Terms" at bounding box center [359, 258] width 43 height 19
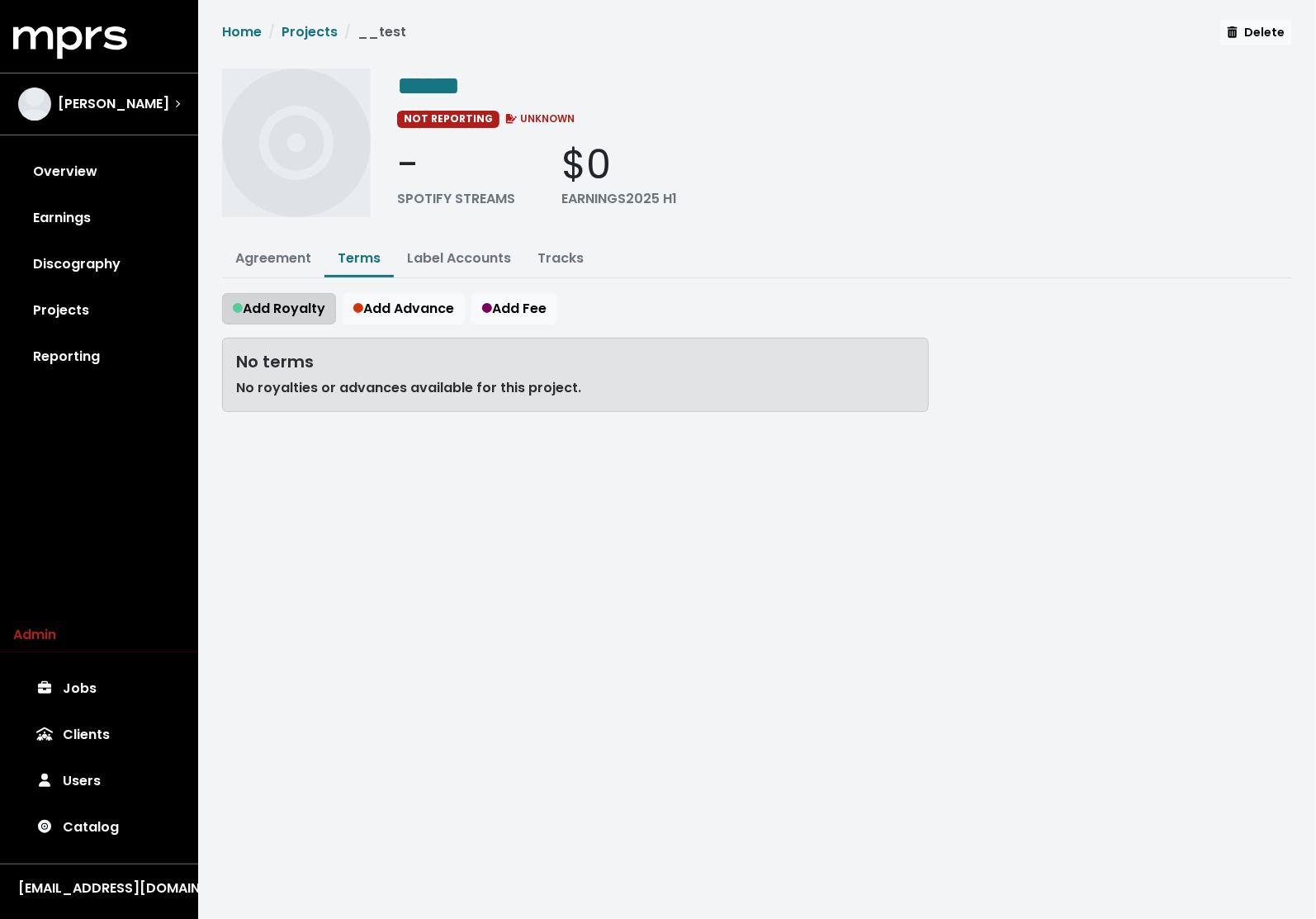
click at [284, 304] on span "Add Royalty" at bounding box center [279, 308] width 92 height 19
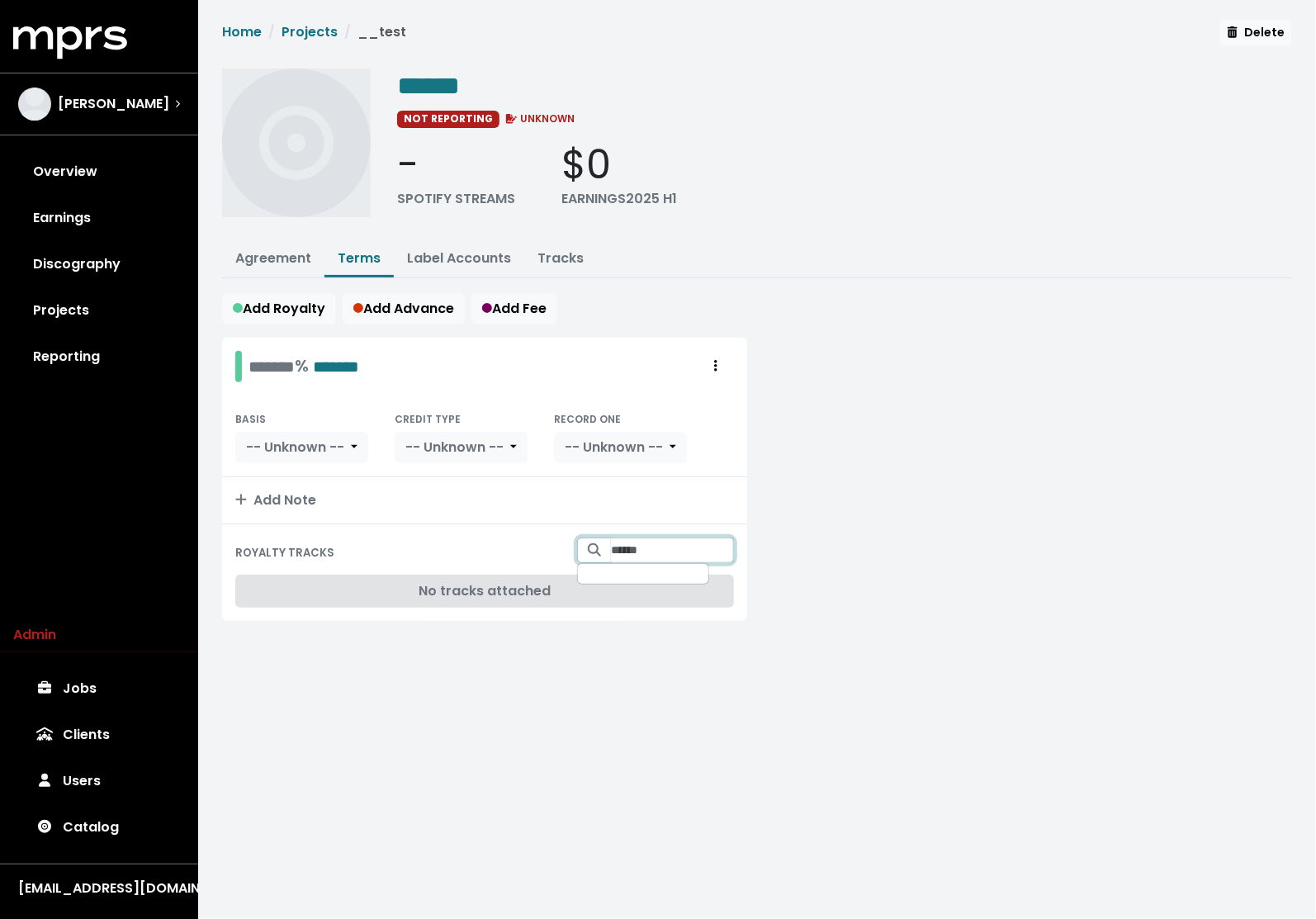
click at [627, 540] on input "Search for tracks by title and link them to this royalty" at bounding box center [672, 550] width 123 height 25
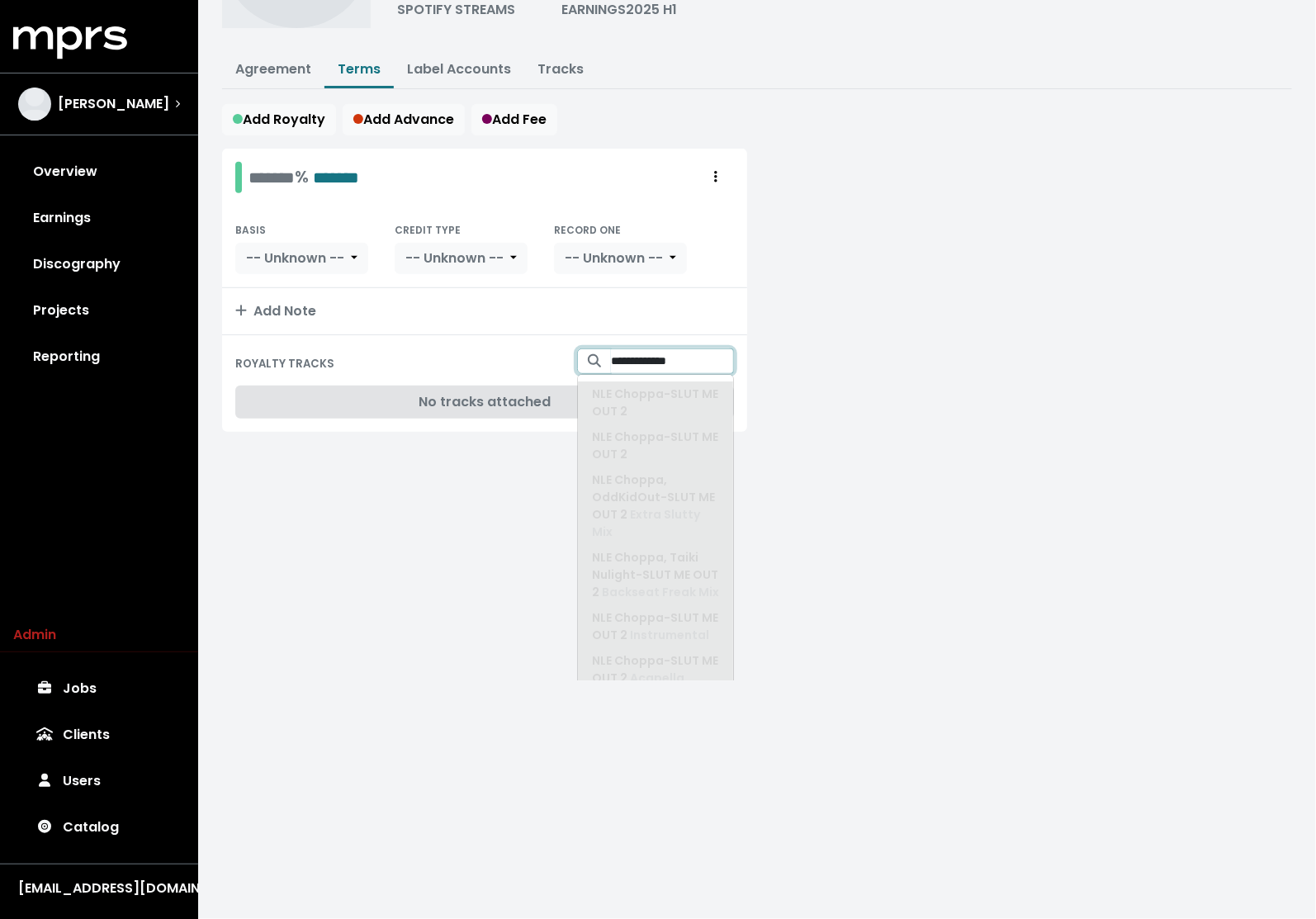
scroll to position [195, 0]
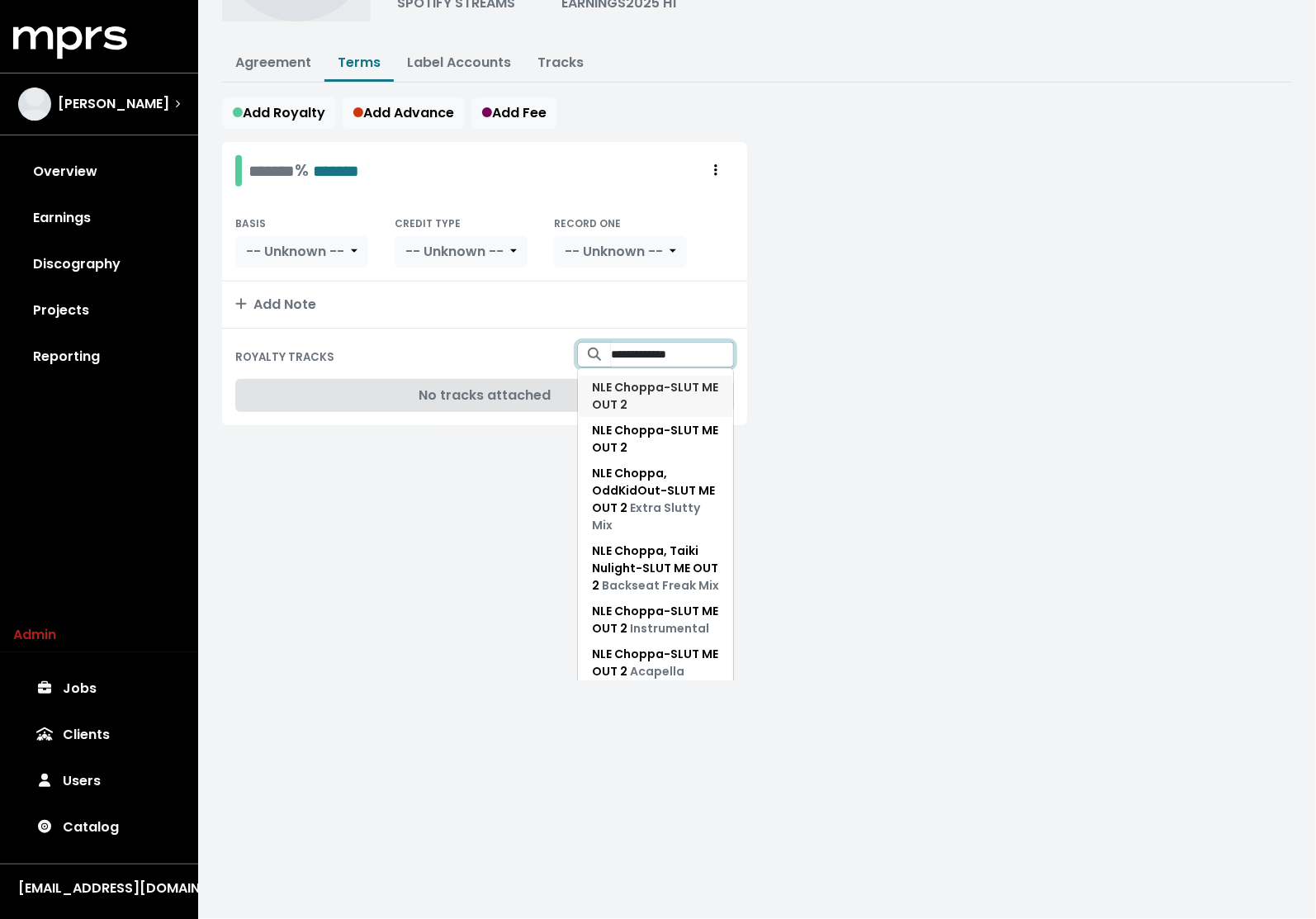
type input "**********"
click at [658, 393] on span "NLE Choppa - SLUT ME OUT 2" at bounding box center [655, 396] width 127 height 35
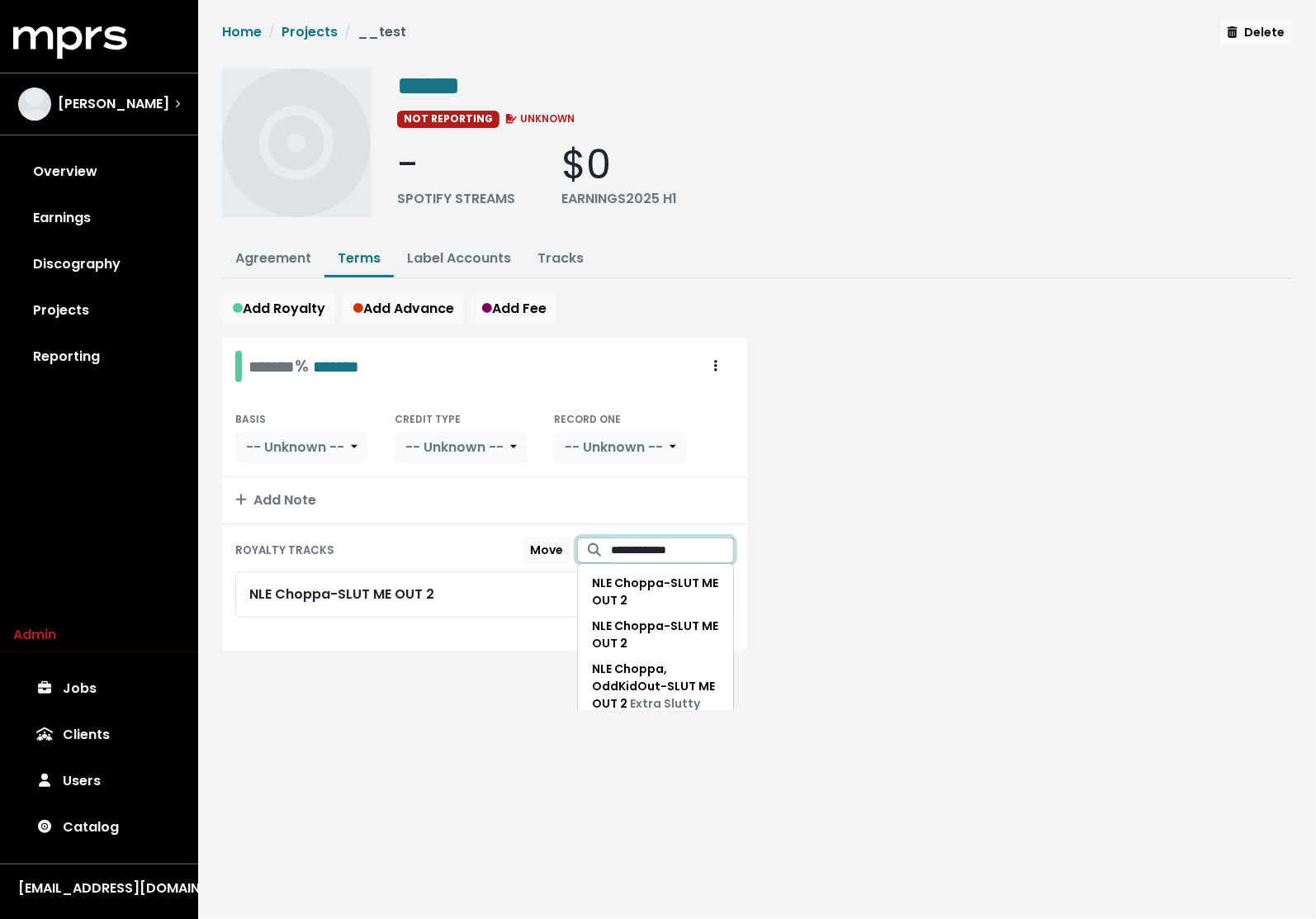
click at [685, 548] on input "**********" at bounding box center [672, 550] width 123 height 25
click at [648, 602] on span "NLE Choppa - SLUT ME OUT 2" at bounding box center [655, 597] width 127 height 35
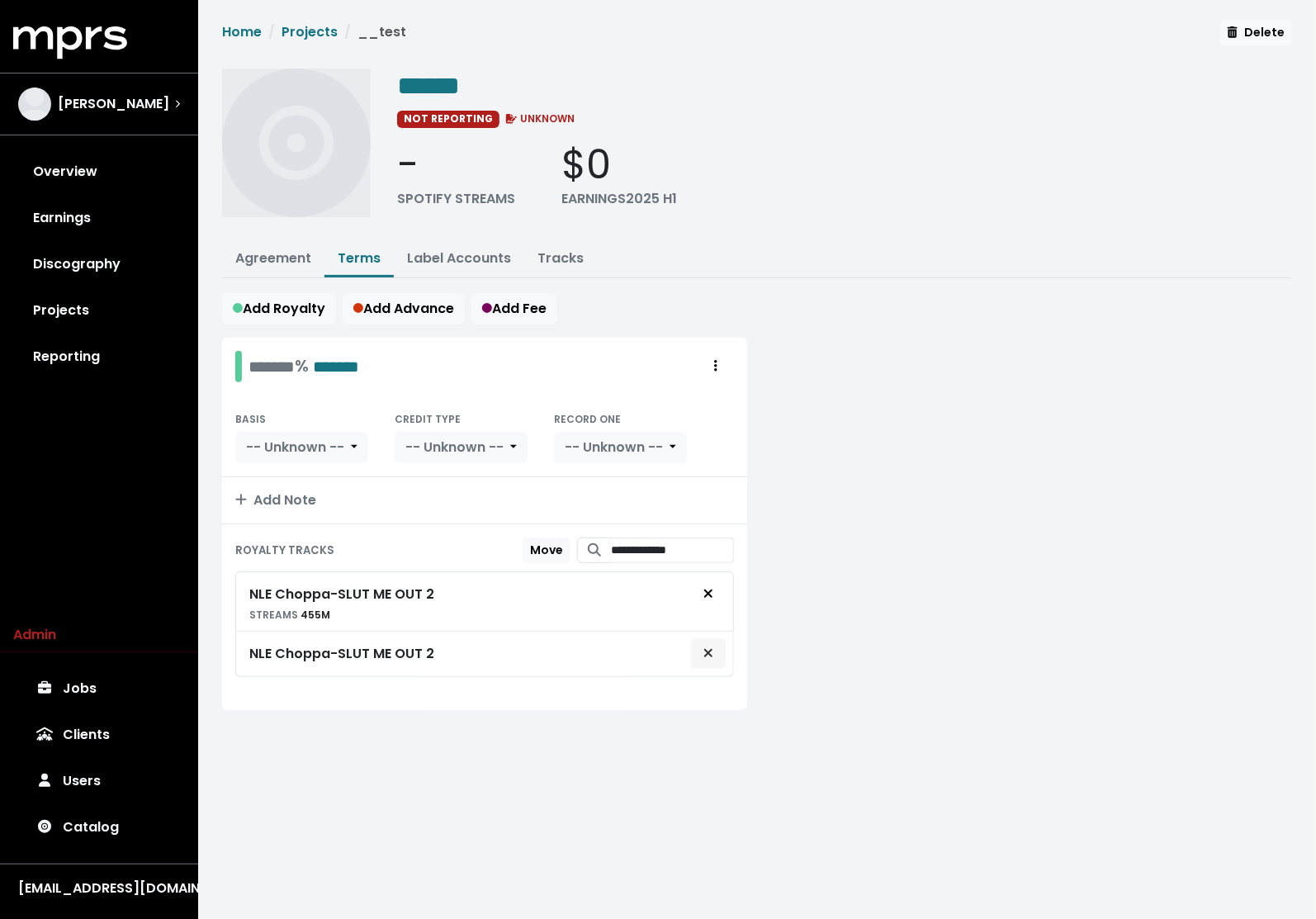
click at [714, 651] on span "Remove royalty target" at bounding box center [708, 654] width 15 height 20
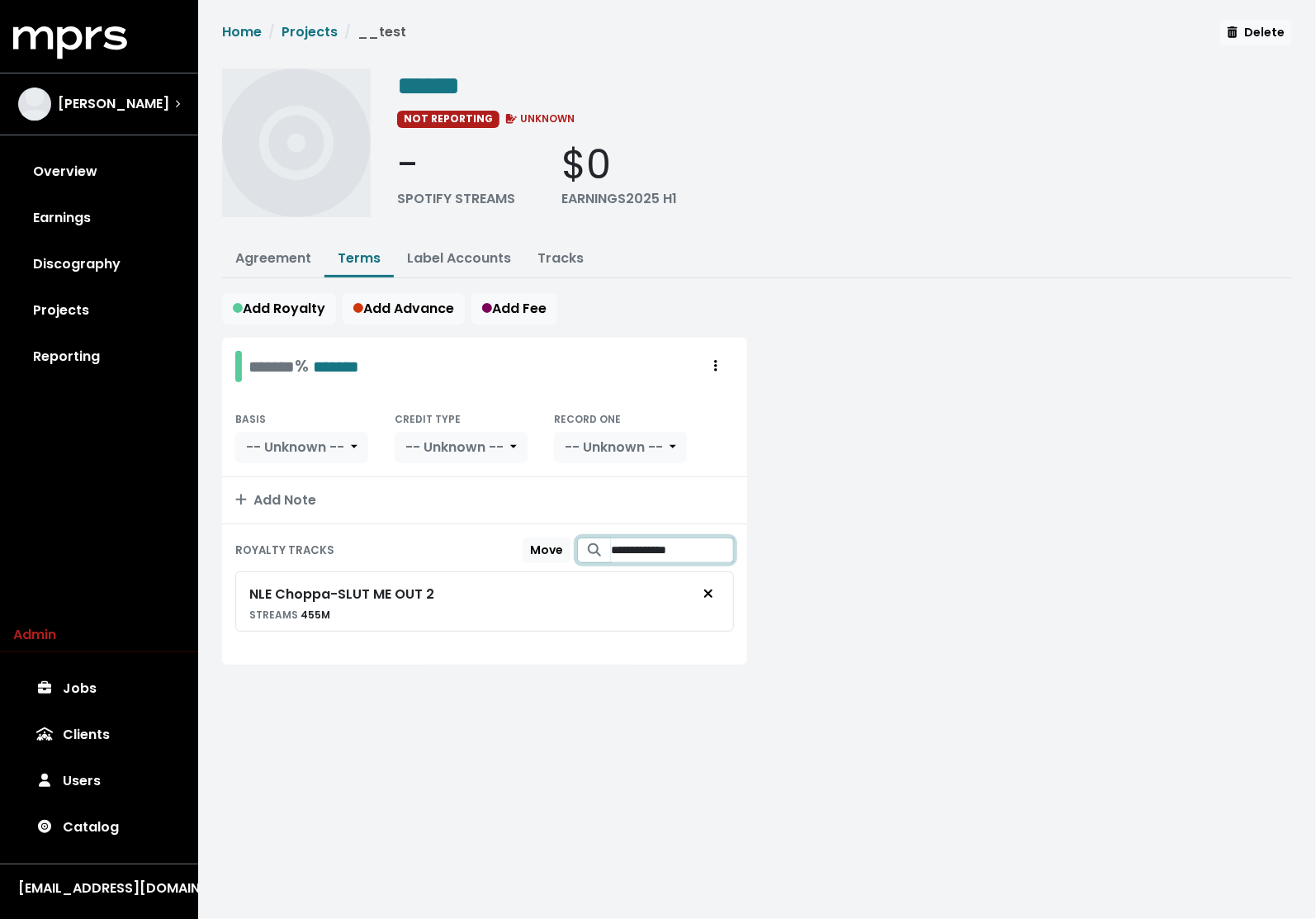
click at [683, 548] on input "**********" at bounding box center [672, 550] width 123 height 25
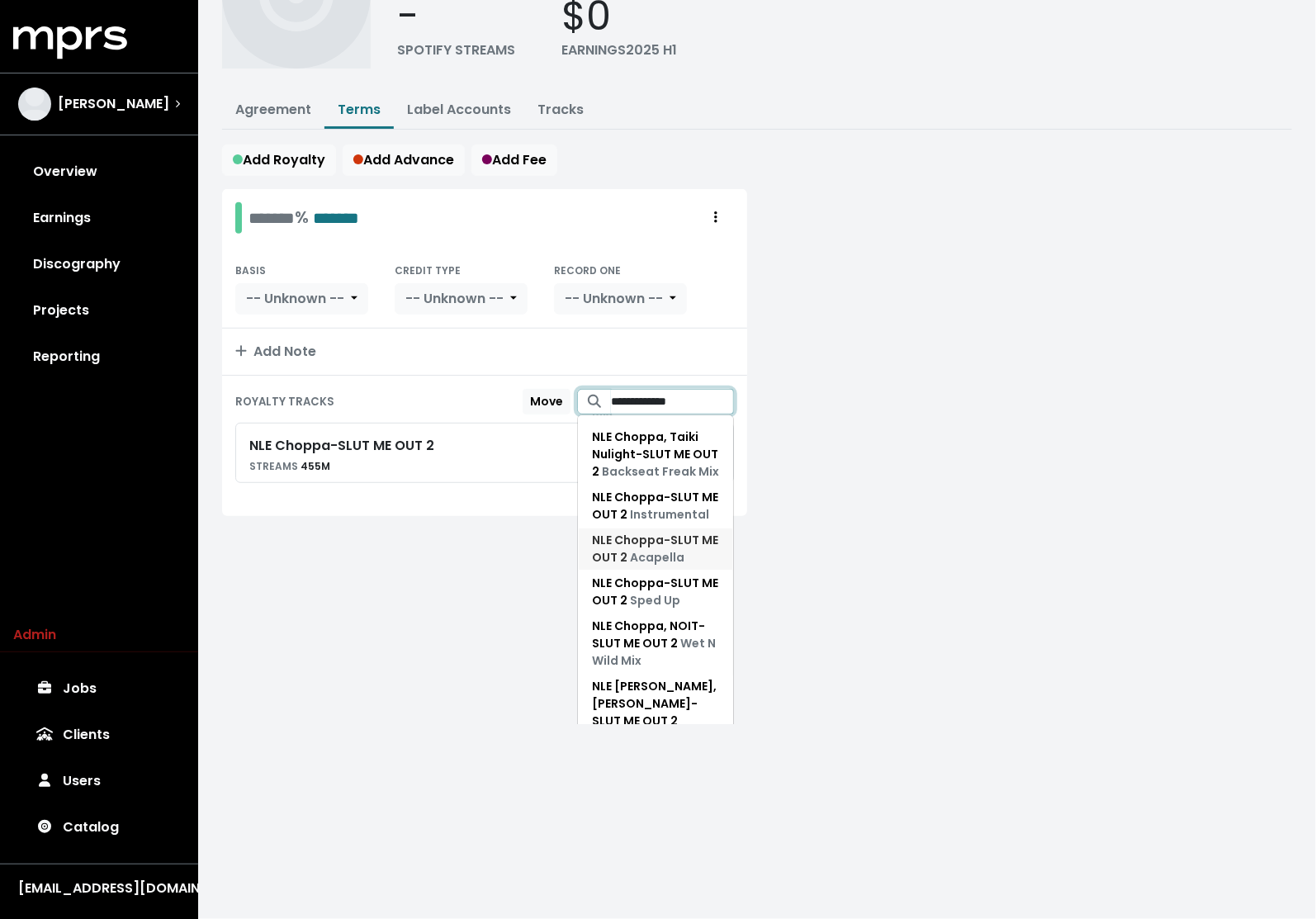
scroll to position [184, 0]
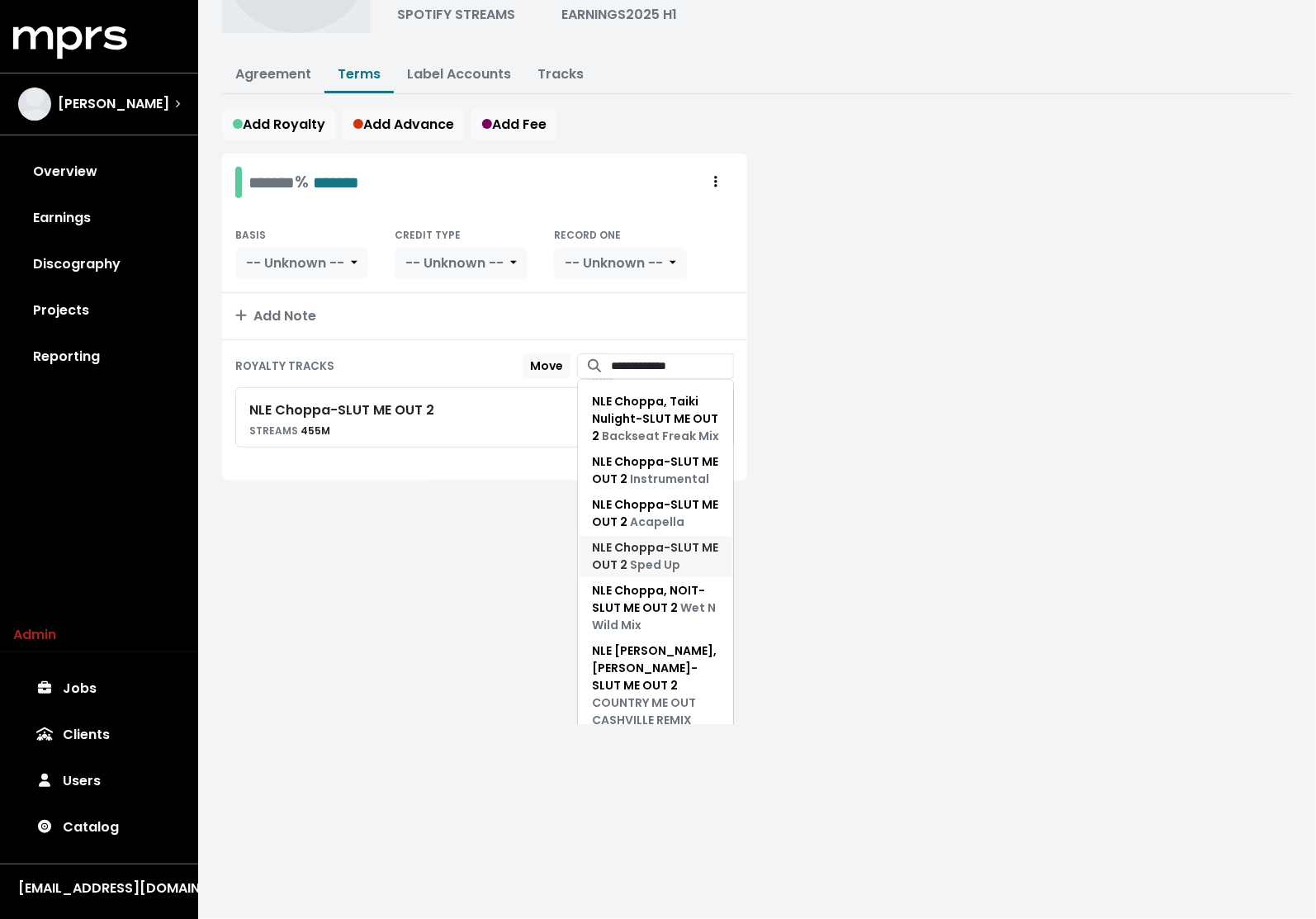
click at [666, 540] on span "NLE Choppa - SLUT ME OUT 2 Sped Up" at bounding box center [655, 556] width 127 height 35
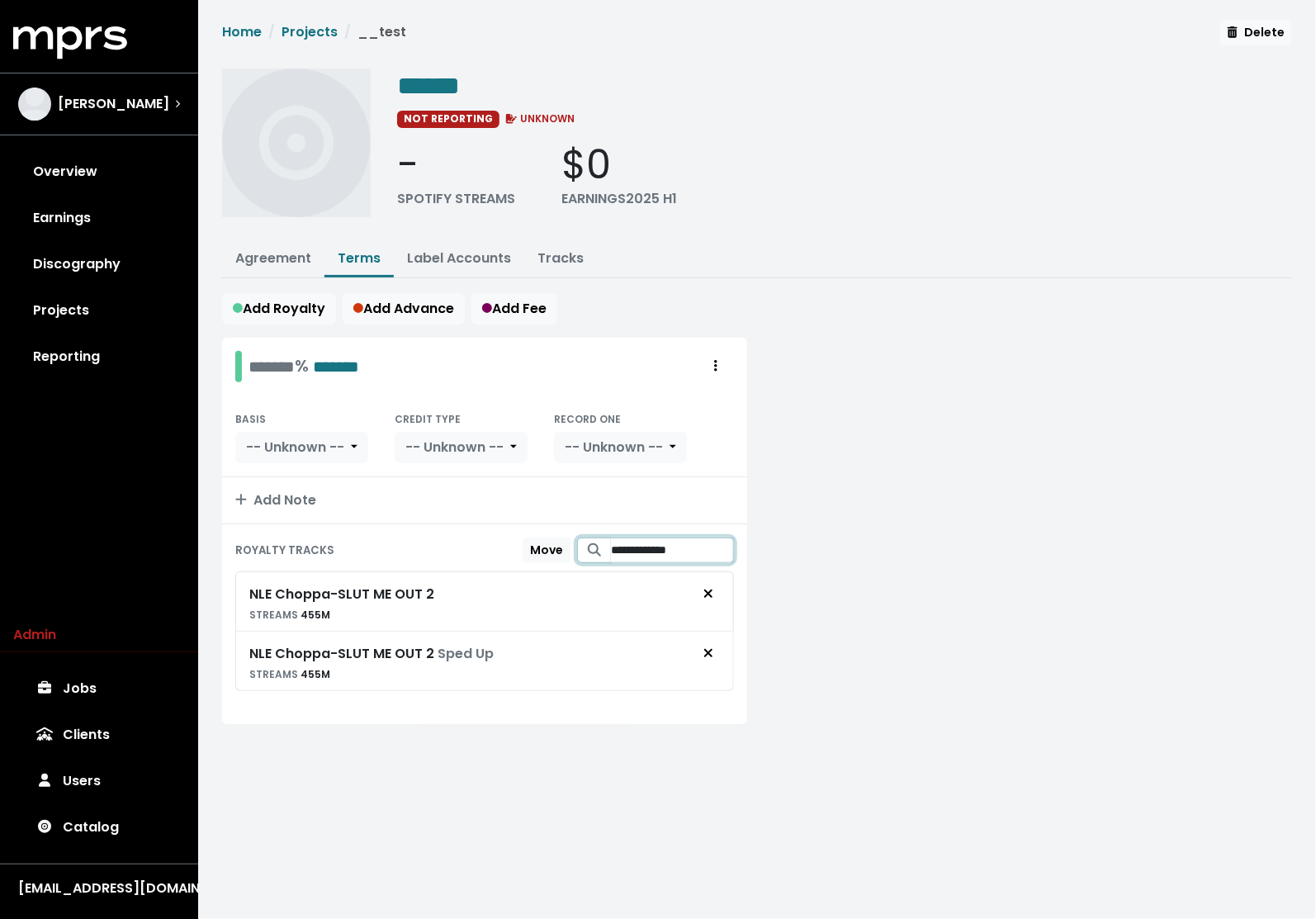
click at [643, 544] on input "**********" at bounding box center [672, 550] width 123 height 25
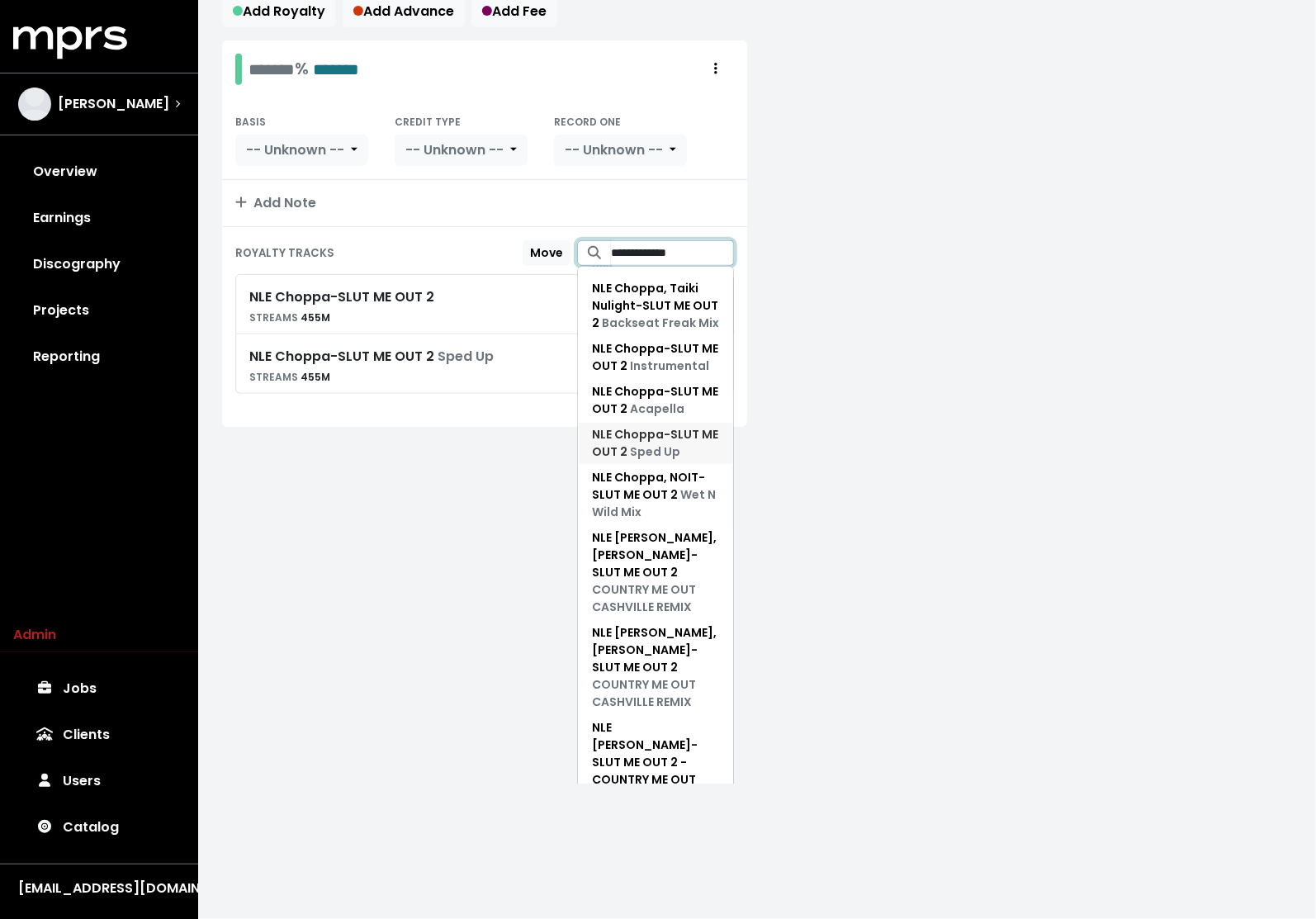
scroll to position [332, 0]
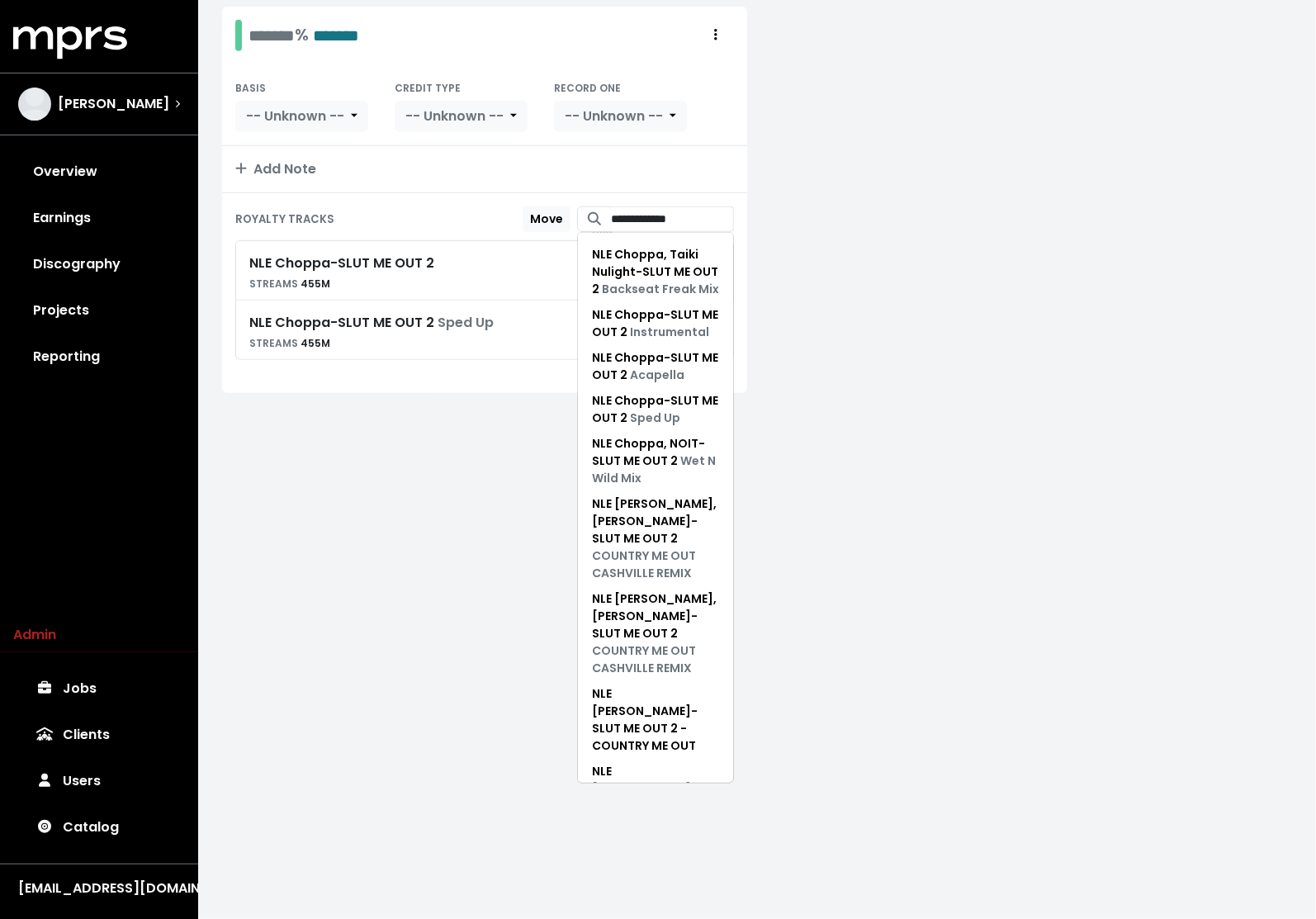
click at [633, 841] on span "NLE Choppa - SLUT ME OUT 2 - Slowed Down" at bounding box center [655, 866] width 126 height 51
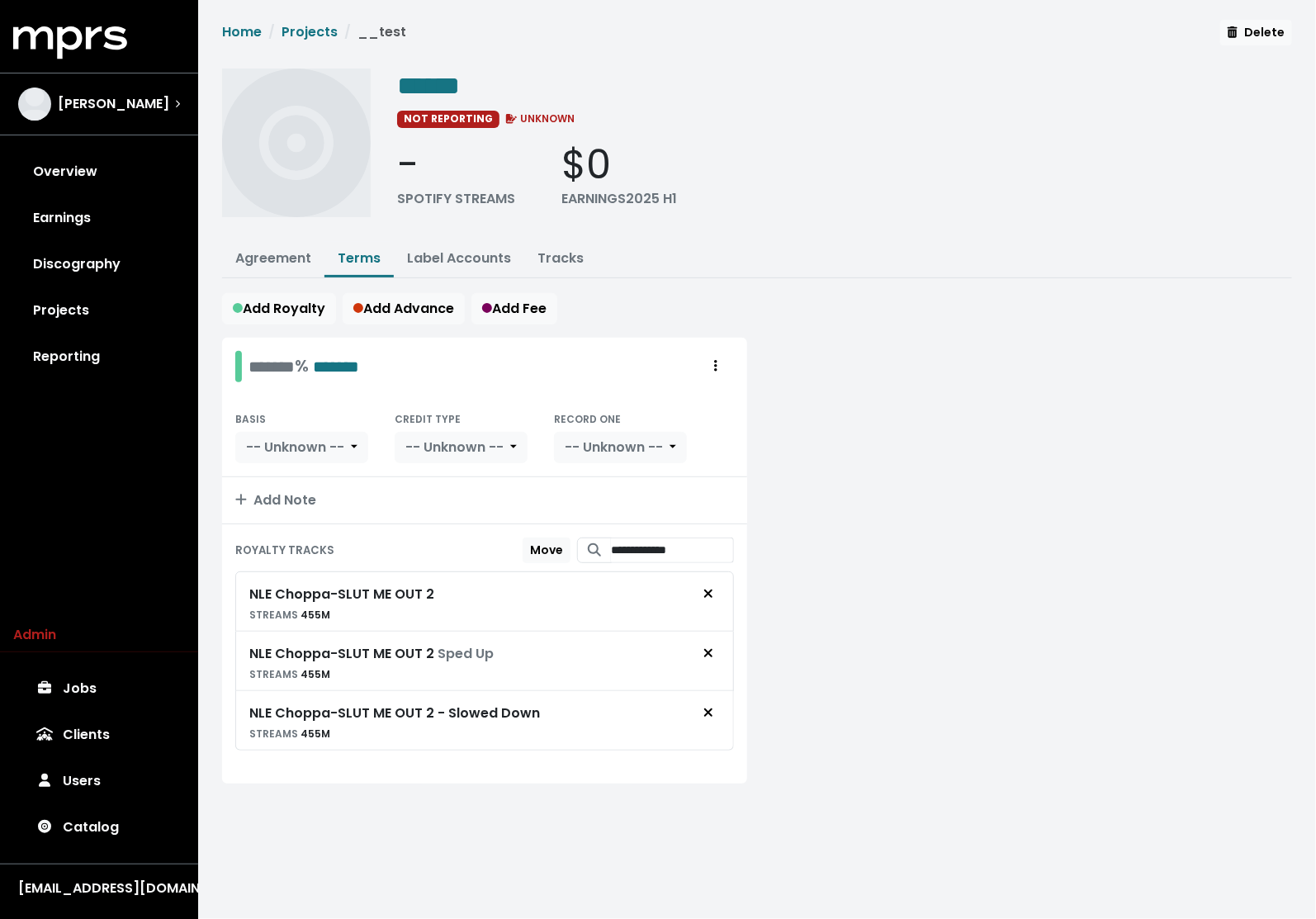
click at [430, 772] on div "**********" at bounding box center [484, 654] width 525 height 259
click at [807, 253] on ul "Agreement Terms Label Accounts Tracks" at bounding box center [756, 260] width 1070 height 37
click at [1264, 28] on span "Delete" at bounding box center [1256, 32] width 57 height 17
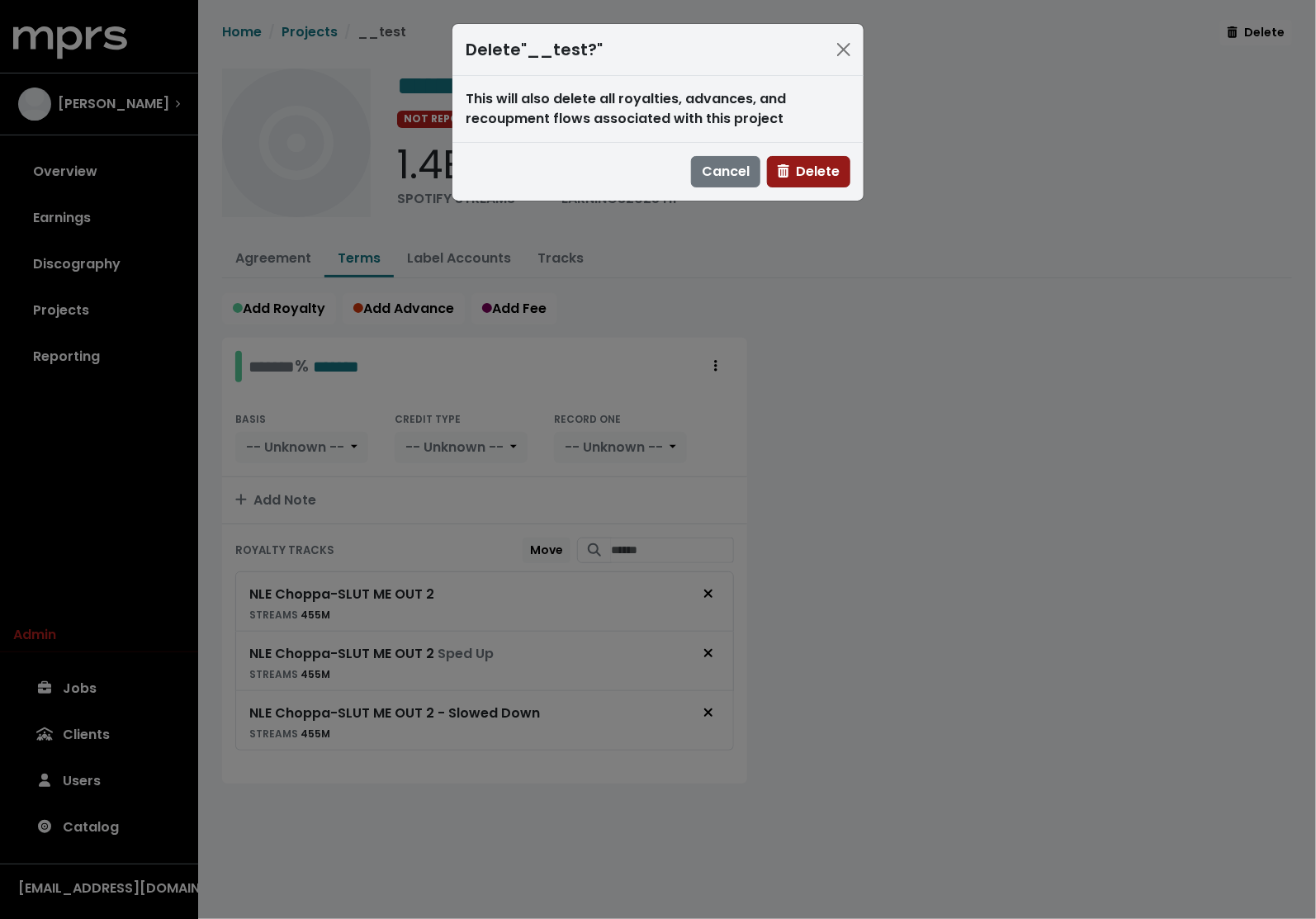
click at [813, 174] on span "Delete" at bounding box center [809, 171] width 62 height 19
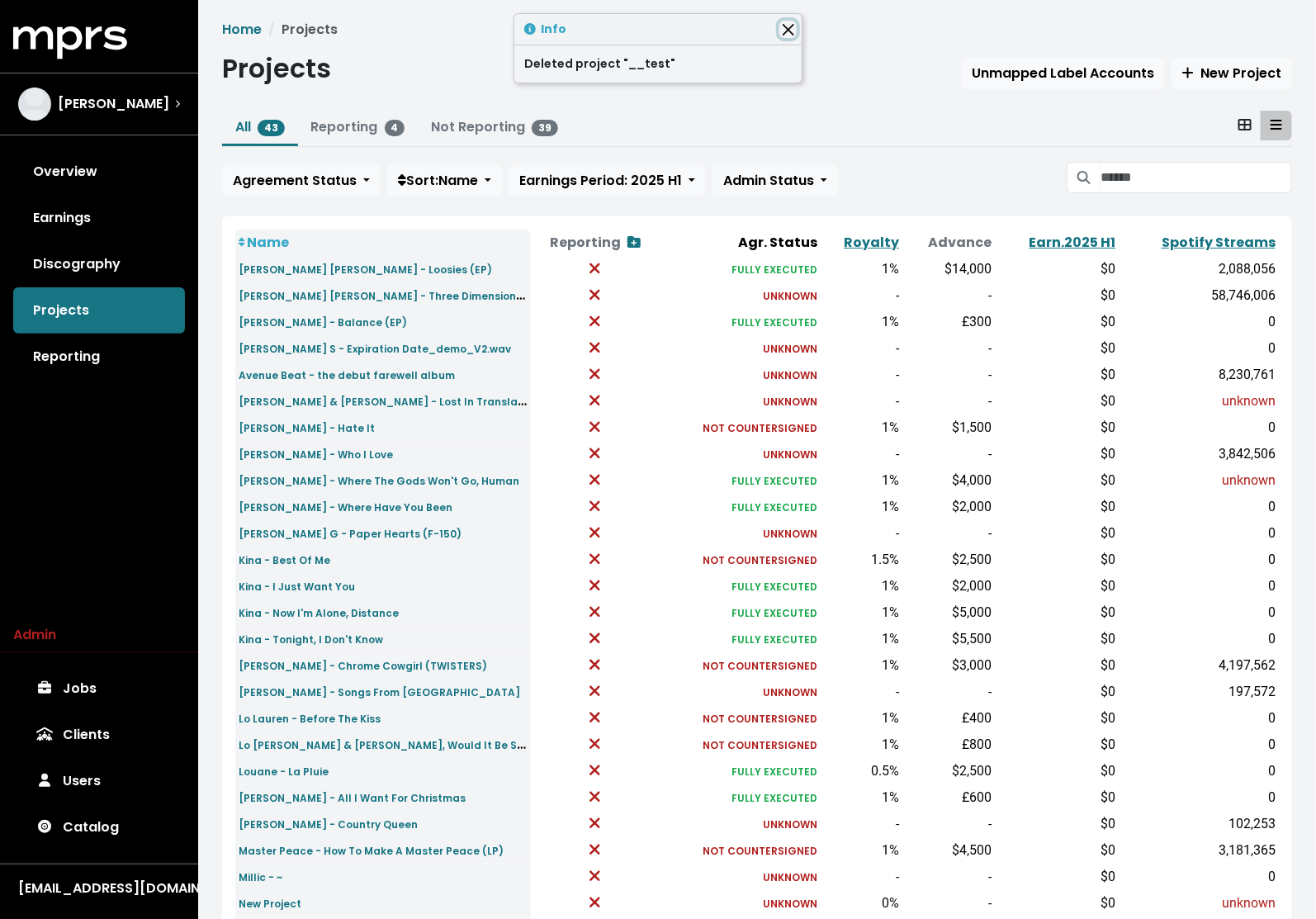
click at [787, 26] on button "Close" at bounding box center [788, 29] width 17 height 17
click at [768, 29] on ol "Home Projects" at bounding box center [756, 29] width 1070 height 20
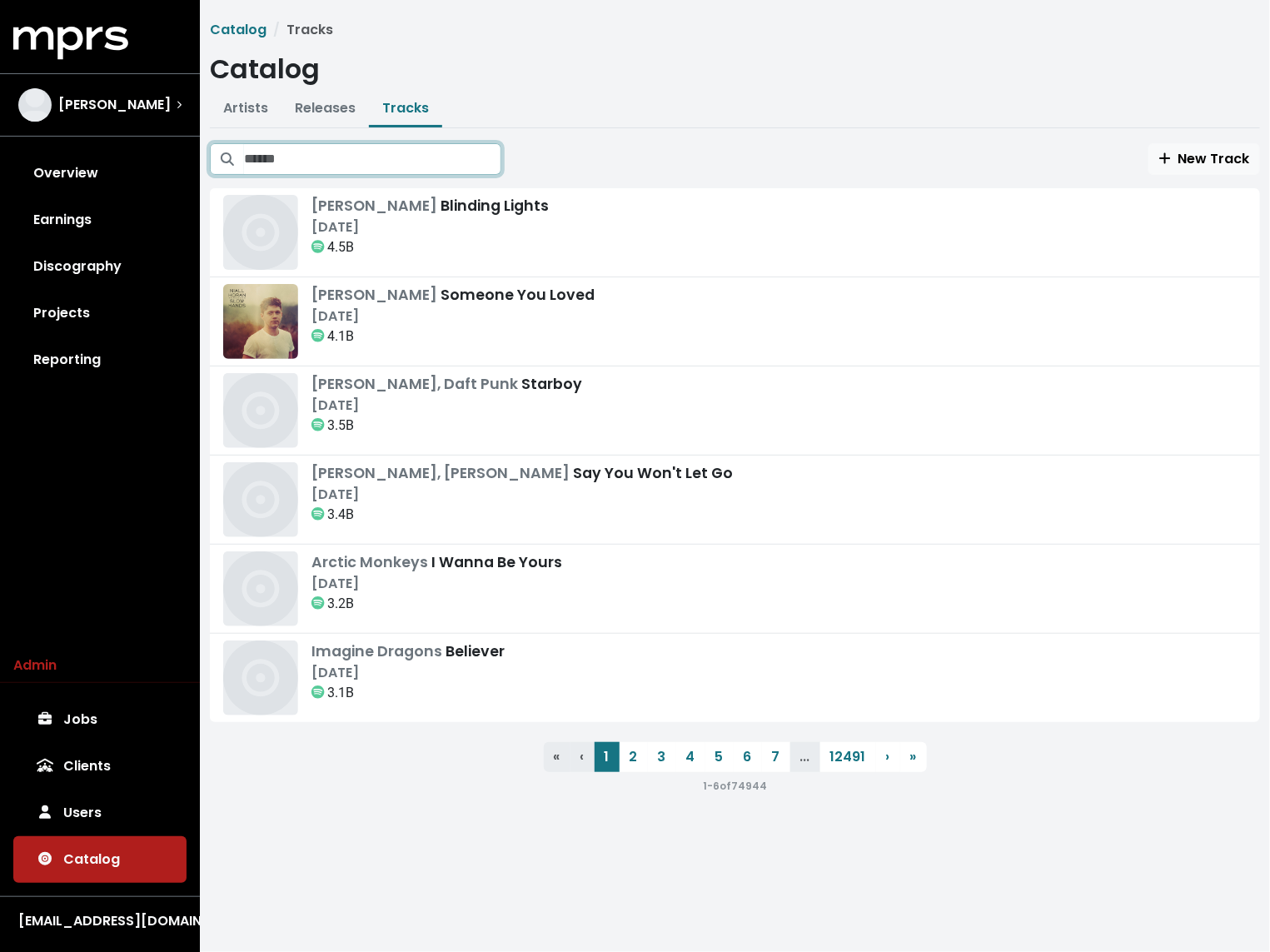
click at [390, 162] on input "Search tracks" at bounding box center [373, 158] width 258 height 31
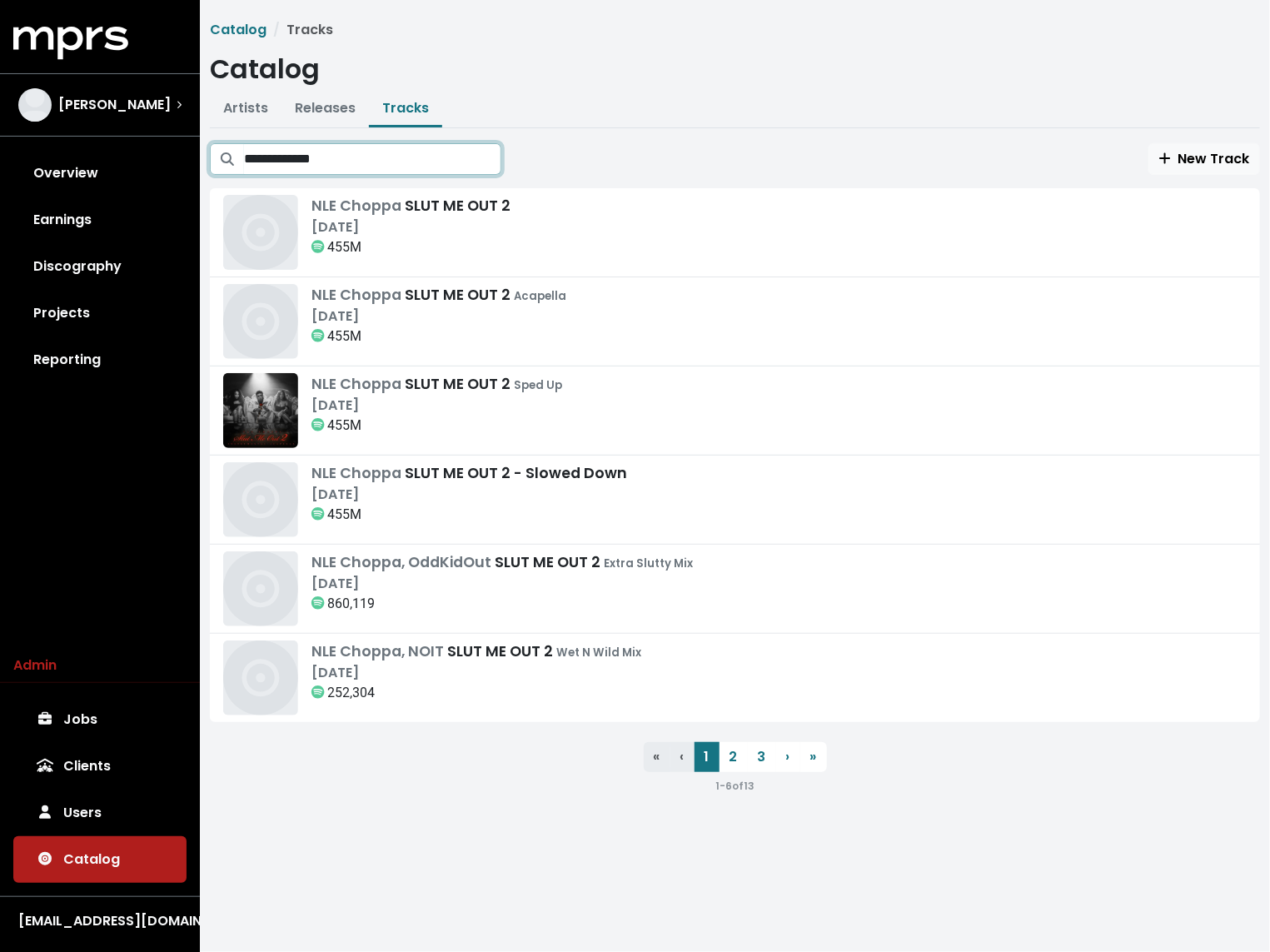
type input "**********"
click at [656, 116] on ul "Artists Releases Tracks" at bounding box center [735, 110] width 1050 height 37
click at [587, 332] on div "NLE Choppa SLUT ME OUT 2 Acapella [DATE] 455M" at bounding box center [735, 321] width 1024 height 75
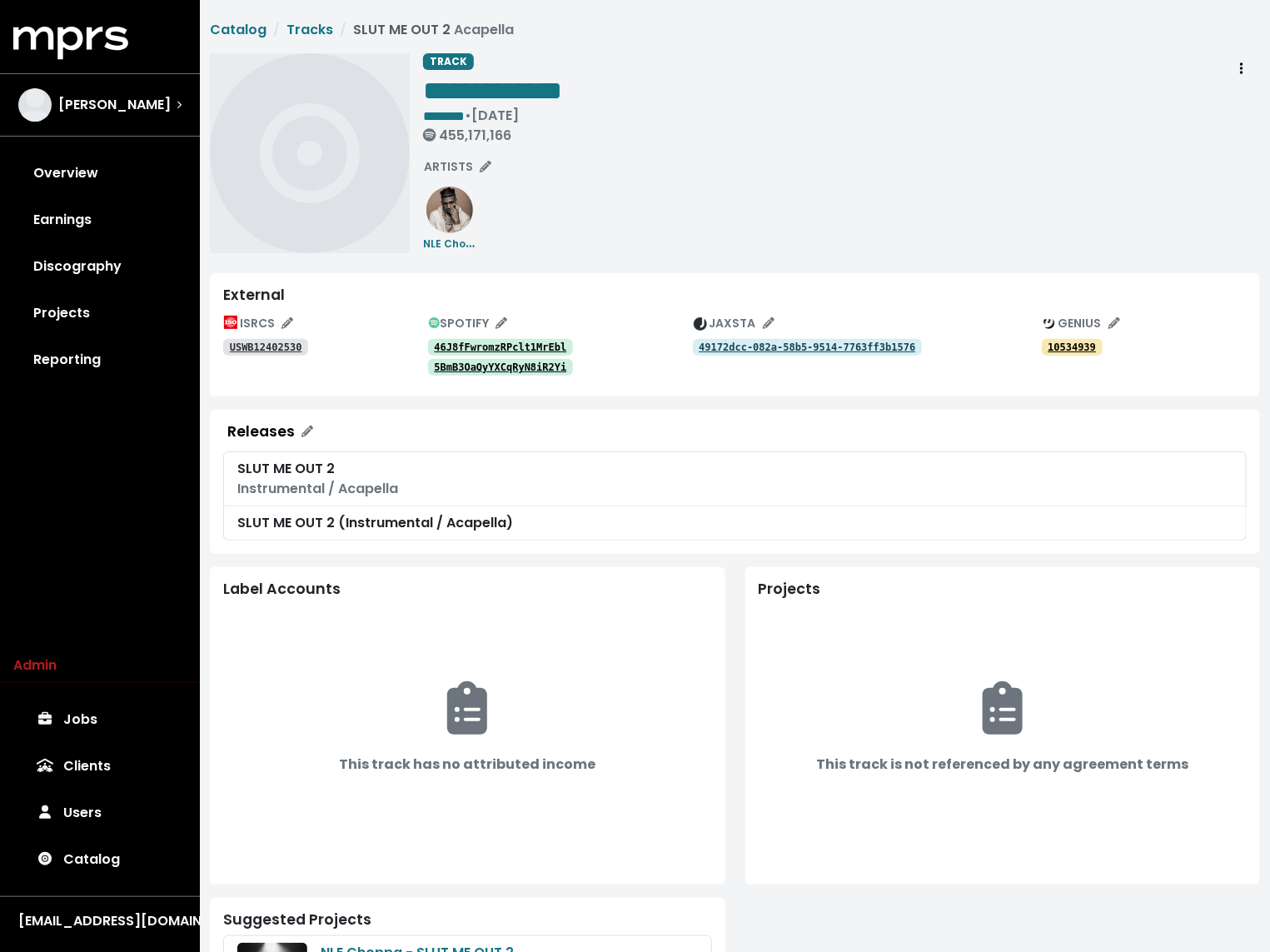
scroll to position [113, 0]
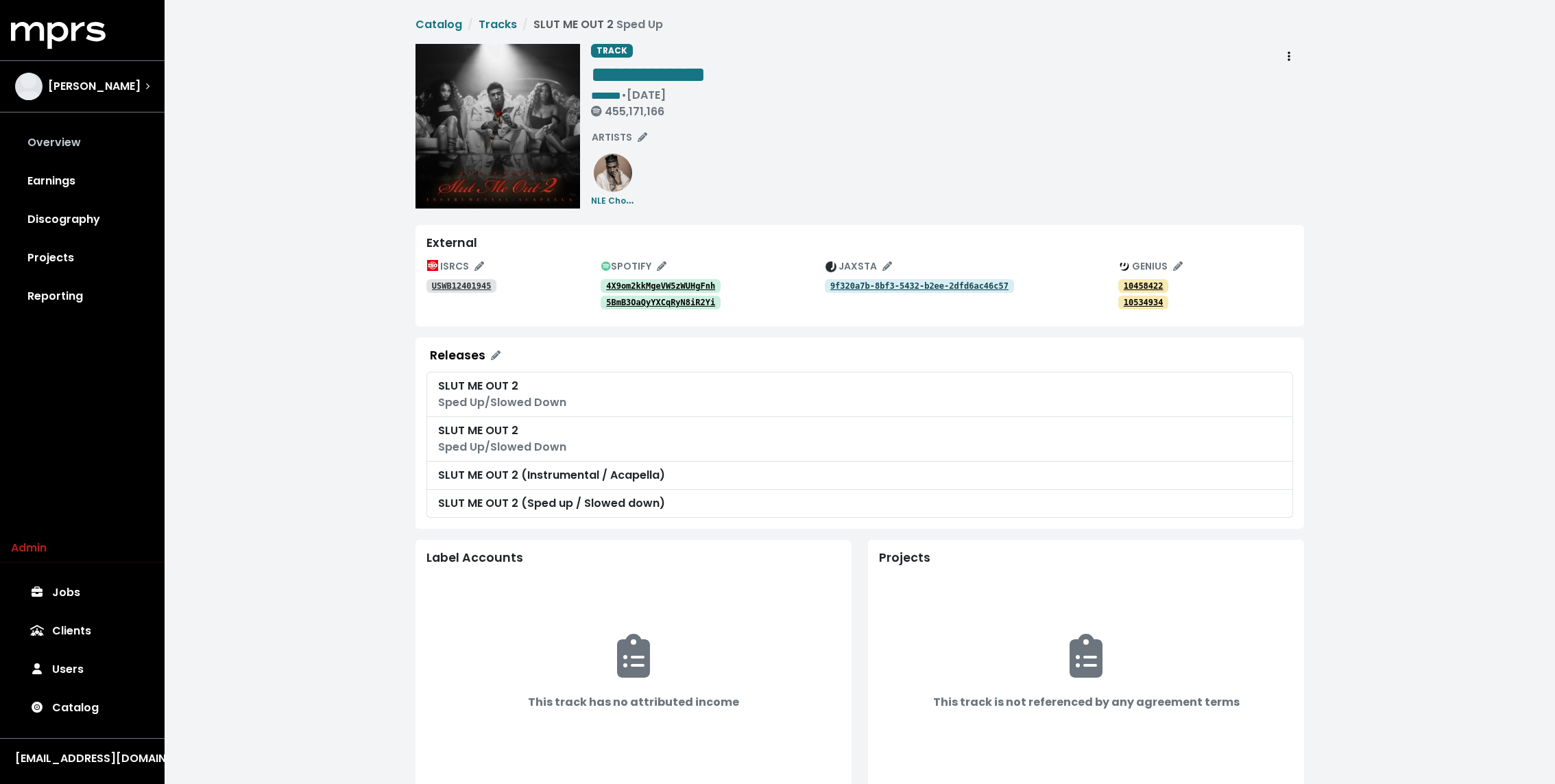
click at [76, 140] on link "Overview" at bounding box center [82, 142] width 143 height 38
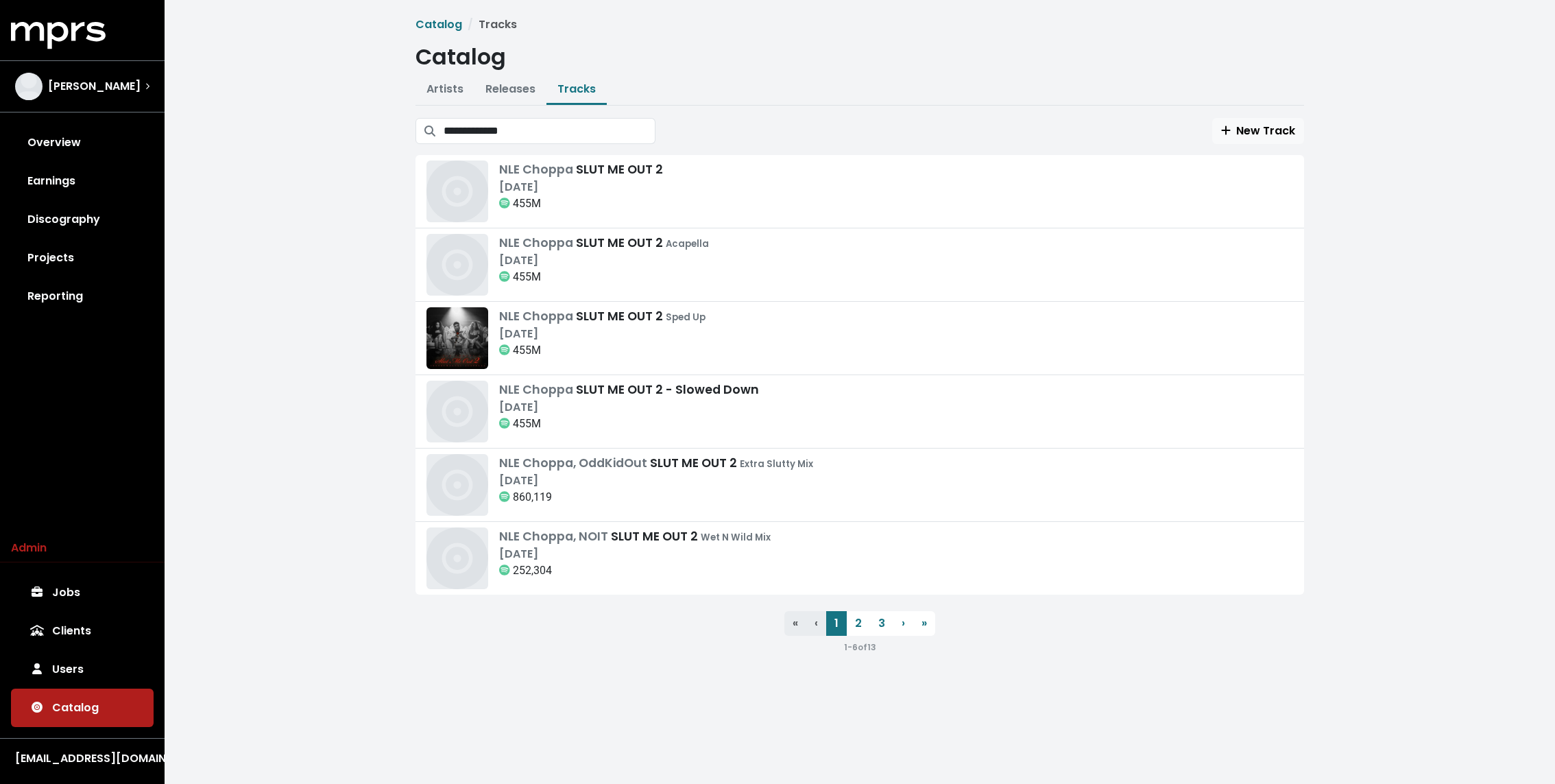
click at [294, 424] on div "**********" at bounding box center [860, 341] width 1391 height 683
click at [547, 201] on div "455M" at bounding box center [581, 204] width 164 height 16
click at [543, 275] on div "455M" at bounding box center [604, 277] width 210 height 16
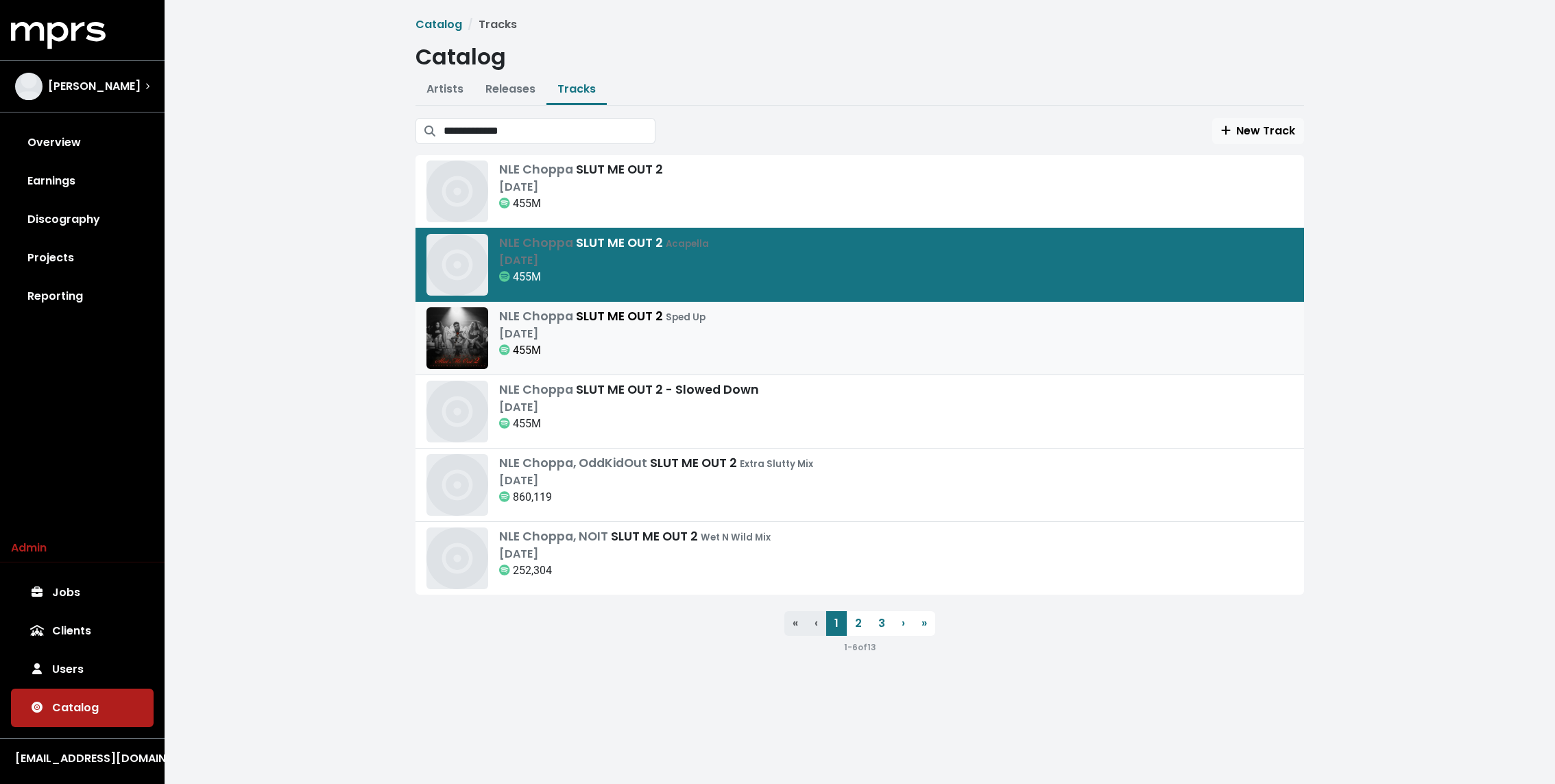
click at [535, 339] on div "May 24th, 2024" at bounding box center [602, 334] width 207 height 16
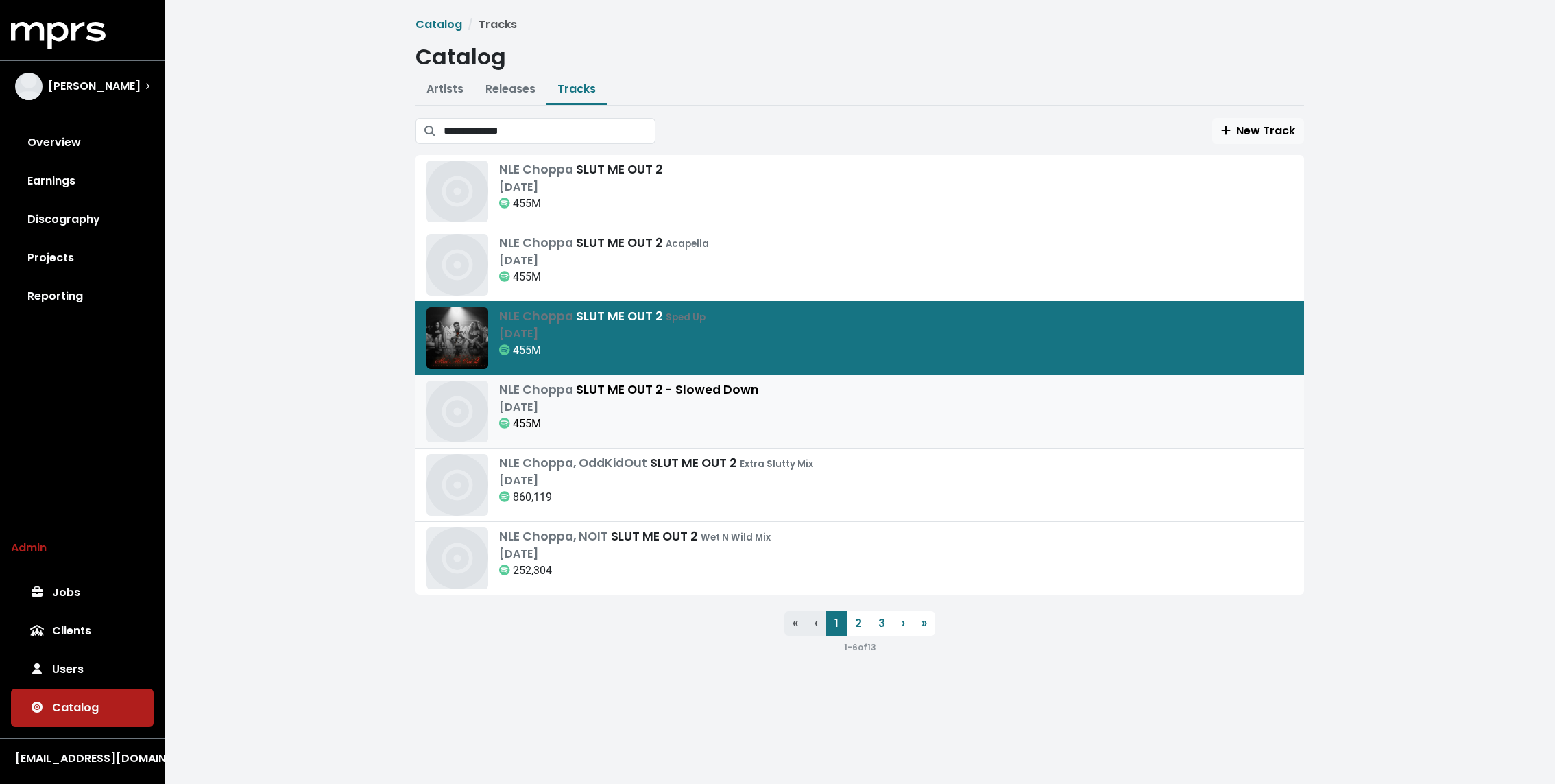
click at [534, 377] on link "NLE Choppa SLUT ME OUT 2 - Slowed Down May 24th, 2024 455M" at bounding box center [860, 412] width 889 height 73
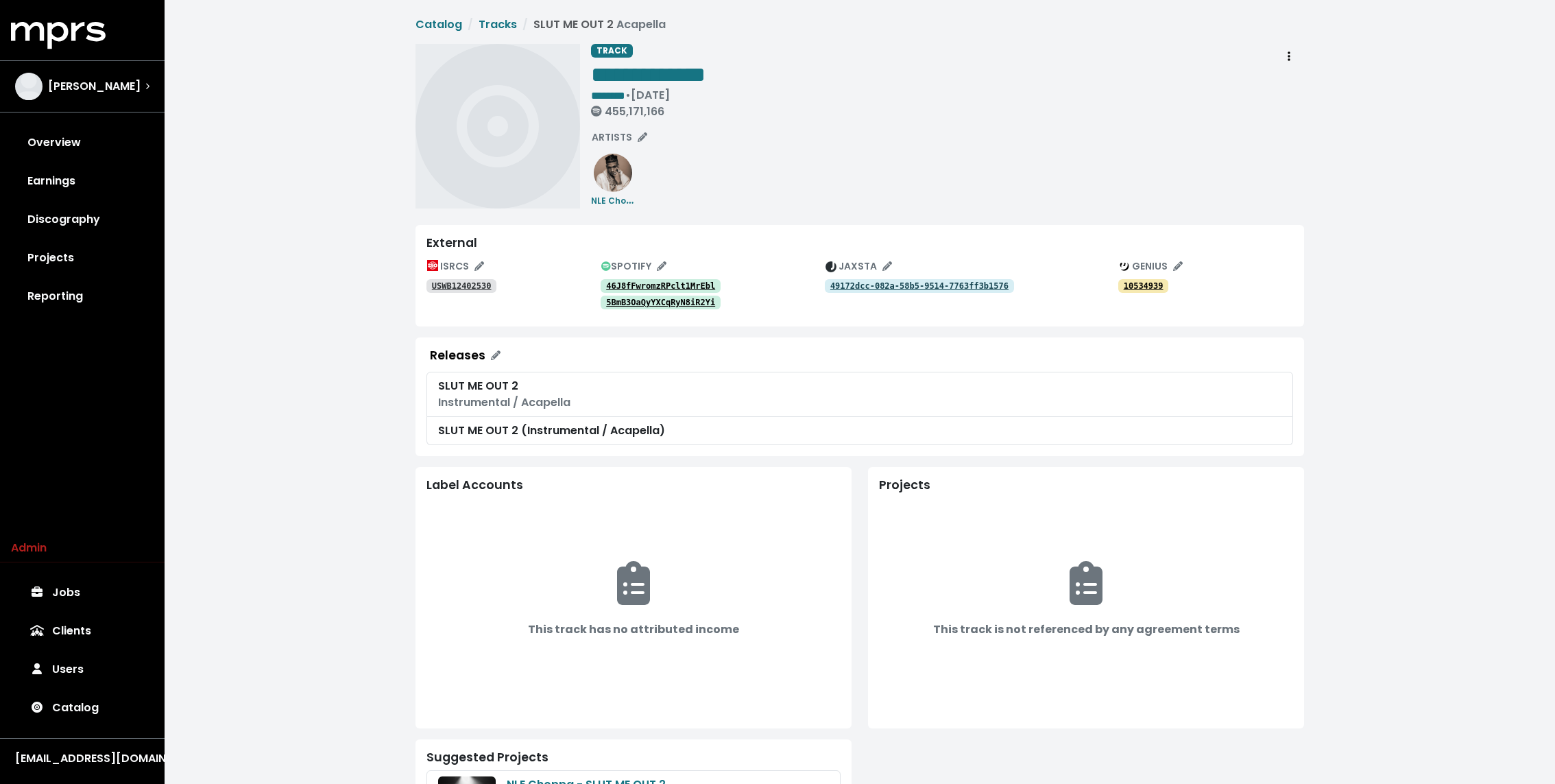
click at [883, 285] on tt "49172dcc-082a-58b5-9514-7763ff3b1576" at bounding box center [919, 286] width 179 height 9
click at [705, 286] on tt "46J8fFwromzRPclt1MrEbl" at bounding box center [661, 286] width 109 height 9
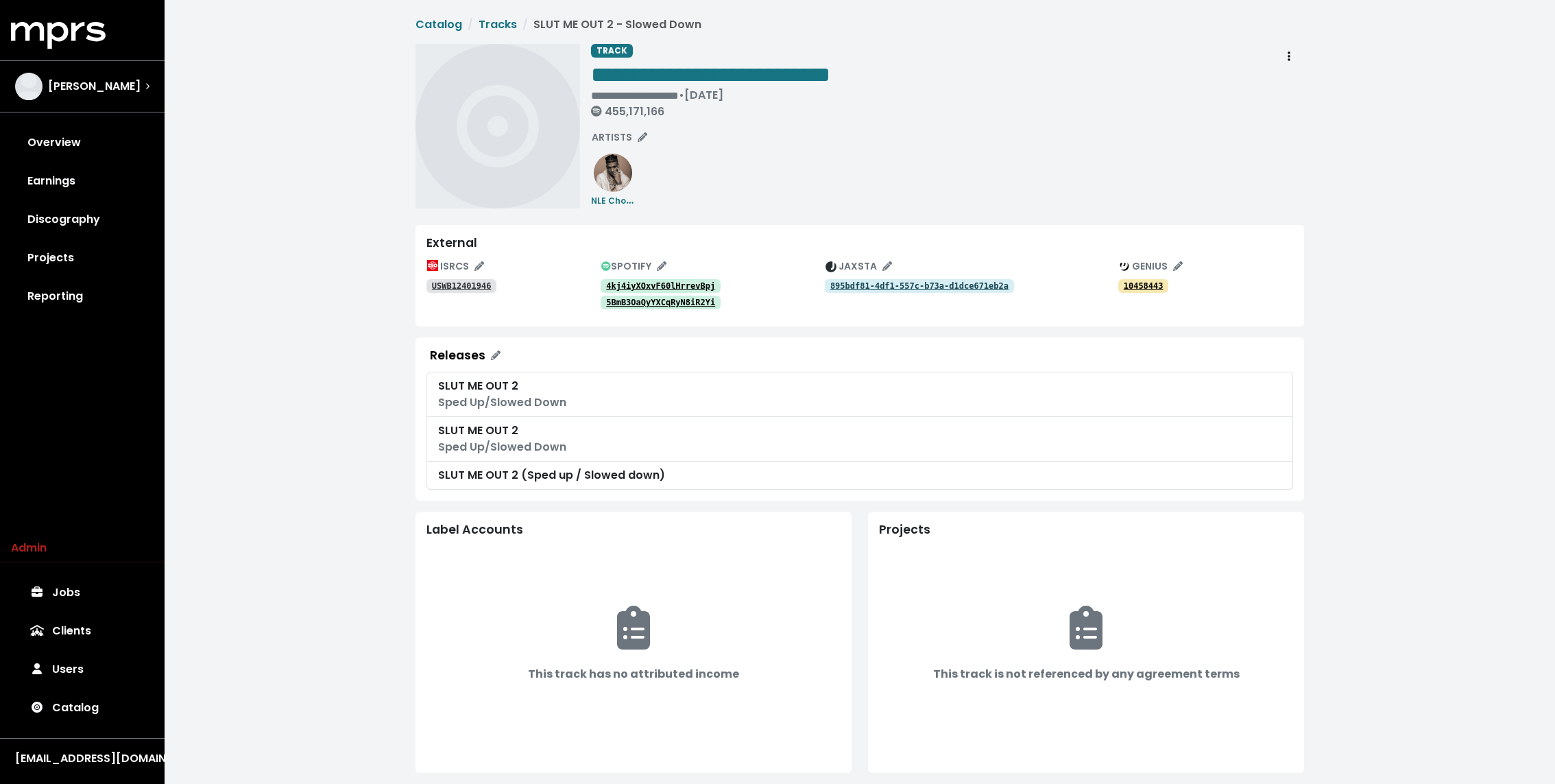
click at [792, 105] on div "455,171,166" at bounding box center [711, 111] width 240 height 13
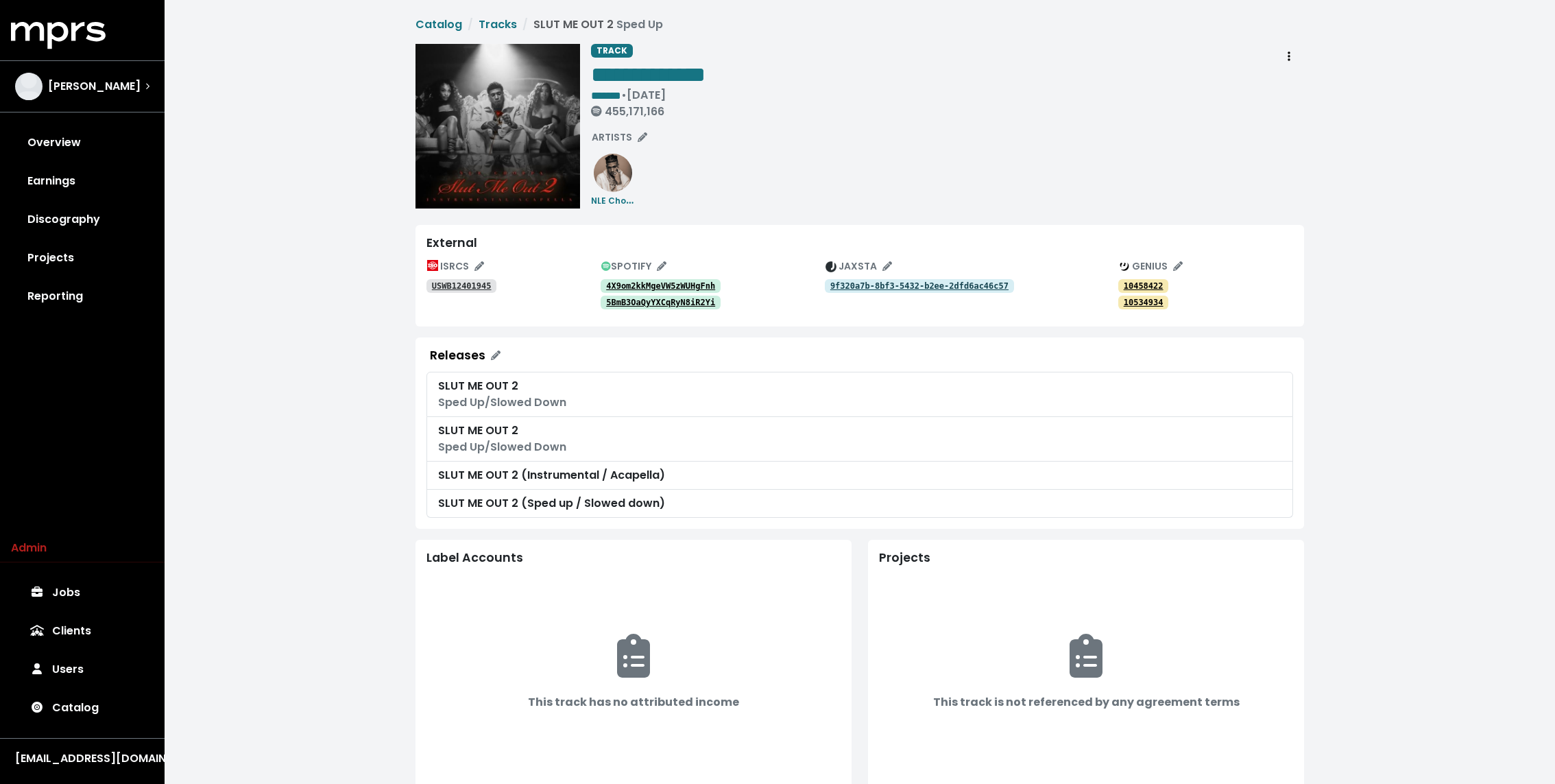
click at [797, 196] on div "**********" at bounding box center [948, 126] width 713 height 165
click at [297, 179] on div "**********" at bounding box center [860, 475] width 1391 height 951
